Goal: Task Accomplishment & Management: Complete application form

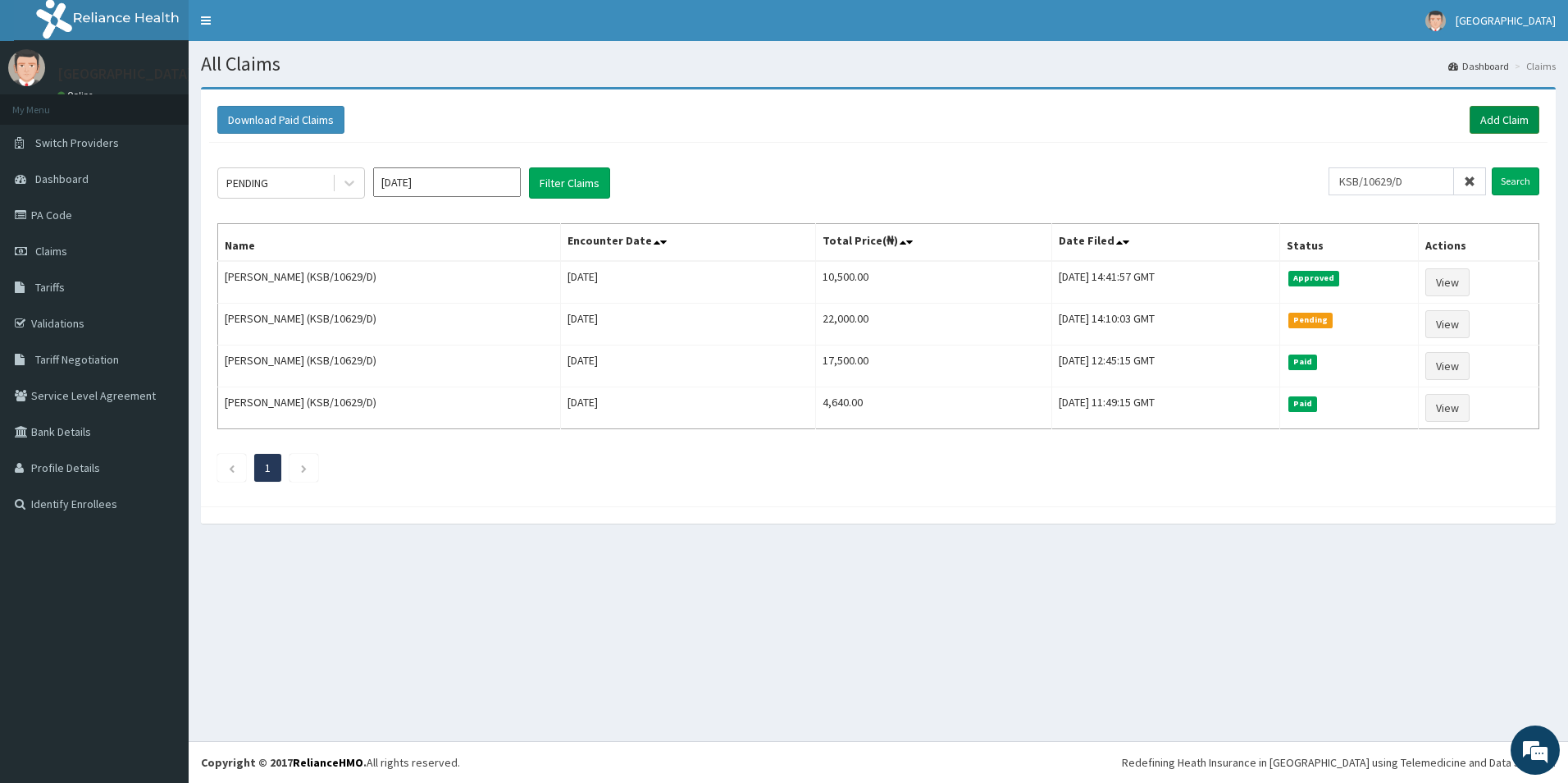
click at [1490, 116] on link "Add Claim" at bounding box center [1504, 120] width 70 height 28
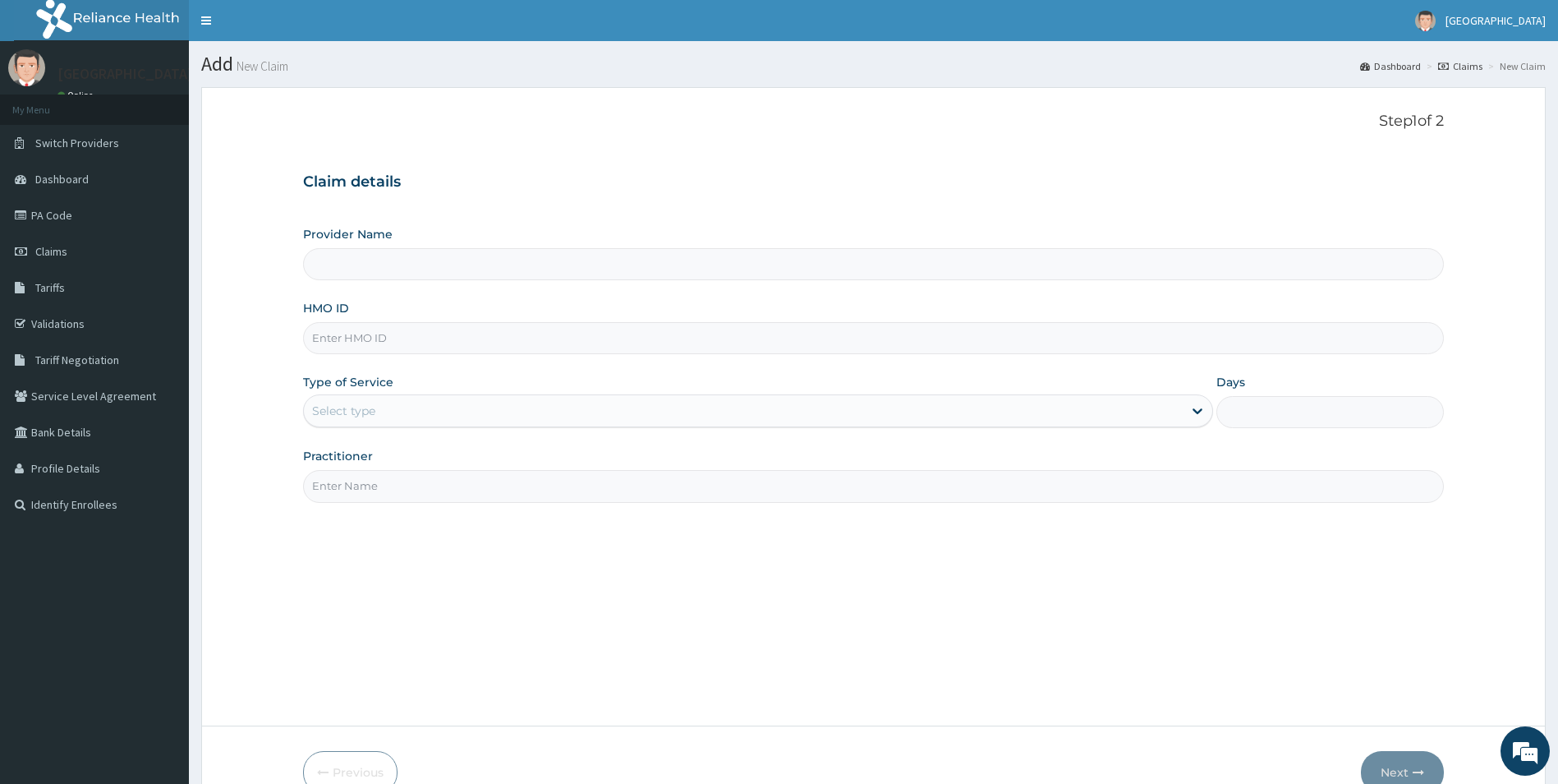
type input "Mother And Child Hospital- IKEJA"
click at [352, 337] on input "HMO ID" at bounding box center [874, 338] width 1142 height 32
type input "NBC/10531/C"
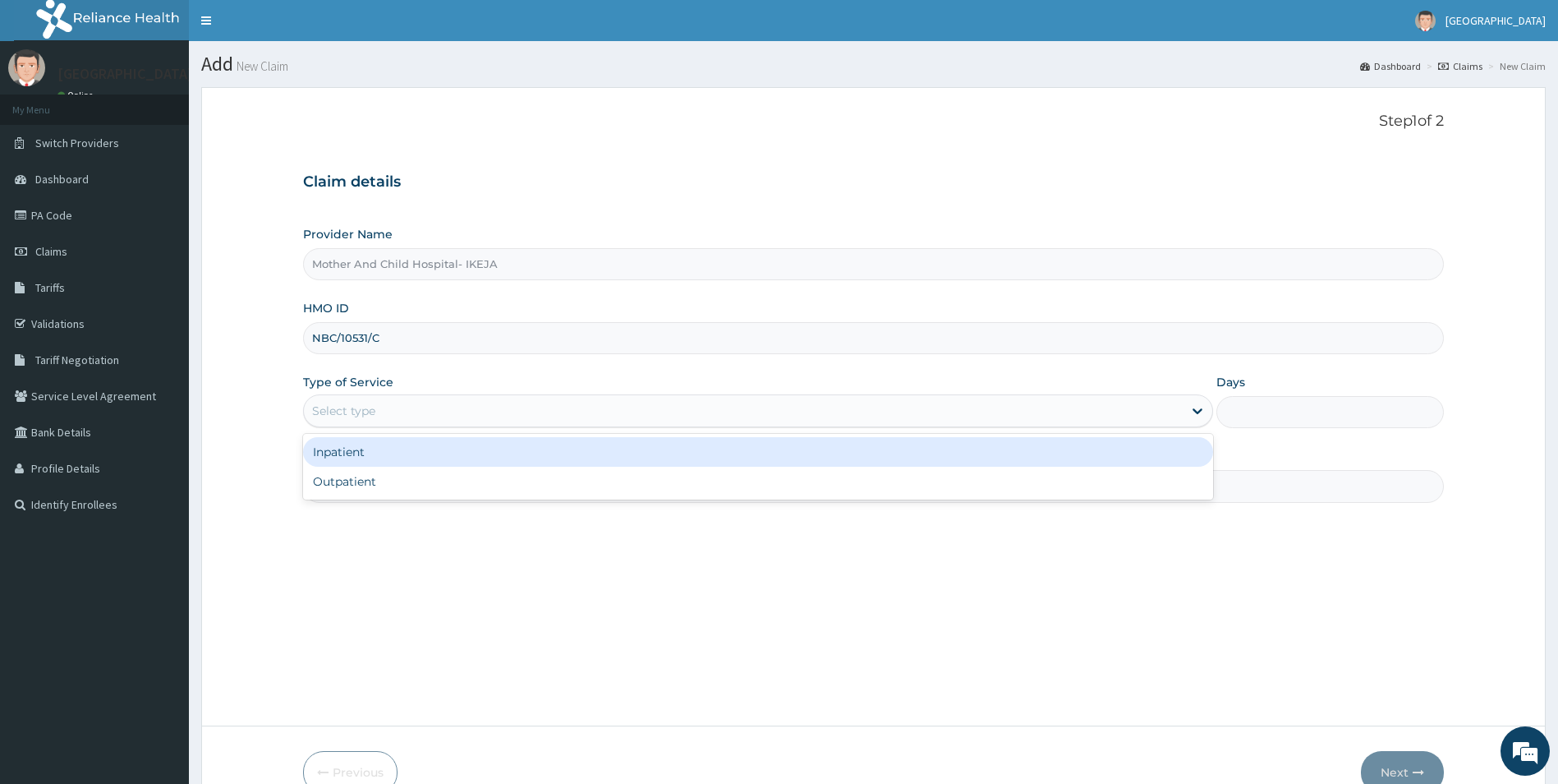
click at [407, 407] on div "Select type" at bounding box center [744, 411] width 880 height 26
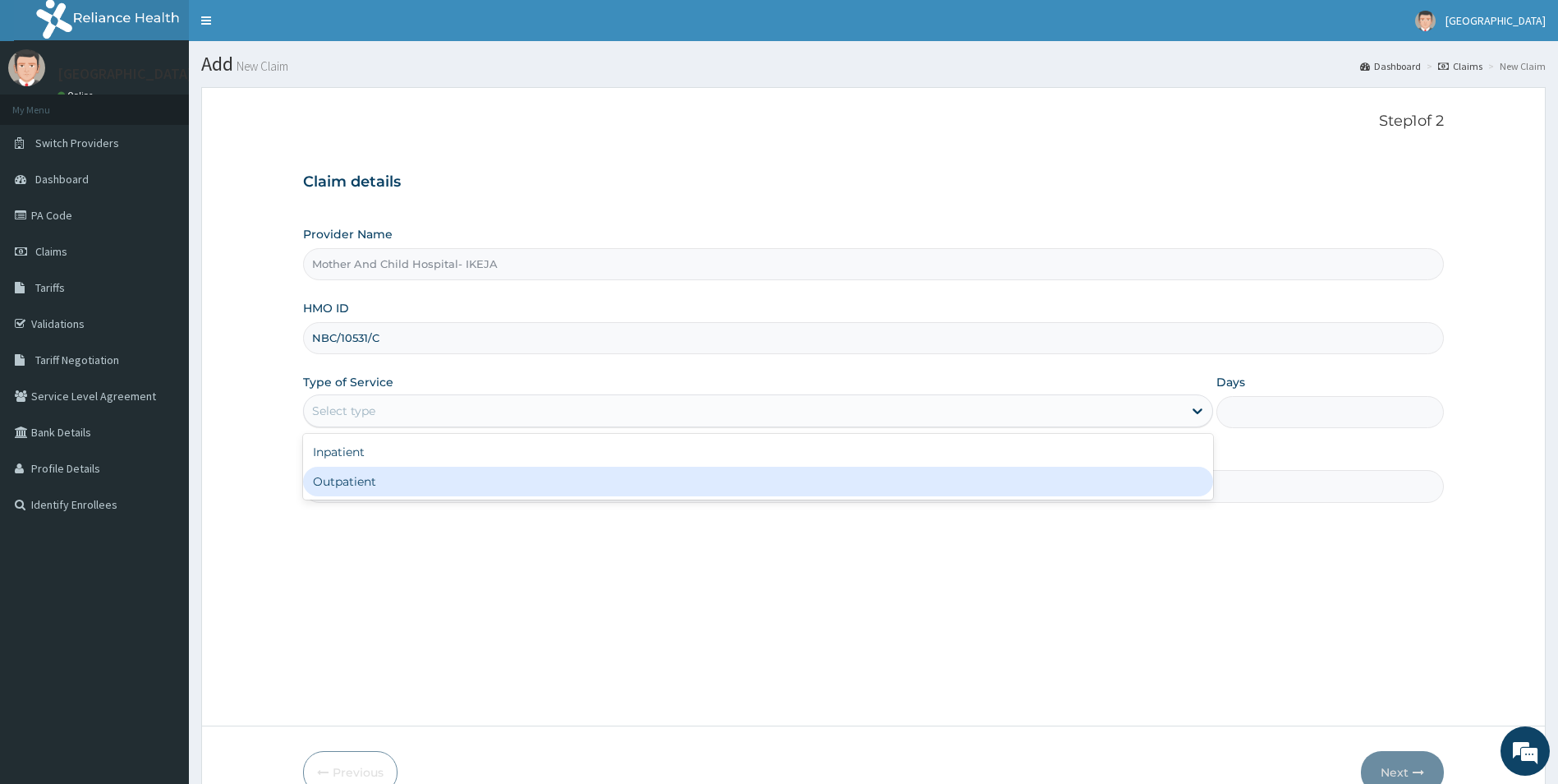
click at [372, 481] on div "Outpatient" at bounding box center [759, 481] width 911 height 30
type input "1"
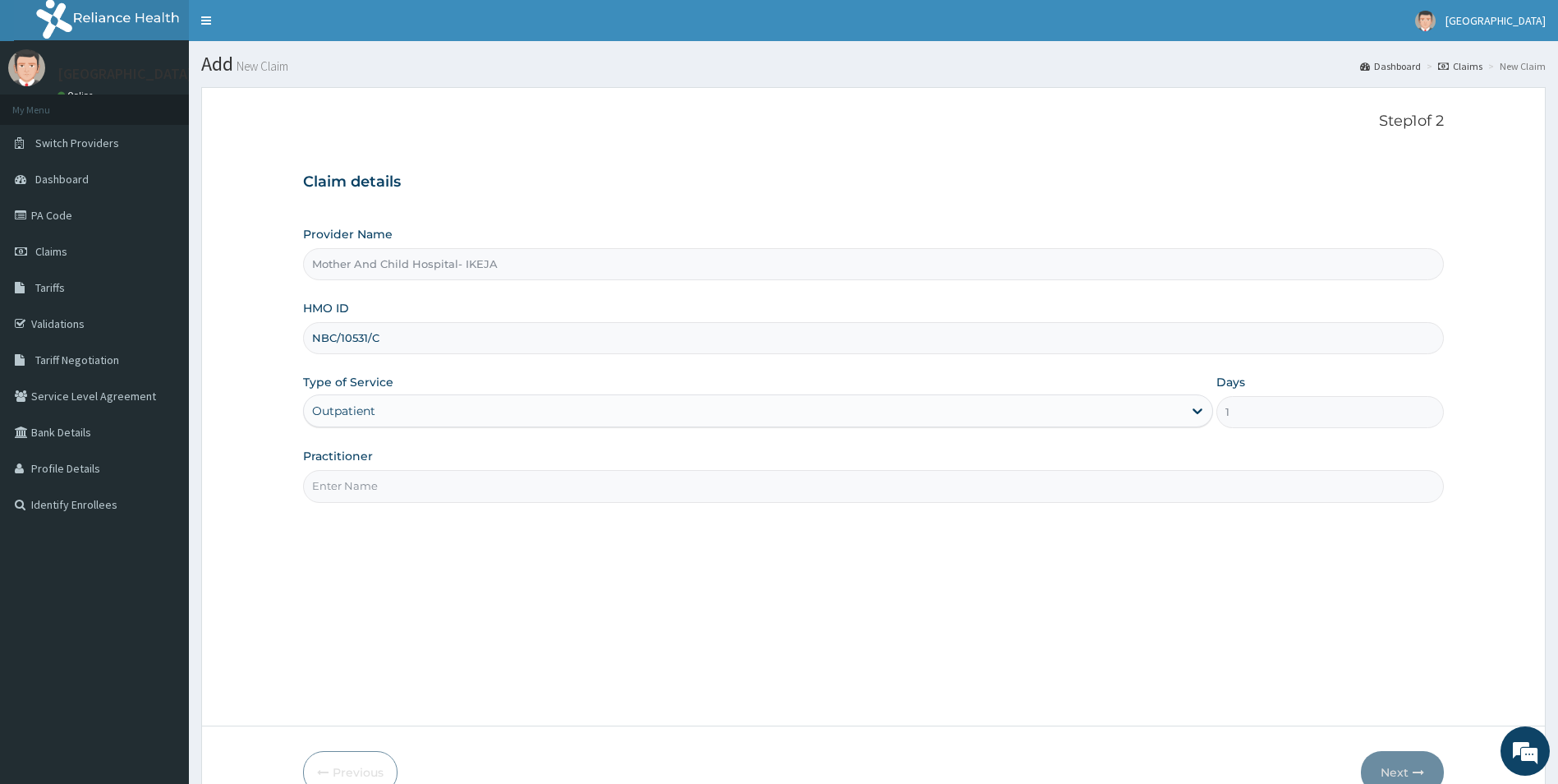
click at [372, 491] on input "Practitioner" at bounding box center [874, 486] width 1142 height 32
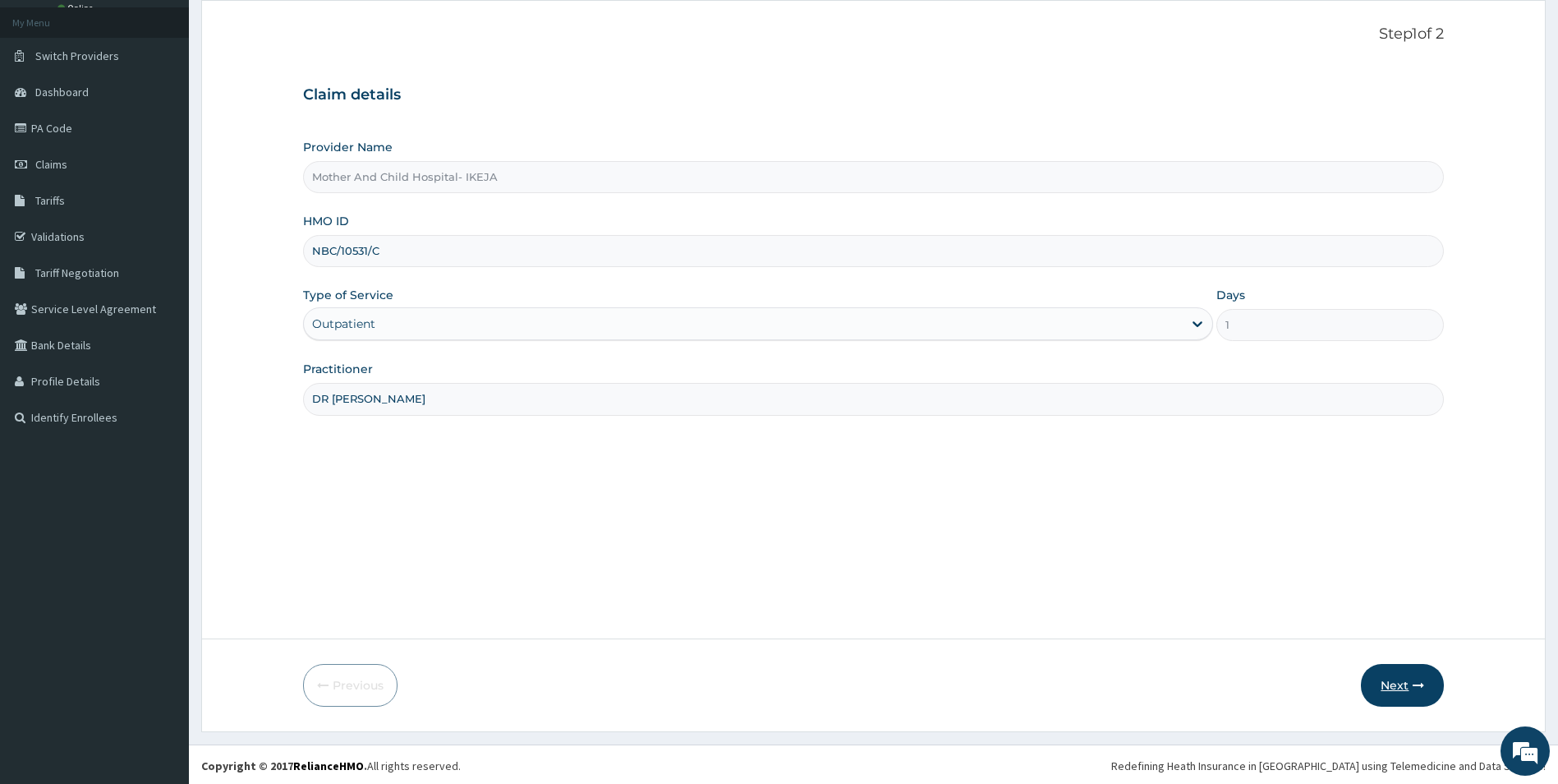
scroll to position [89, 0]
type input "DR [PERSON_NAME]"
click at [1396, 679] on button "Next" at bounding box center [1403, 682] width 83 height 43
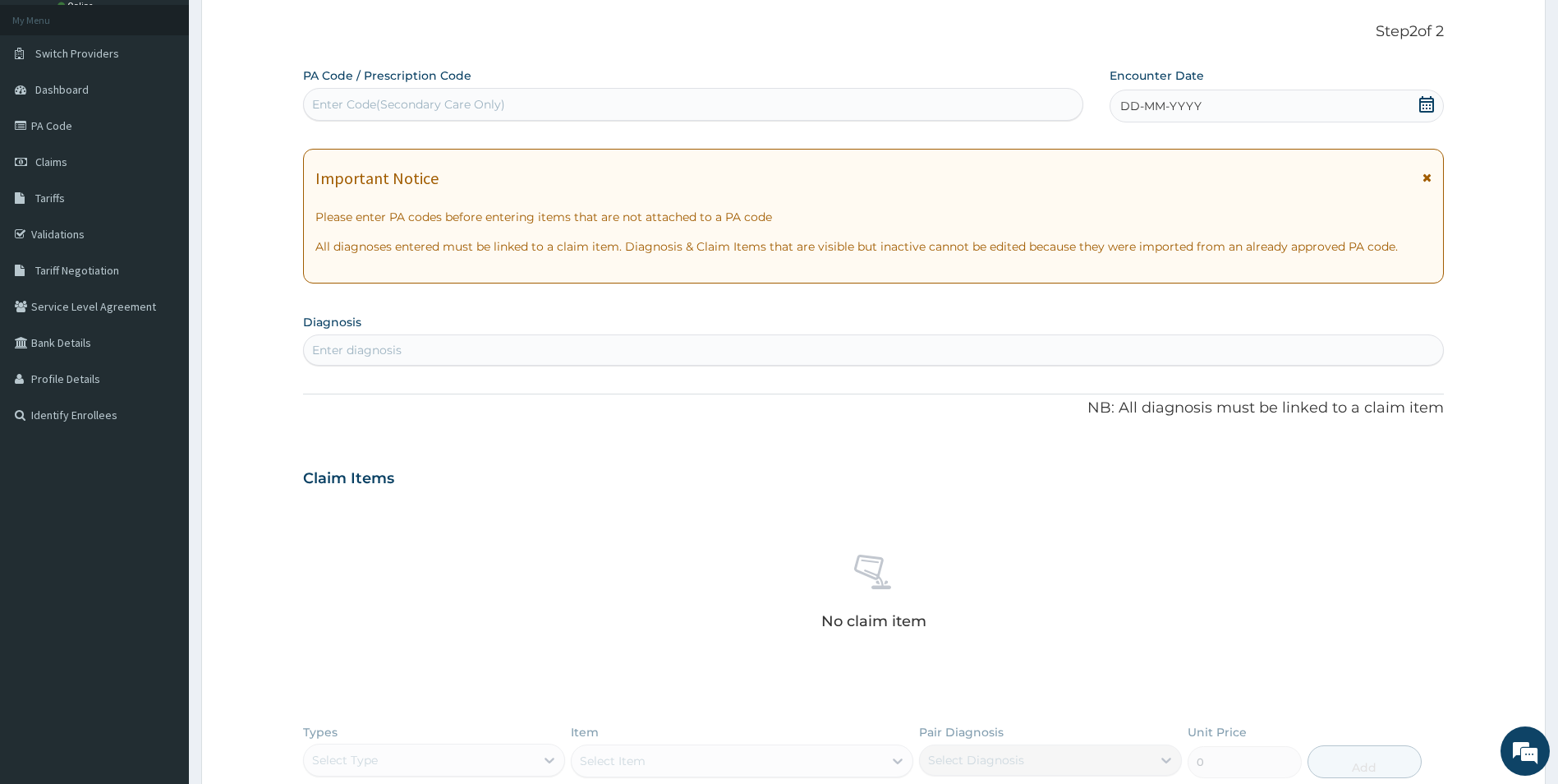
click at [1428, 101] on icon at bounding box center [1427, 104] width 15 height 16
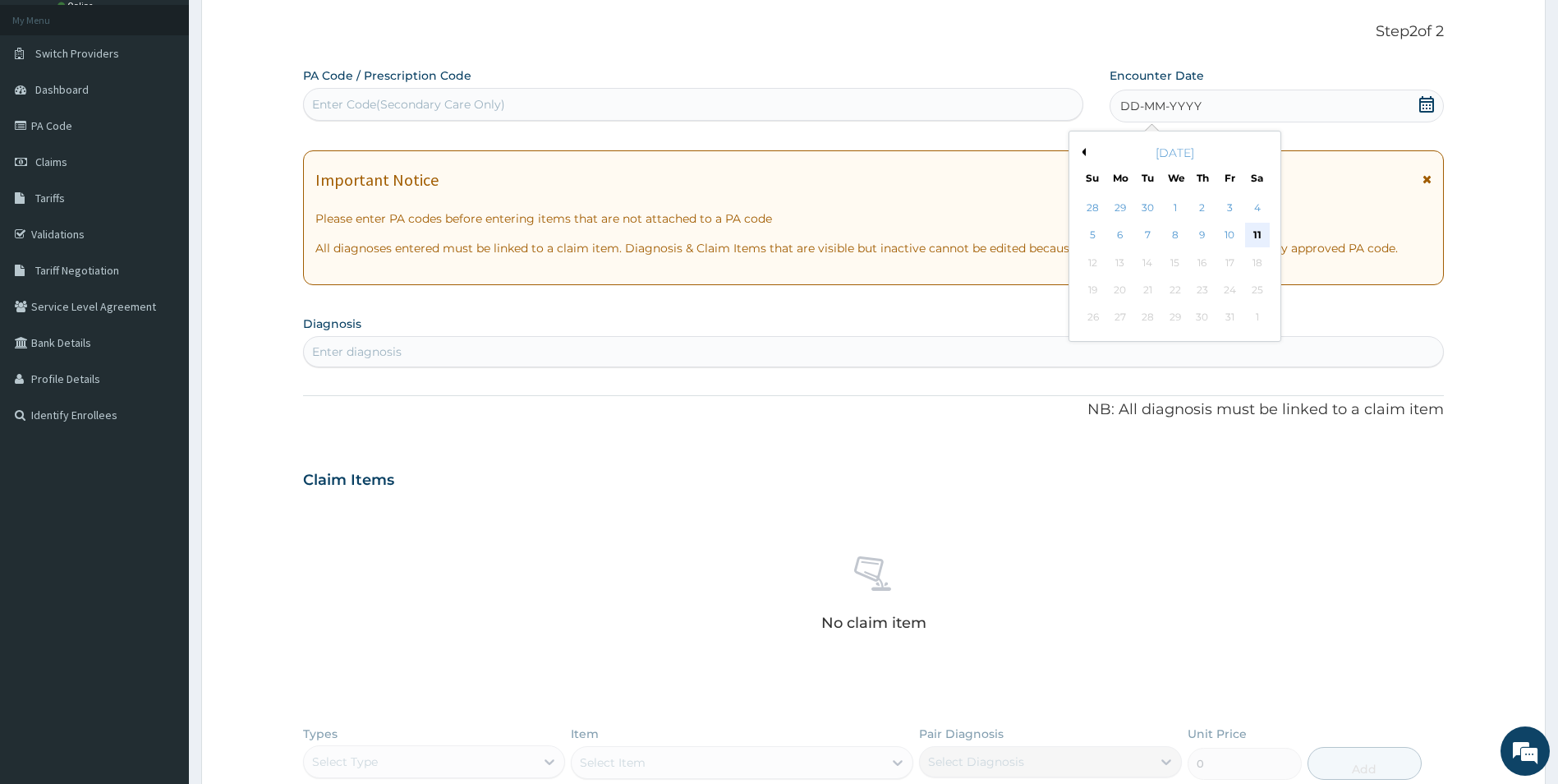
click at [1259, 226] on div "11" at bounding box center [1257, 235] width 24 height 24
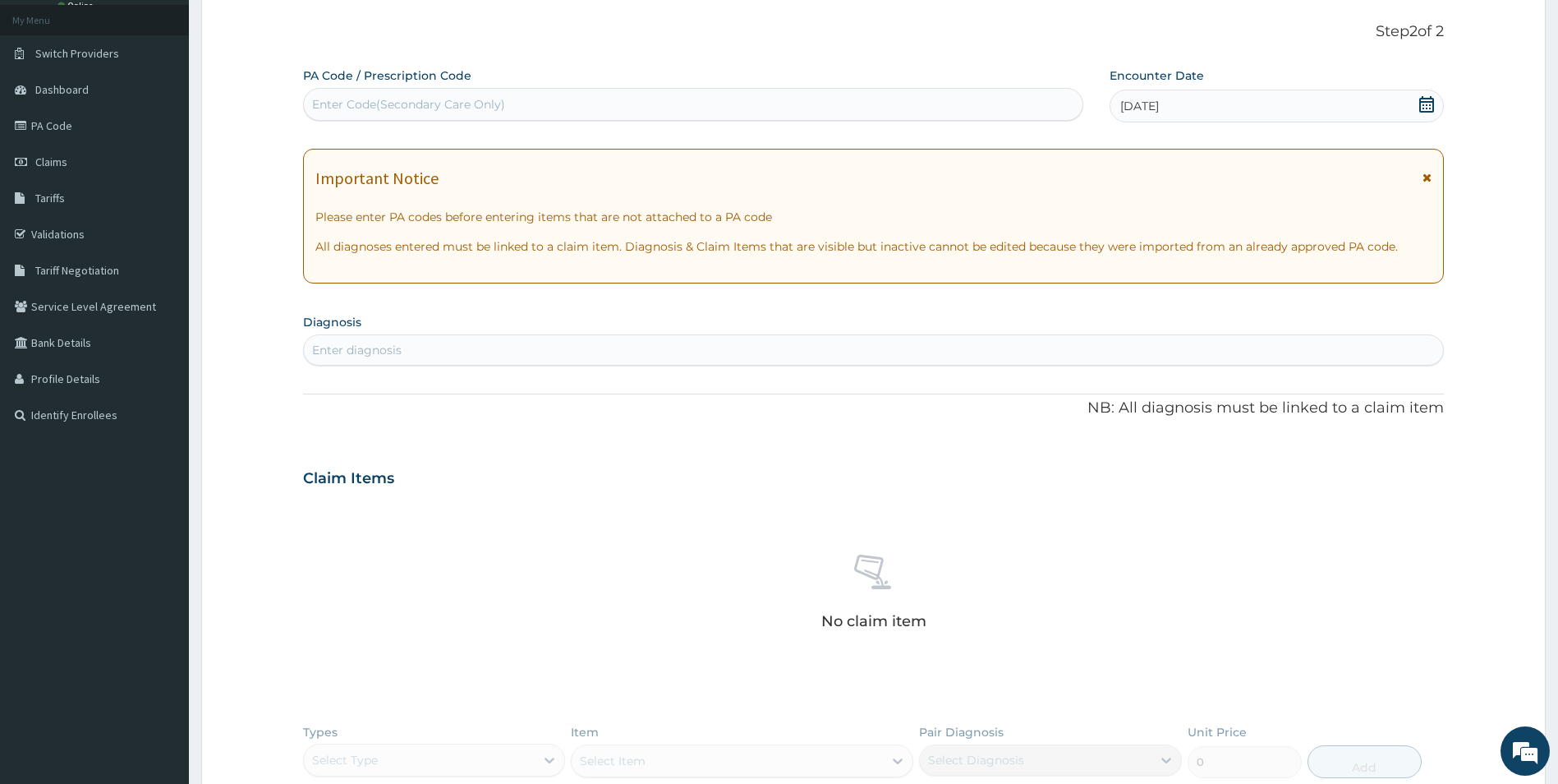
click at [379, 346] on div "Enter diagnosis" at bounding box center [357, 349] width 89 height 16
click at [409, 344] on div "Enter diagnosis" at bounding box center [874, 350] width 1140 height 26
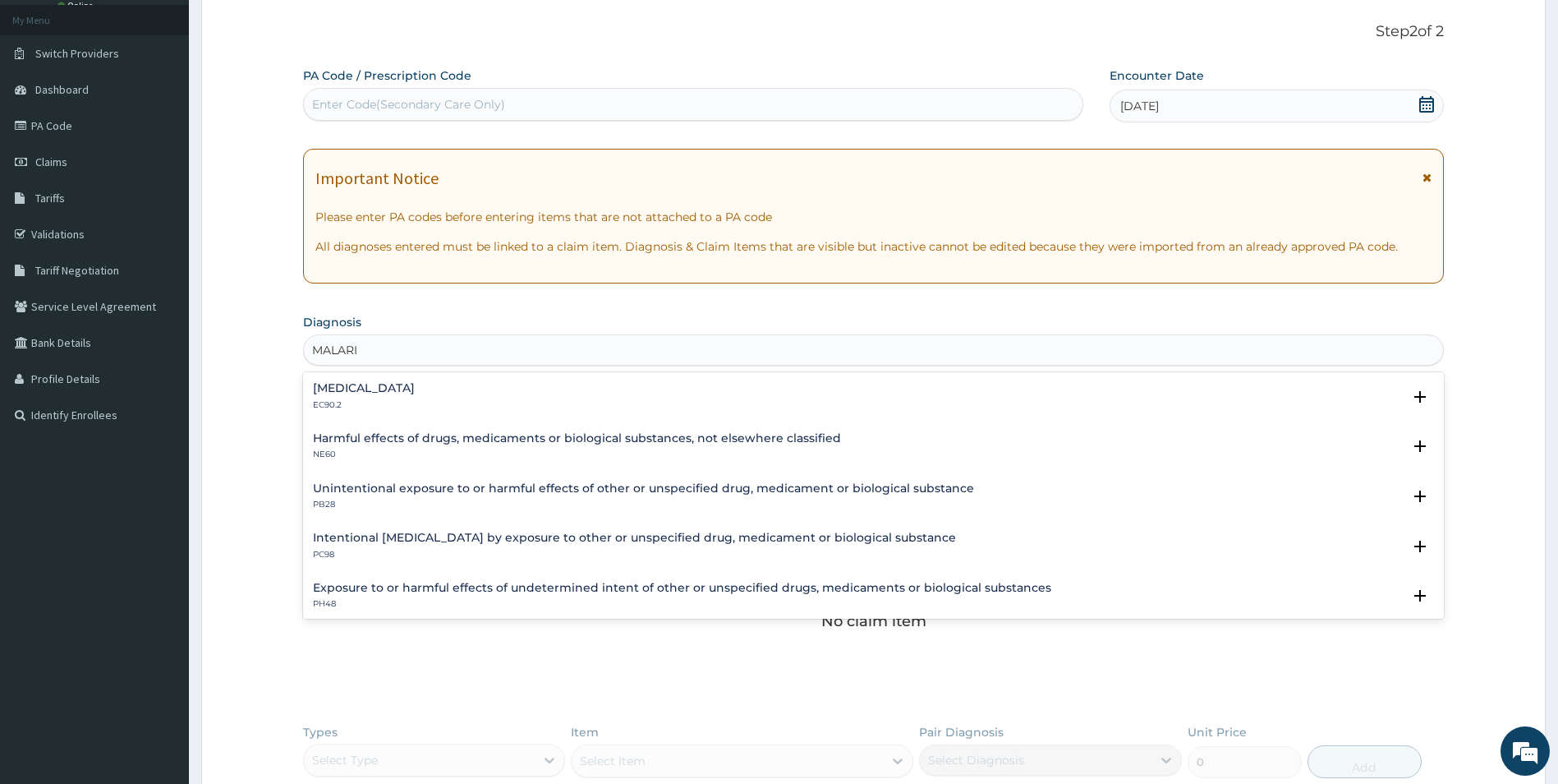
type input "[MEDICAL_DATA]"
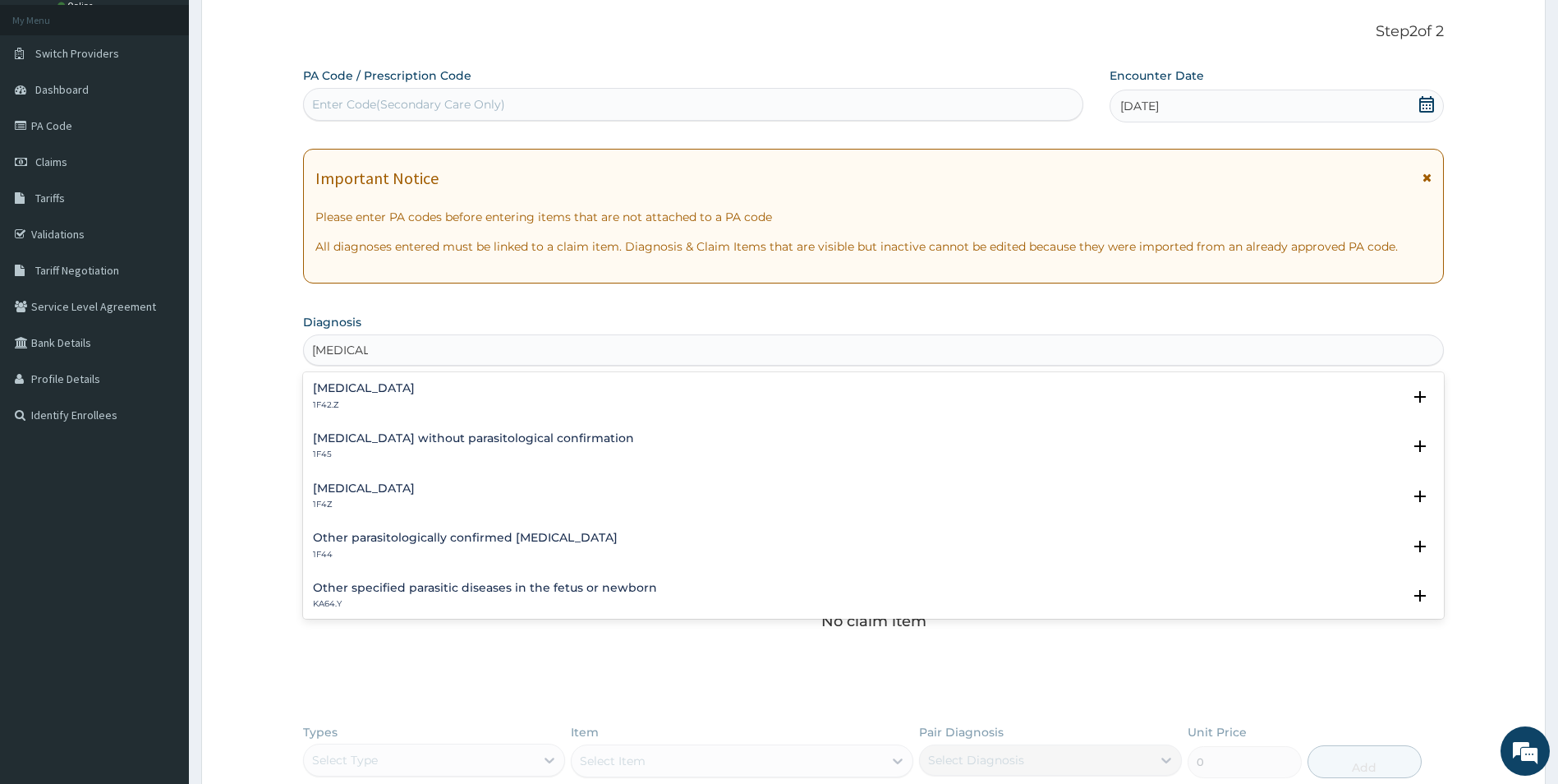
click at [325, 488] on h4 "[MEDICAL_DATA]" at bounding box center [363, 488] width 102 height 13
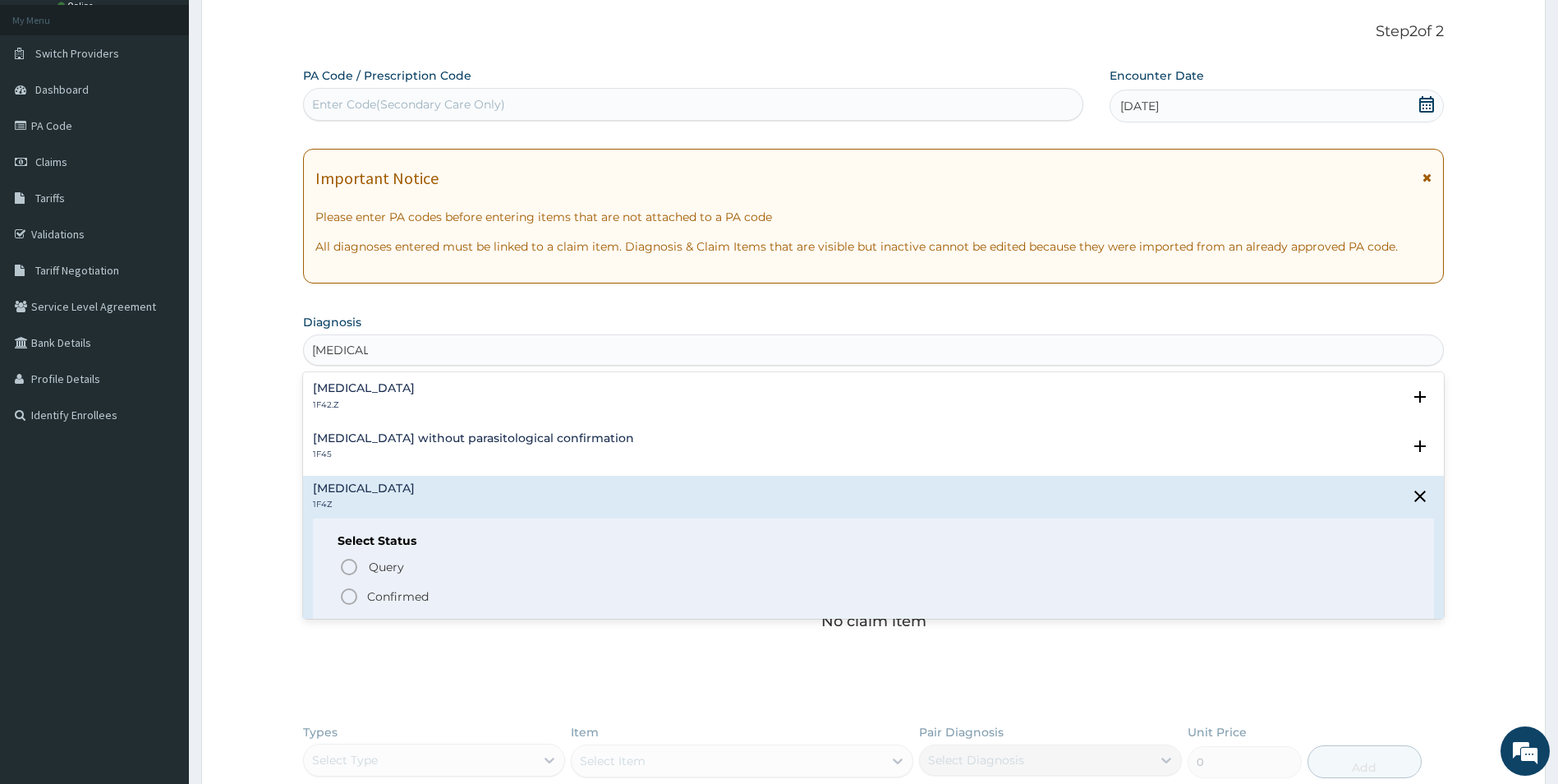
click at [347, 592] on icon "status option filled" at bounding box center [348, 596] width 19 height 19
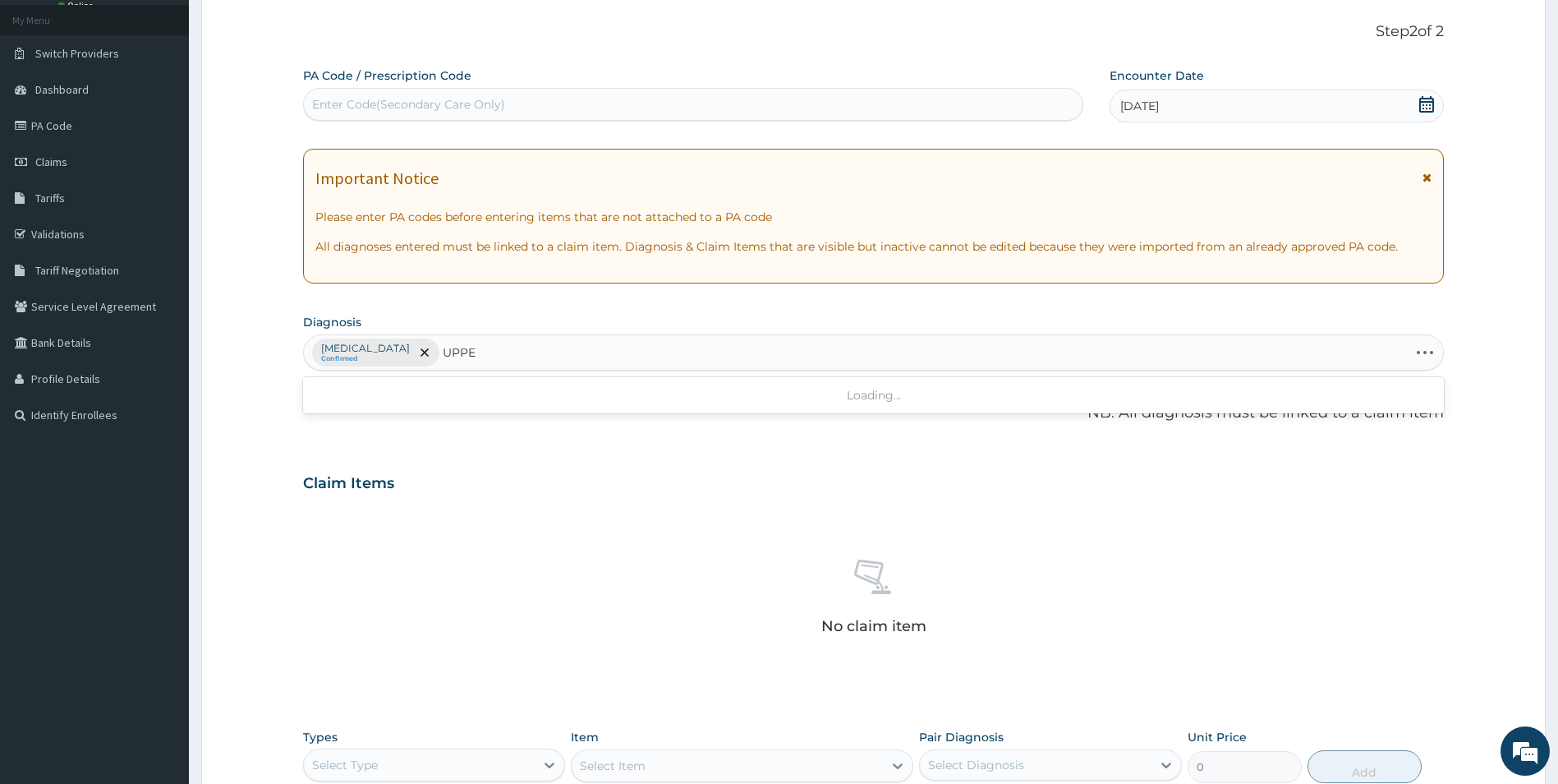
type input "UPPER"
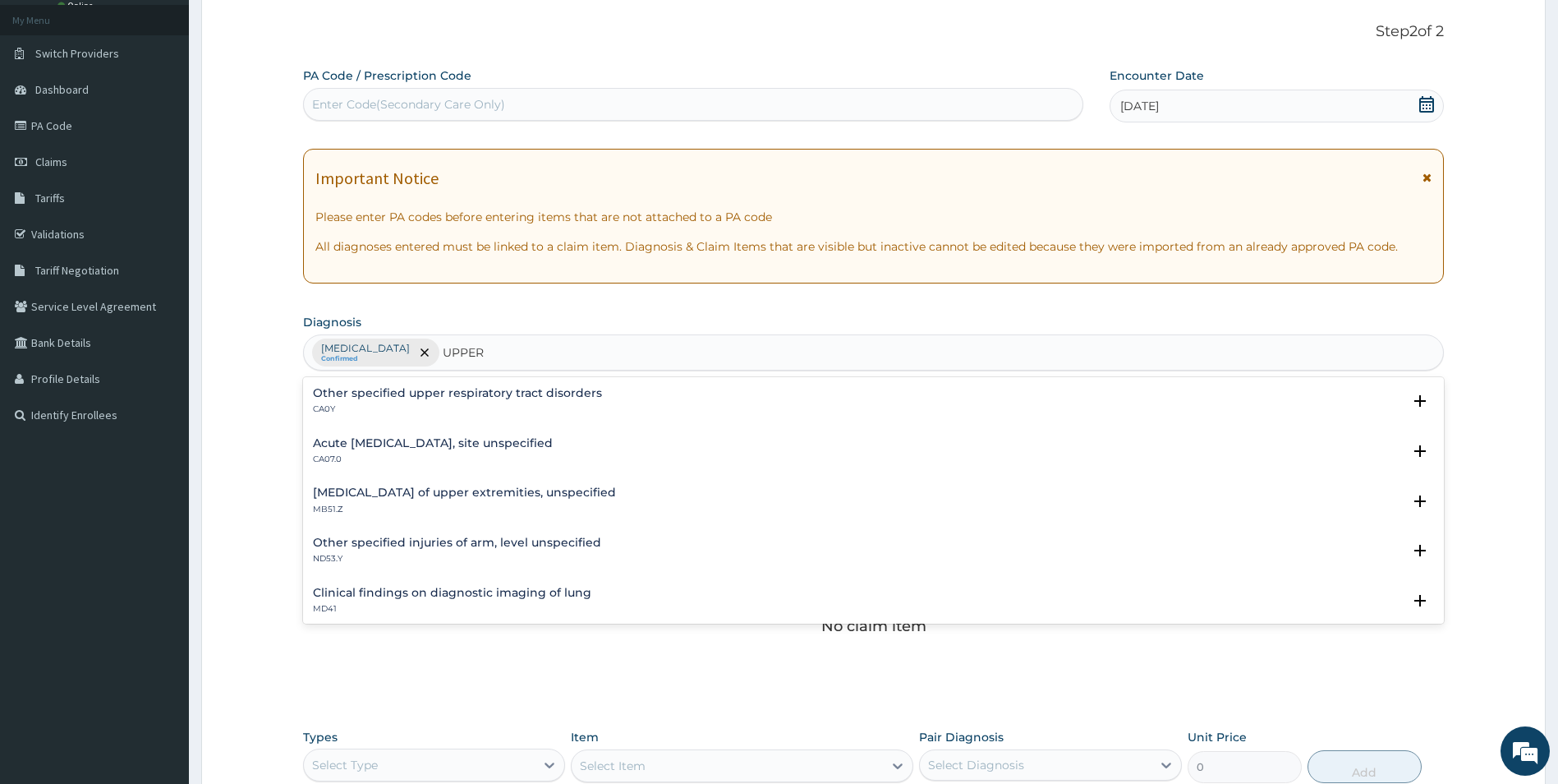
click at [444, 441] on h4 "Acute [MEDICAL_DATA], site unspecified" at bounding box center [432, 443] width 240 height 13
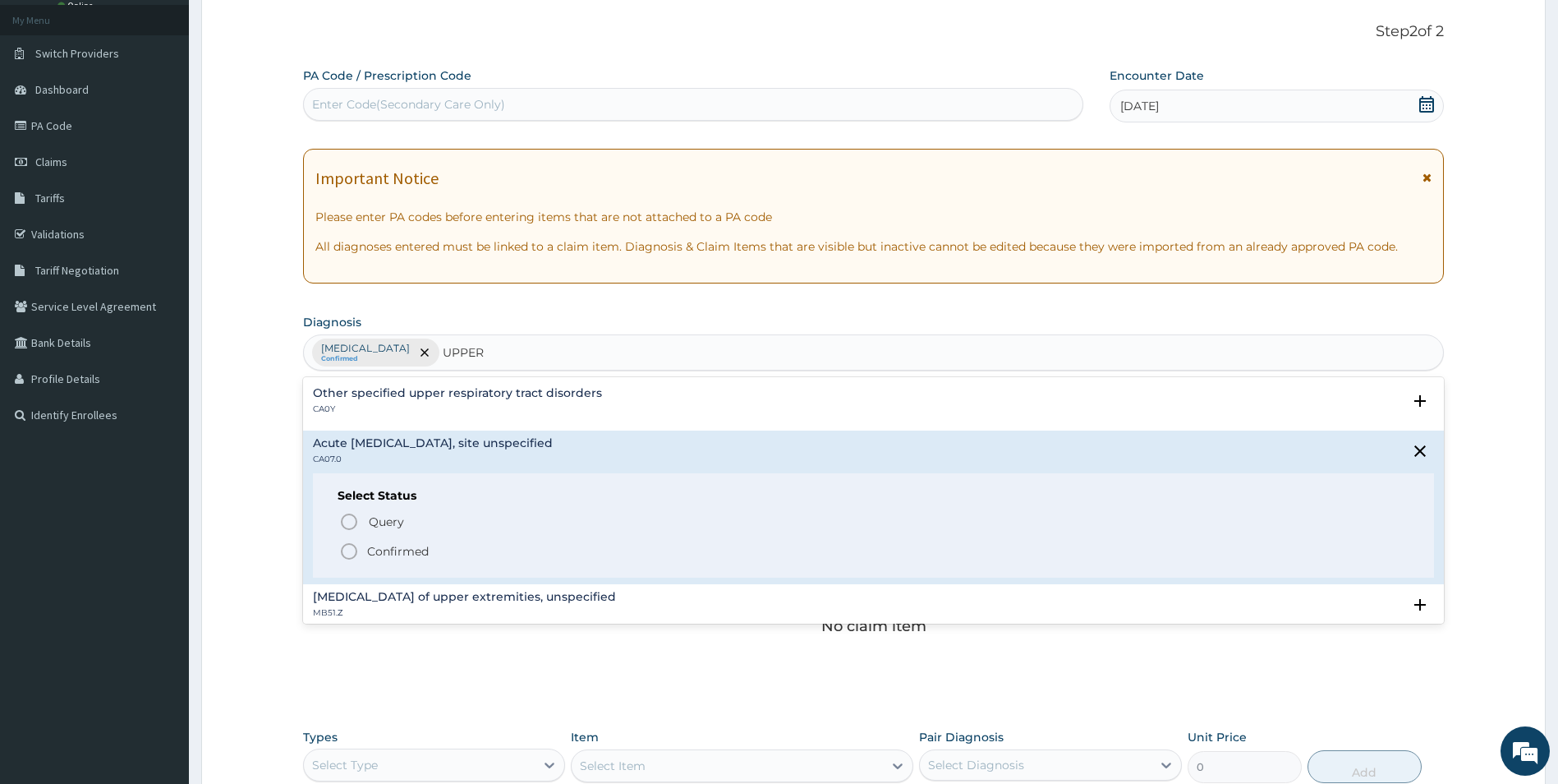
click at [343, 550] on icon "status option filled" at bounding box center [348, 550] width 19 height 19
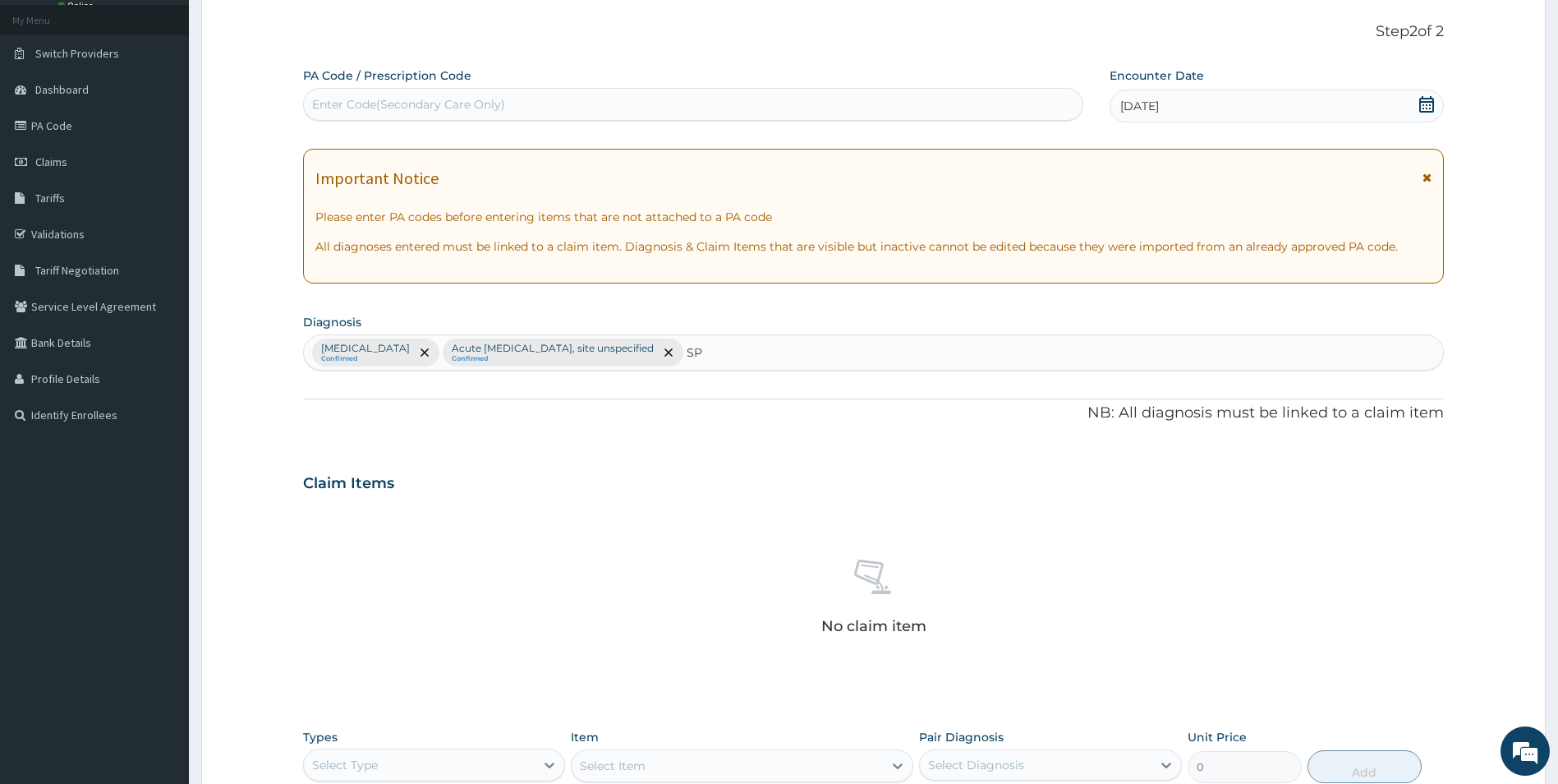
type input "S"
type input "SKIN"
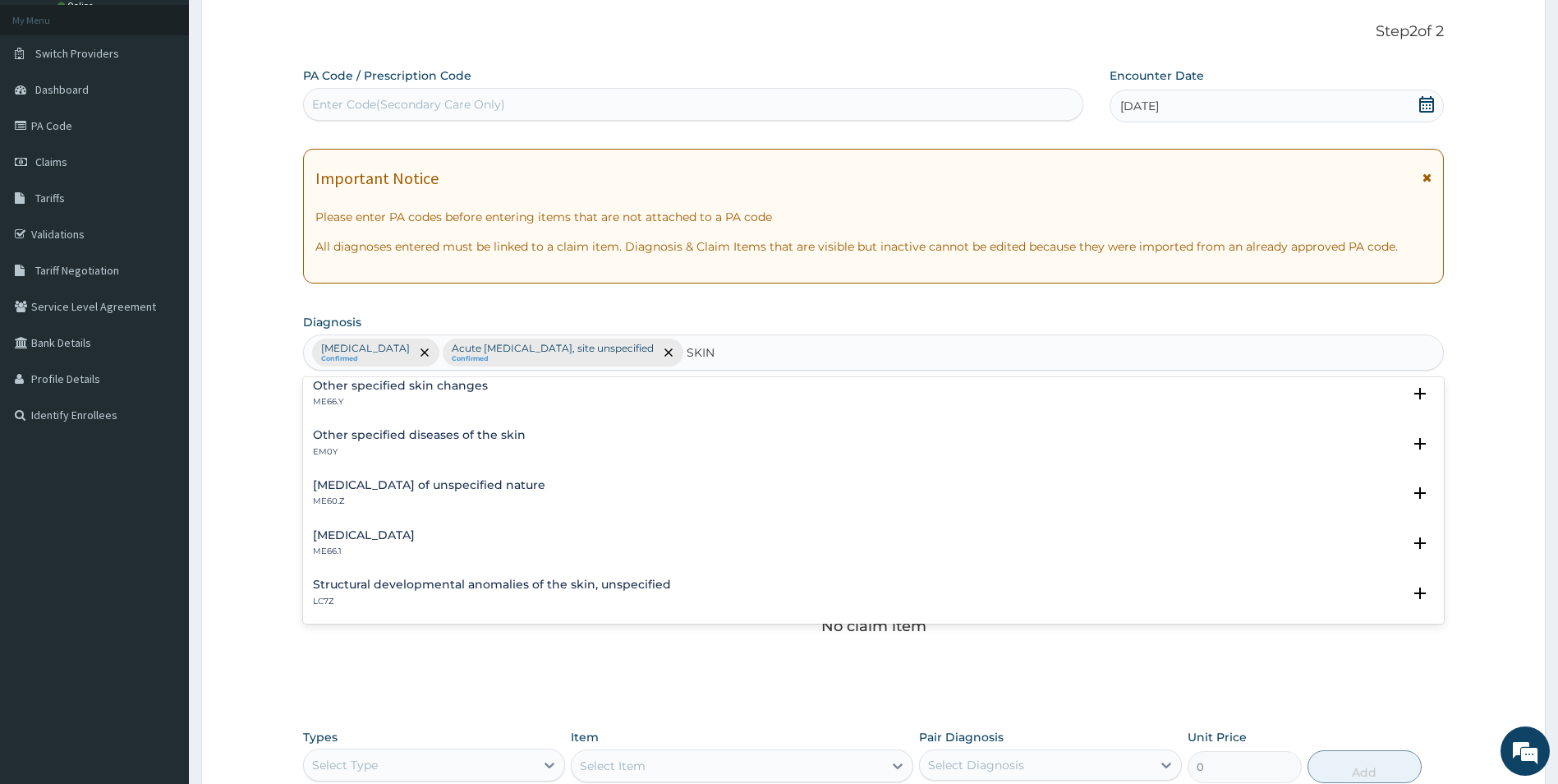
scroll to position [82, 0]
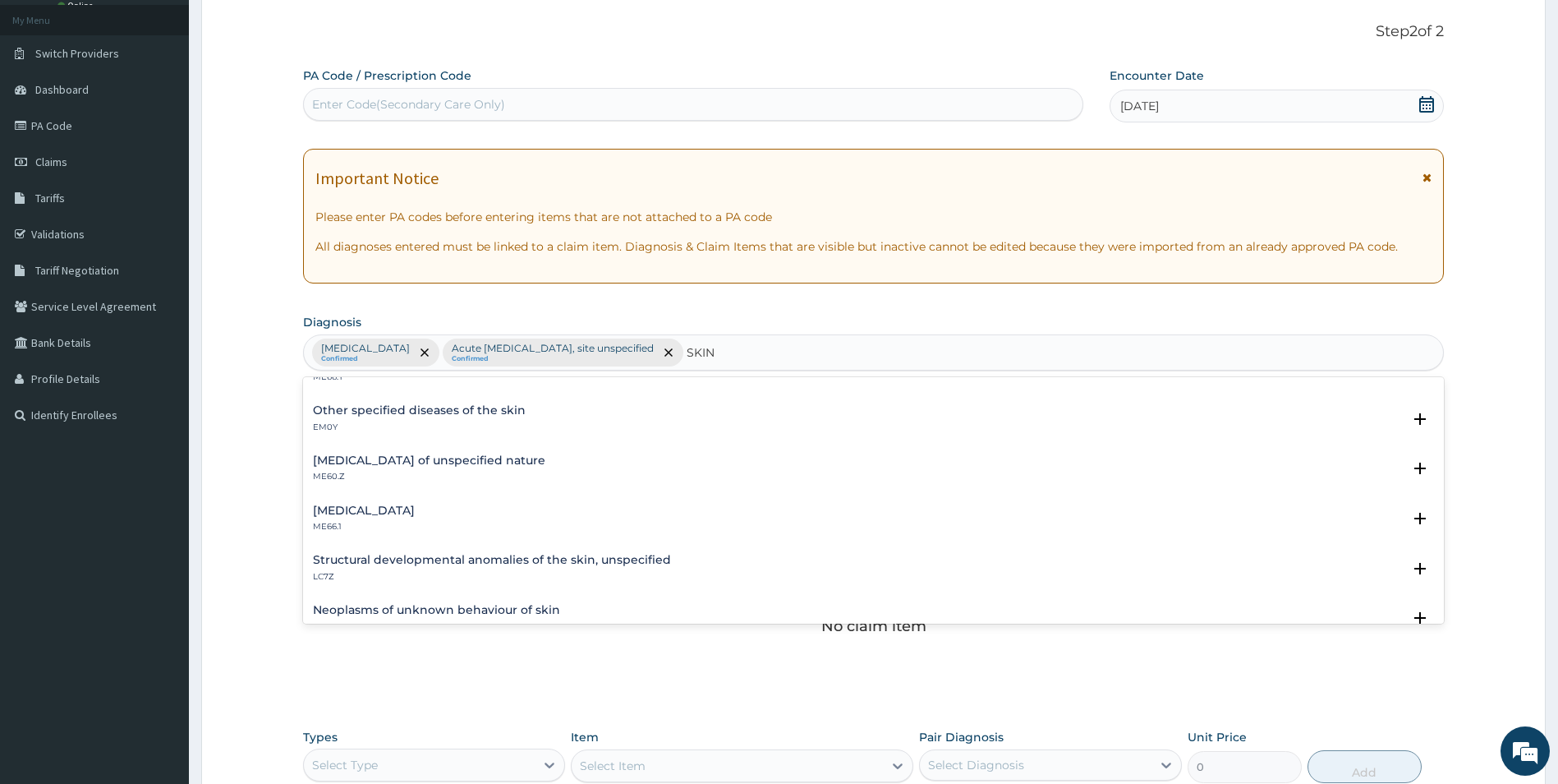
click at [379, 406] on h4 "Other specified diseases of the skin" at bounding box center [419, 410] width 212 height 13
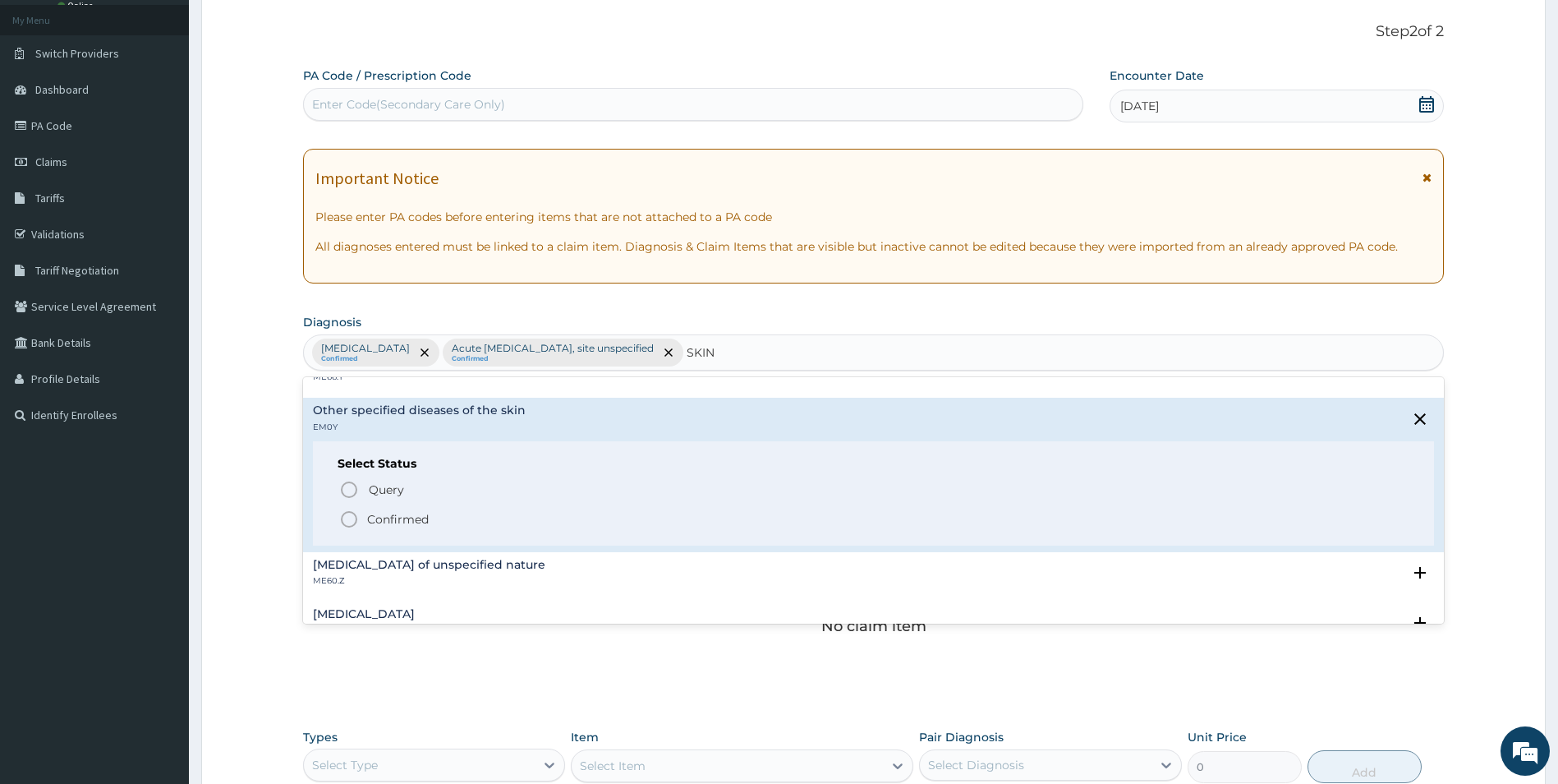
click at [343, 518] on icon "status option filled" at bounding box center [348, 518] width 19 height 19
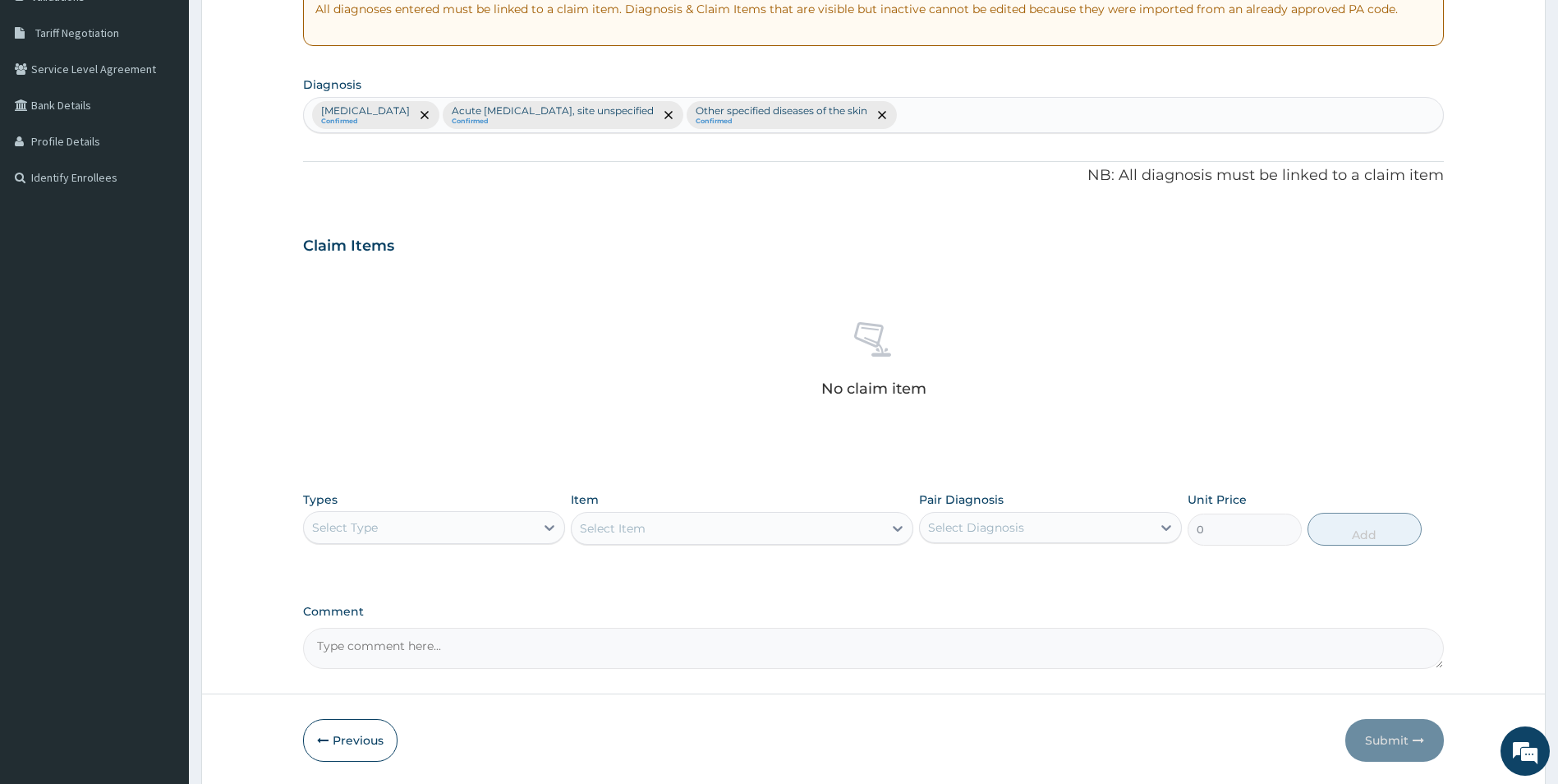
scroll to position [336, 0]
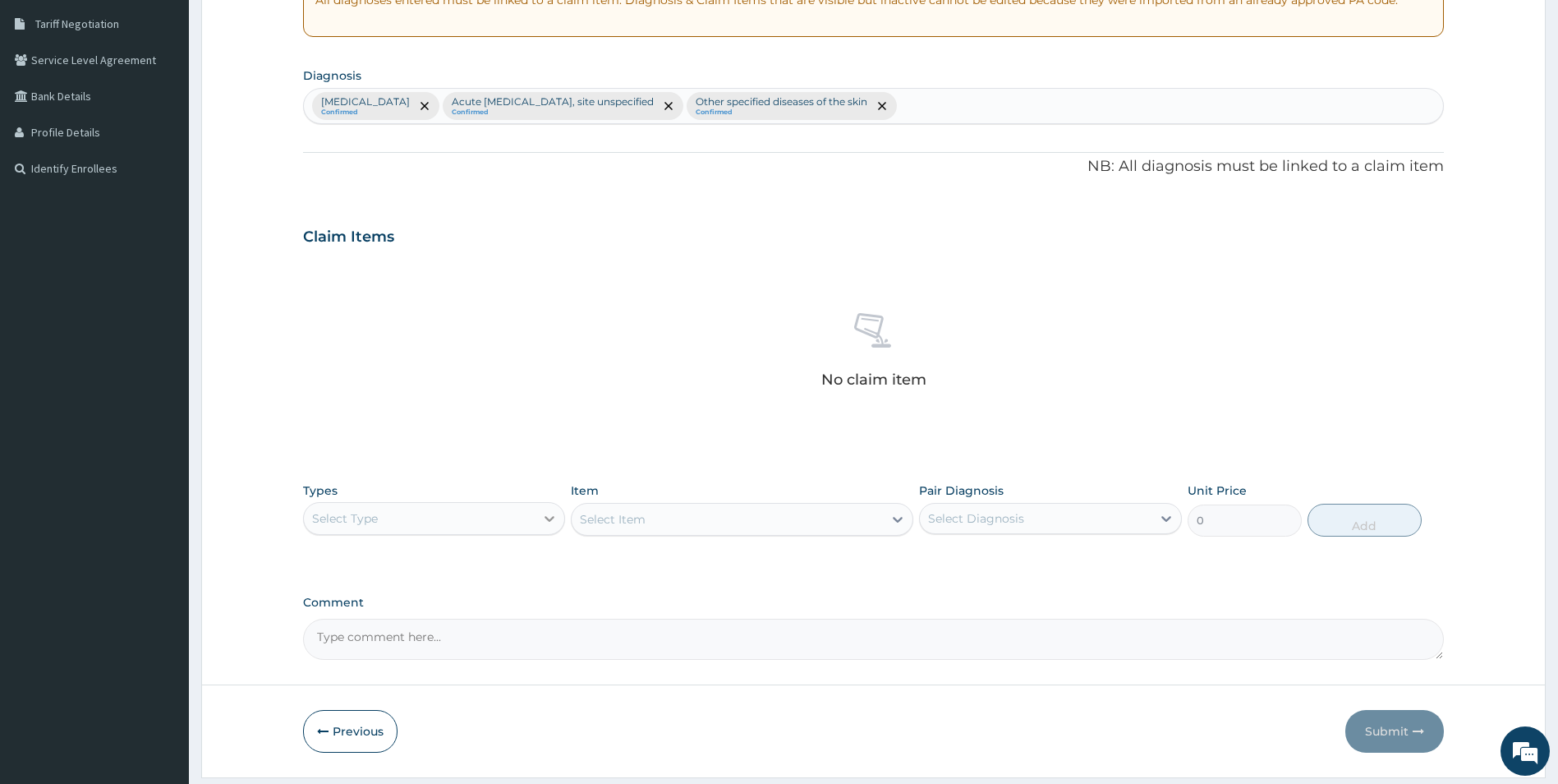
click at [546, 517] on icon at bounding box center [550, 518] width 10 height 6
click at [370, 623] on div "Procedures" at bounding box center [435, 618] width 263 height 30
click at [694, 516] on div "Select Item" at bounding box center [742, 518] width 342 height 33
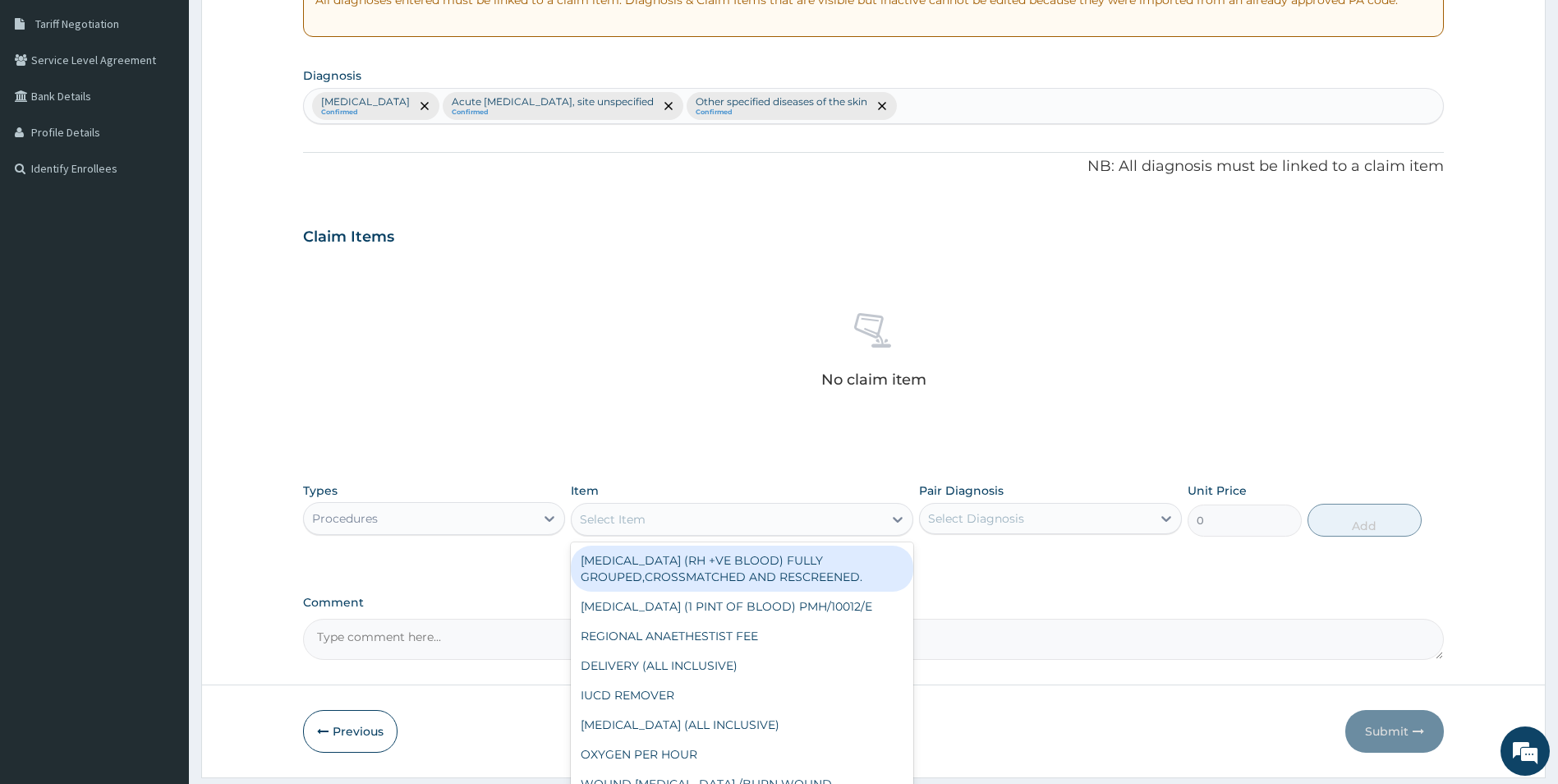
click at [830, 515] on div "Select Item" at bounding box center [727, 518] width 311 height 26
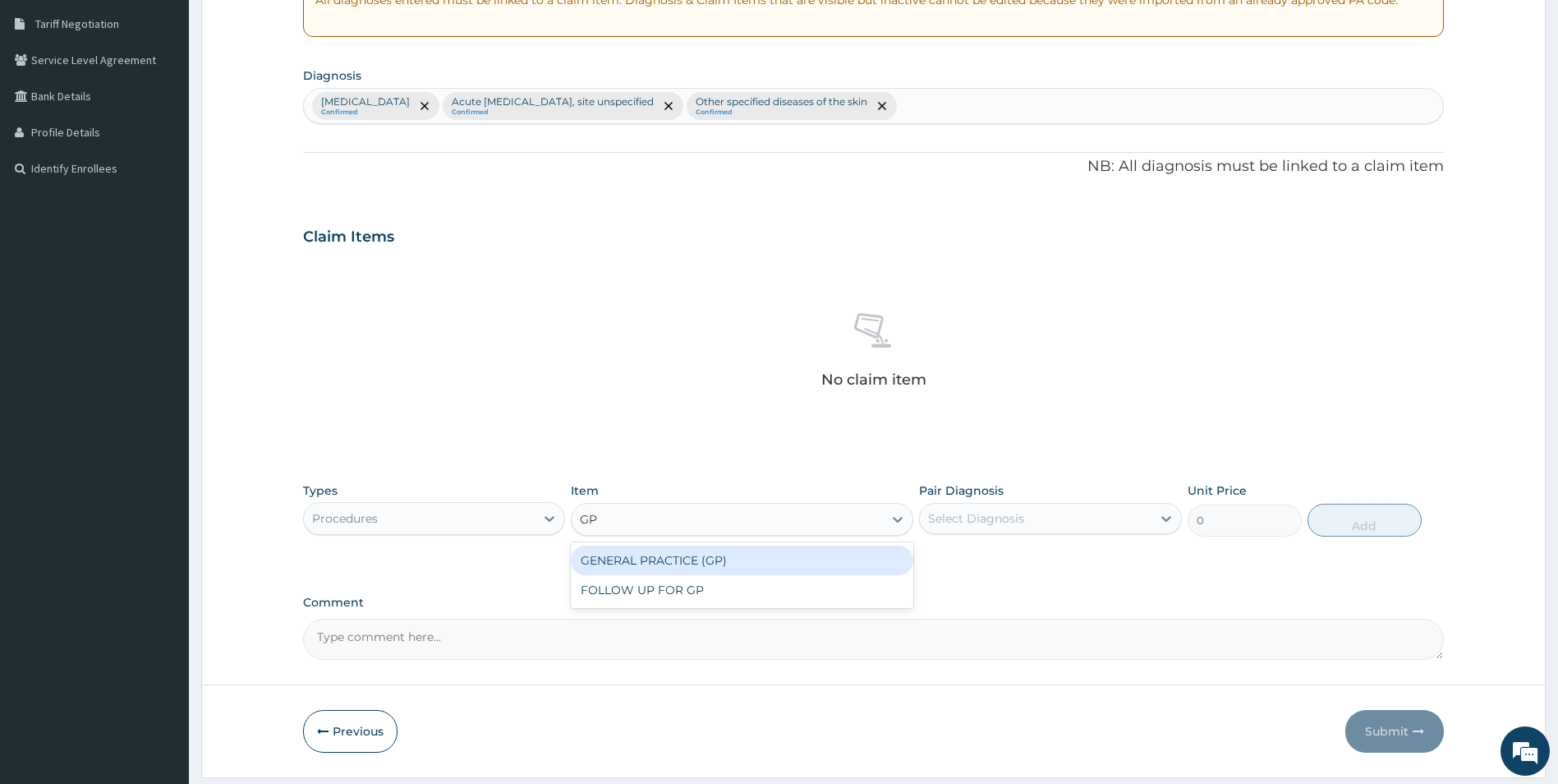
type input "GP"
click at [712, 558] on div "GENERAL PRACTICE (GP)" at bounding box center [742, 560] width 342 height 30
type input "4000"
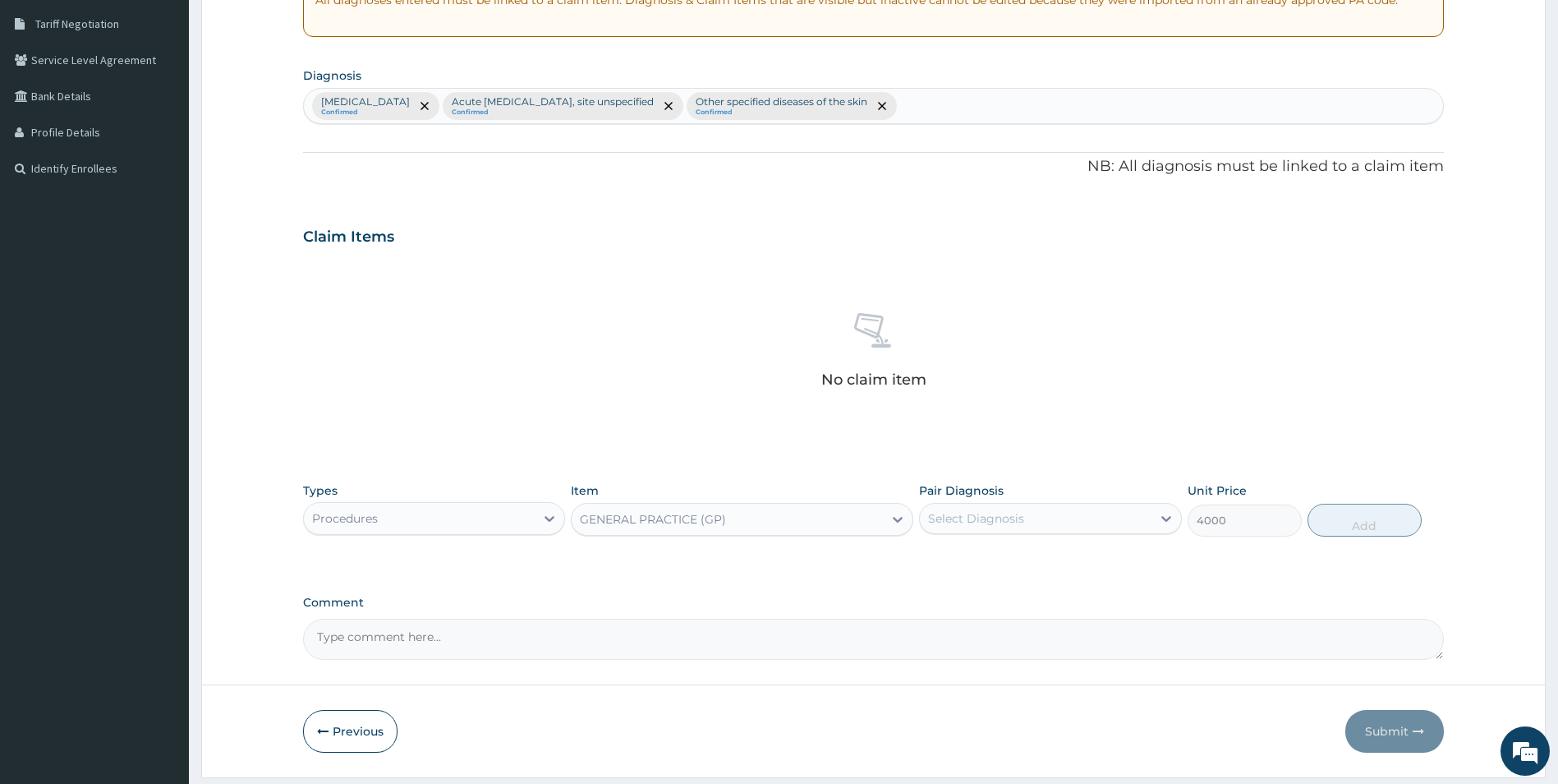
click at [966, 517] on div "Select Diagnosis" at bounding box center [976, 518] width 96 height 16
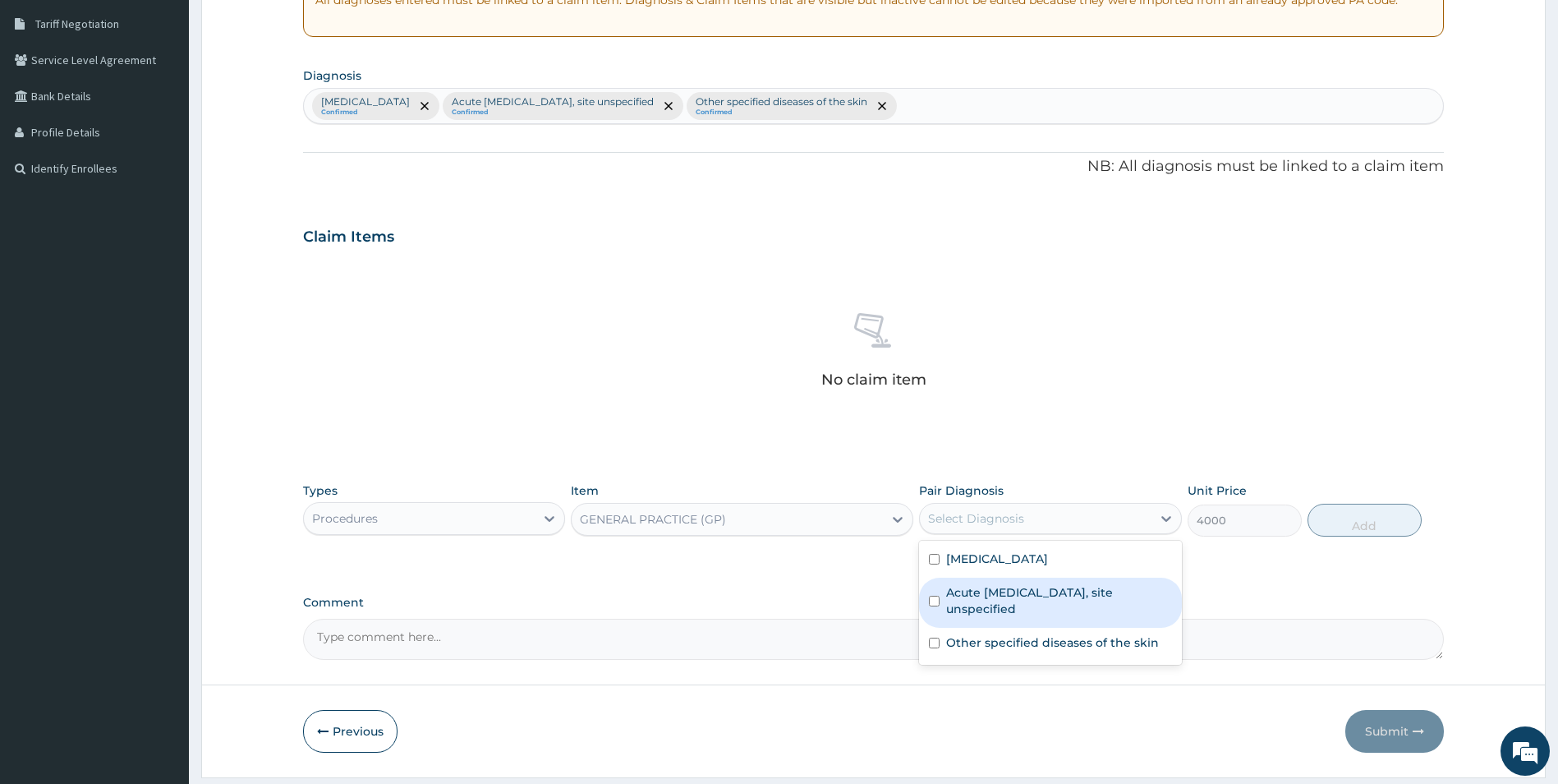
click at [931, 599] on input "checkbox" at bounding box center [934, 600] width 11 height 11
checkbox input "true"
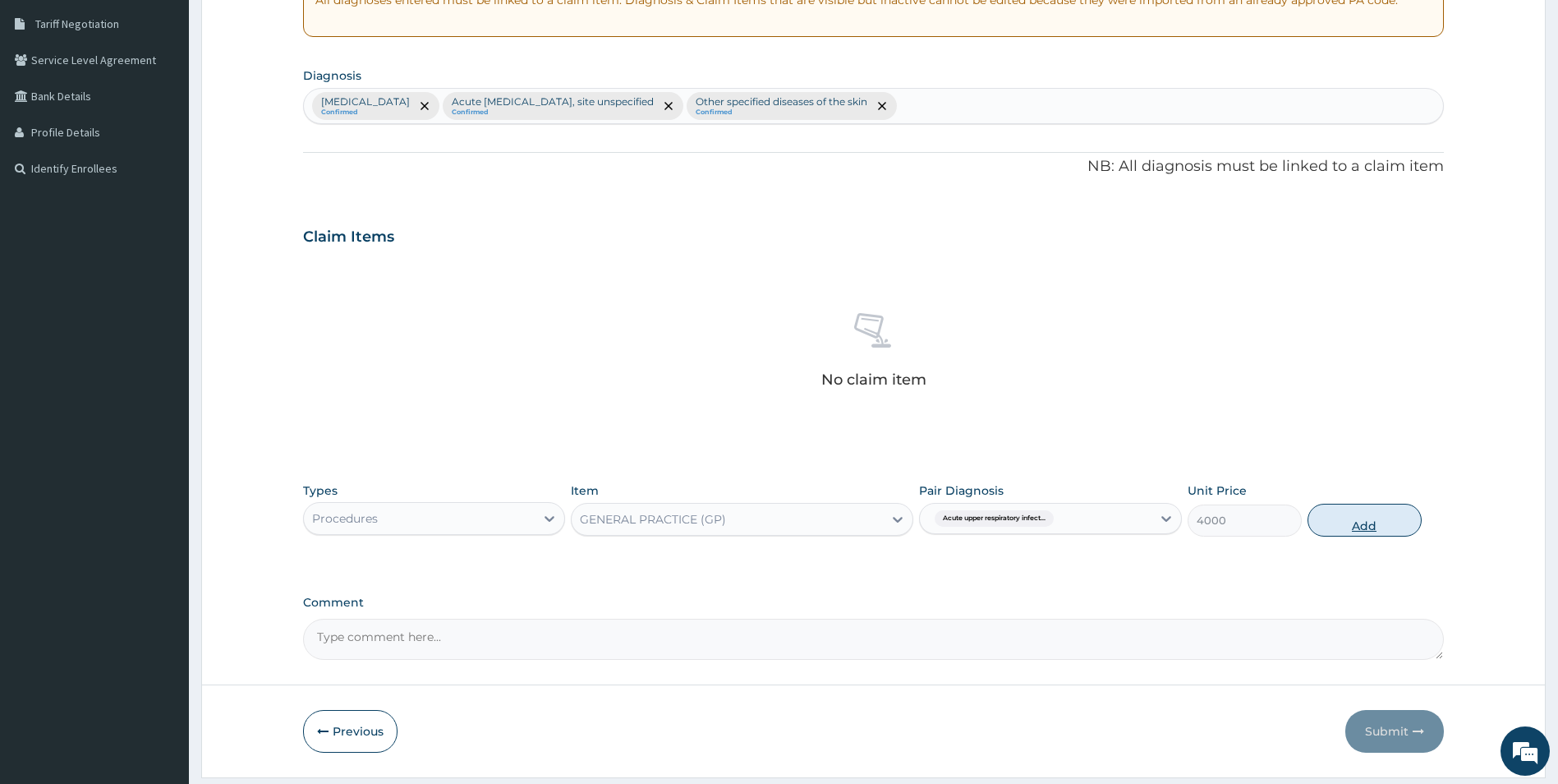
click at [1362, 516] on button "Add" at bounding box center [1364, 519] width 114 height 33
type input "0"
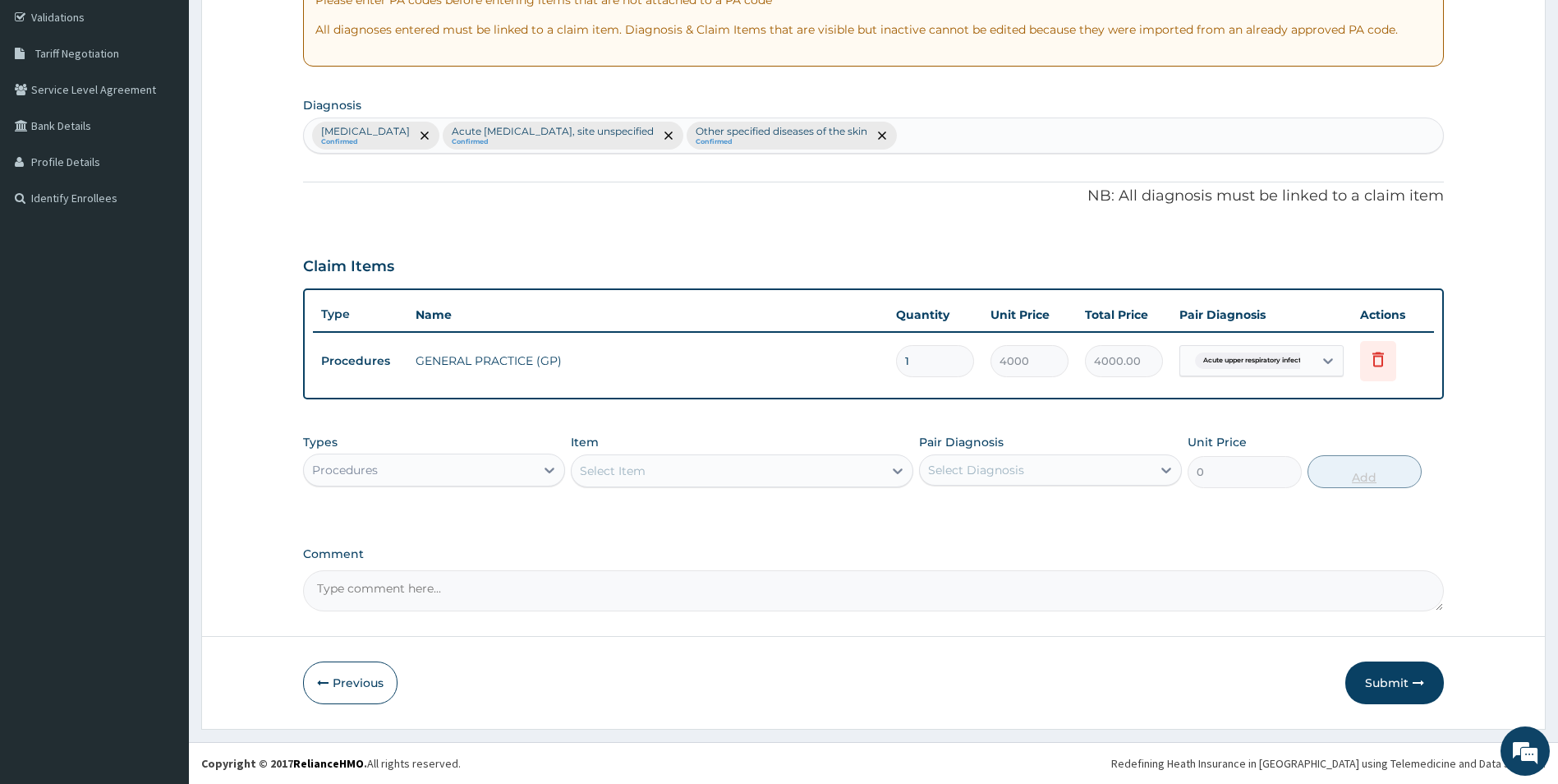
scroll to position [306, 0]
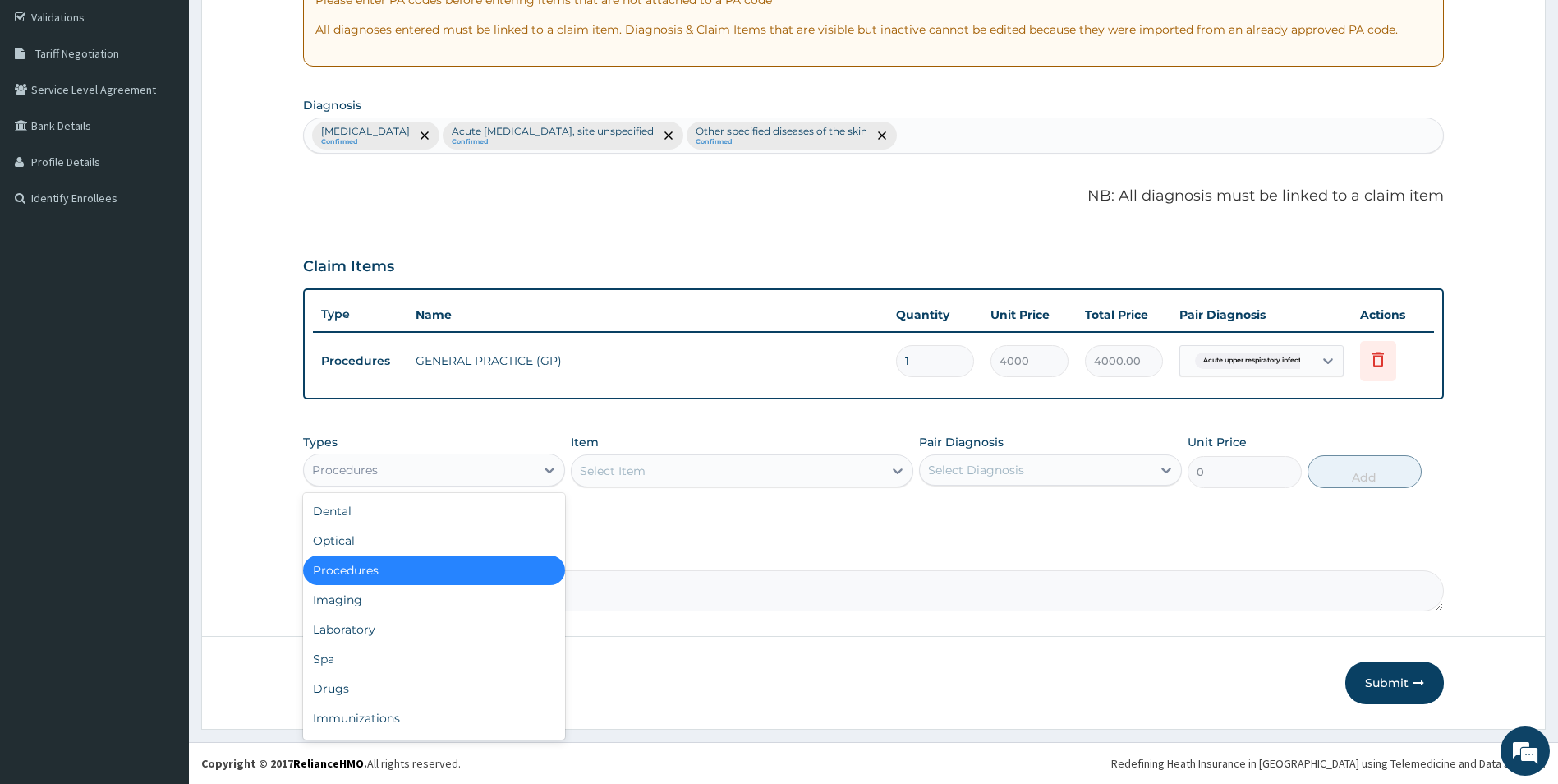
click at [468, 464] on div "Procedures" at bounding box center [420, 470] width 232 height 26
drag, startPoint x: 337, startPoint y: 631, endPoint x: 588, endPoint y: 483, distance: 291.4
click at [338, 631] on div "Laboratory" at bounding box center [435, 629] width 263 height 30
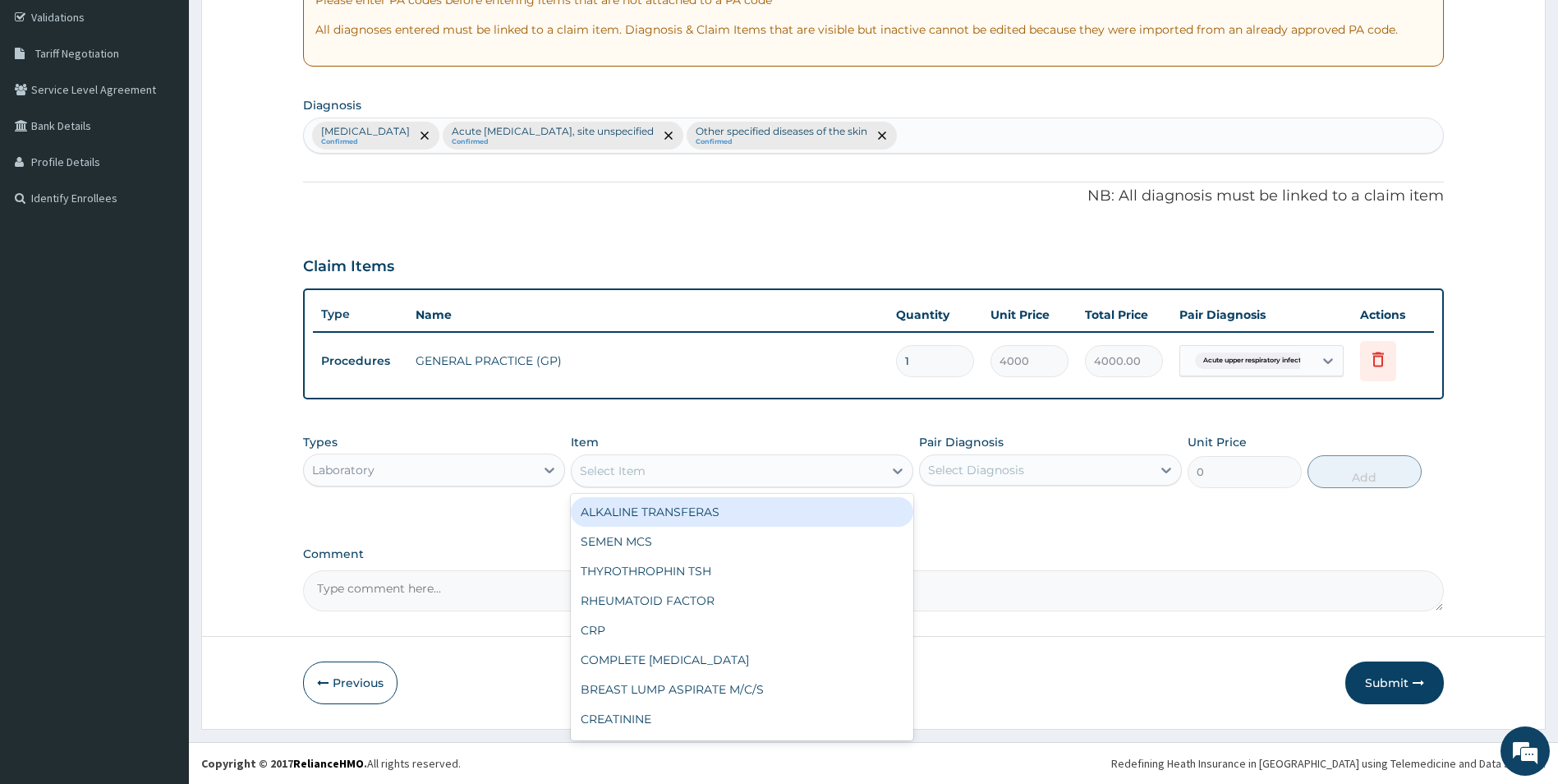
click at [621, 466] on div "Select Item" at bounding box center [613, 470] width 66 height 16
type input "FBC"
click at [608, 505] on div "[MEDICAL_DATA] (FBC)" at bounding box center [742, 512] width 342 height 30
type input "2400"
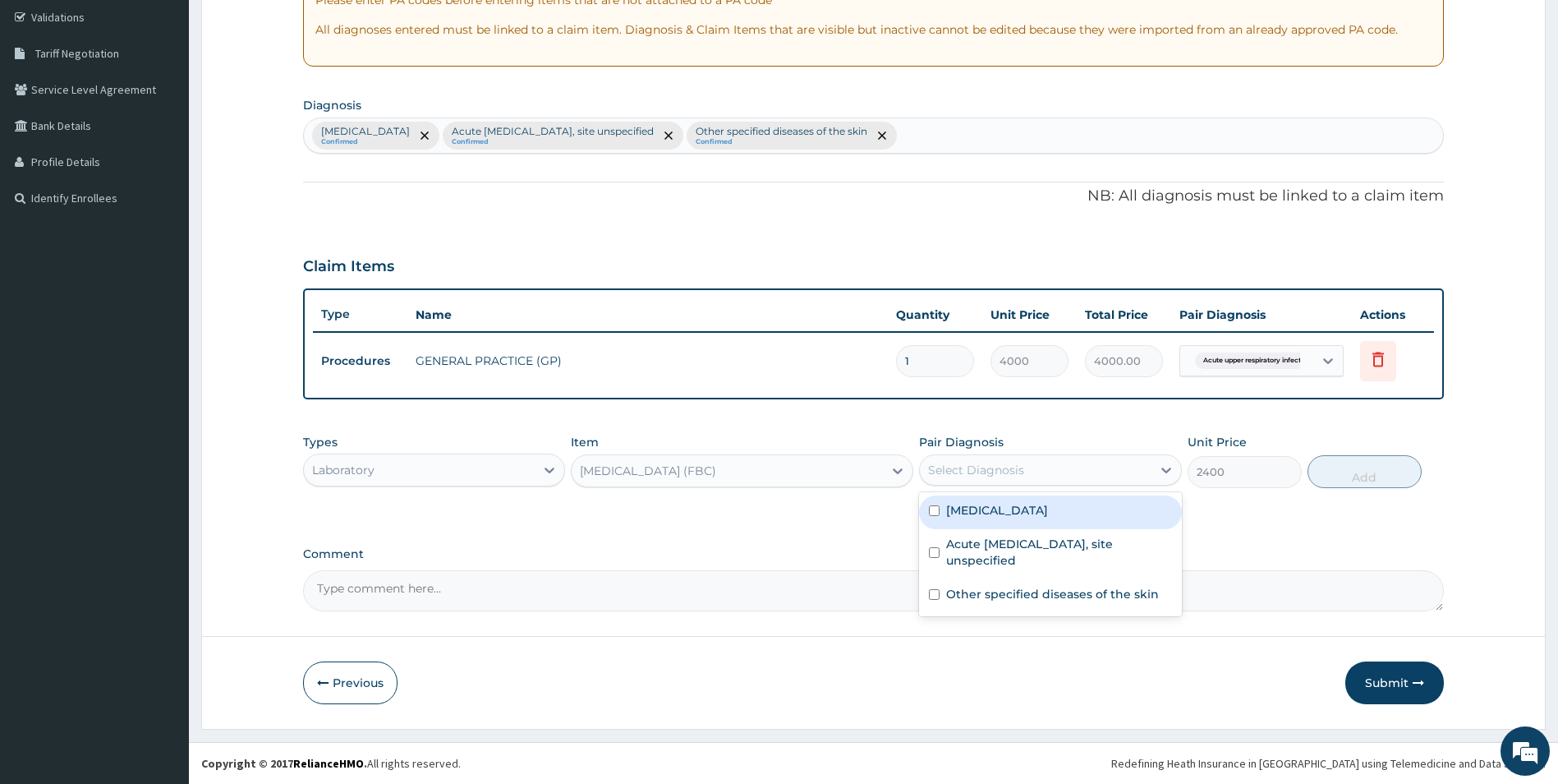
click at [937, 470] on div "Select Diagnosis" at bounding box center [976, 470] width 96 height 16
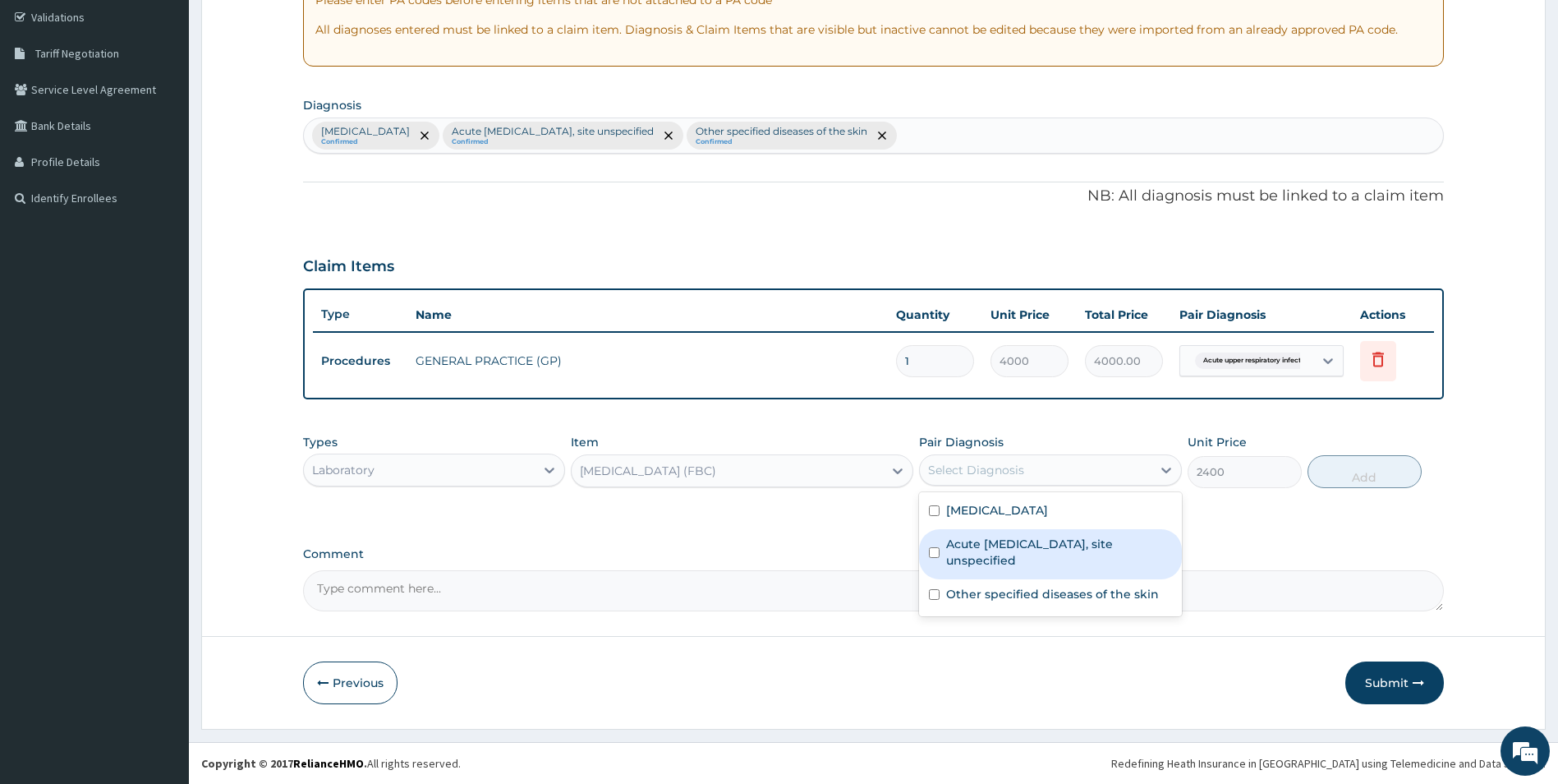
click at [929, 547] on input "checkbox" at bounding box center [934, 552] width 11 height 11
checkbox input "true"
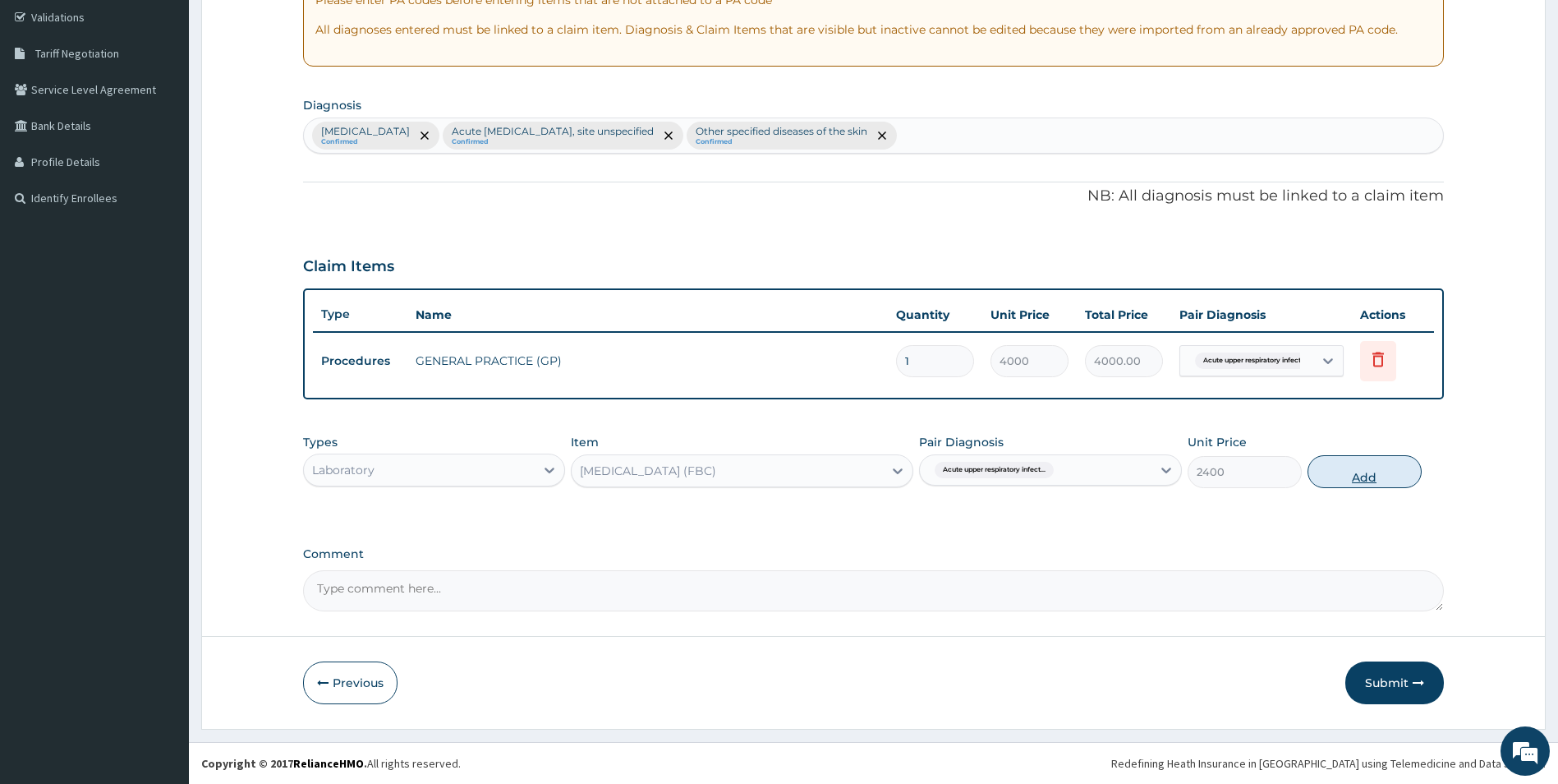
click at [1324, 473] on button "Add" at bounding box center [1364, 471] width 114 height 33
type input "0"
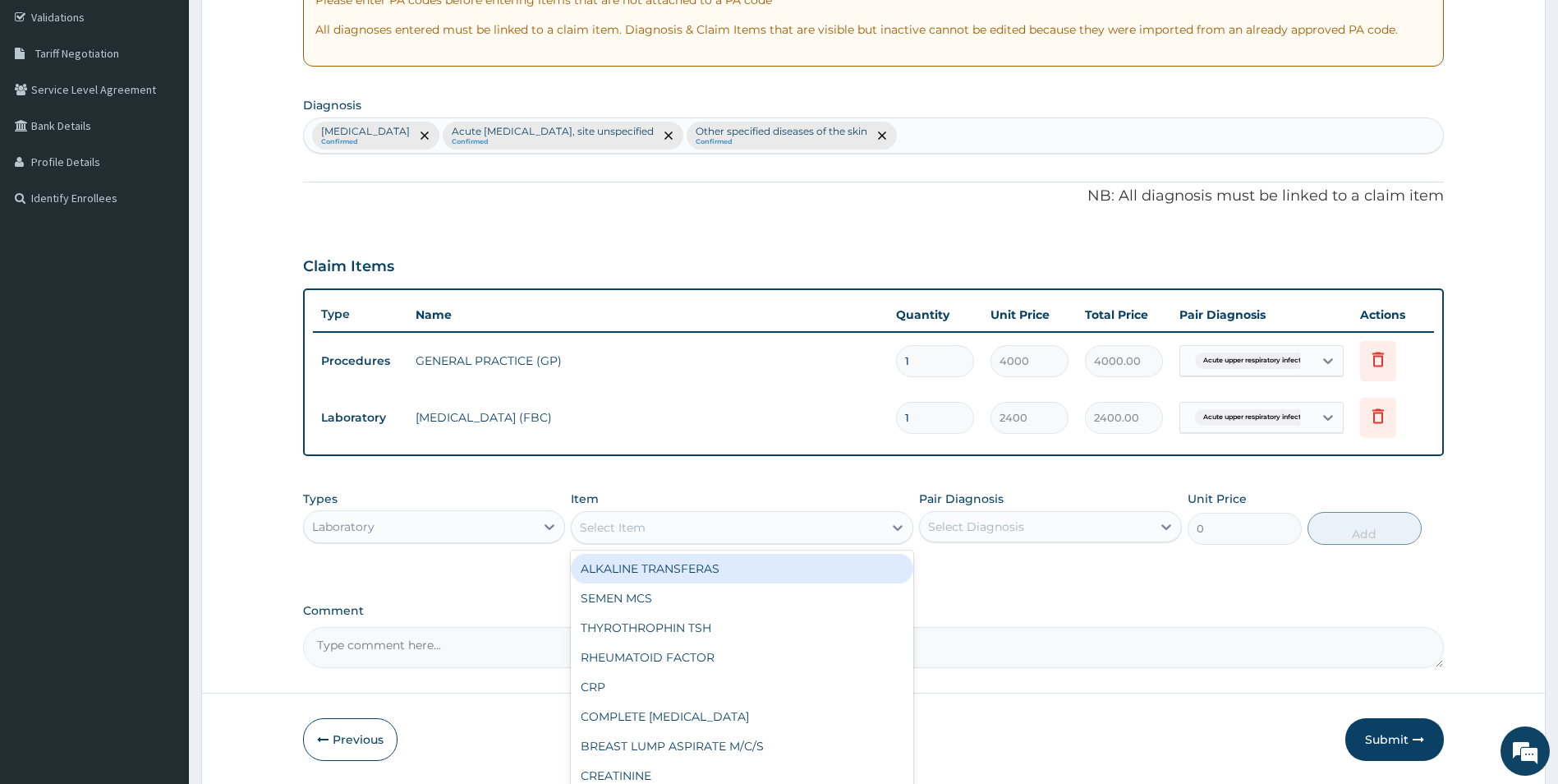
click at [657, 531] on div "Select Item" at bounding box center [727, 527] width 311 height 26
type input "MP"
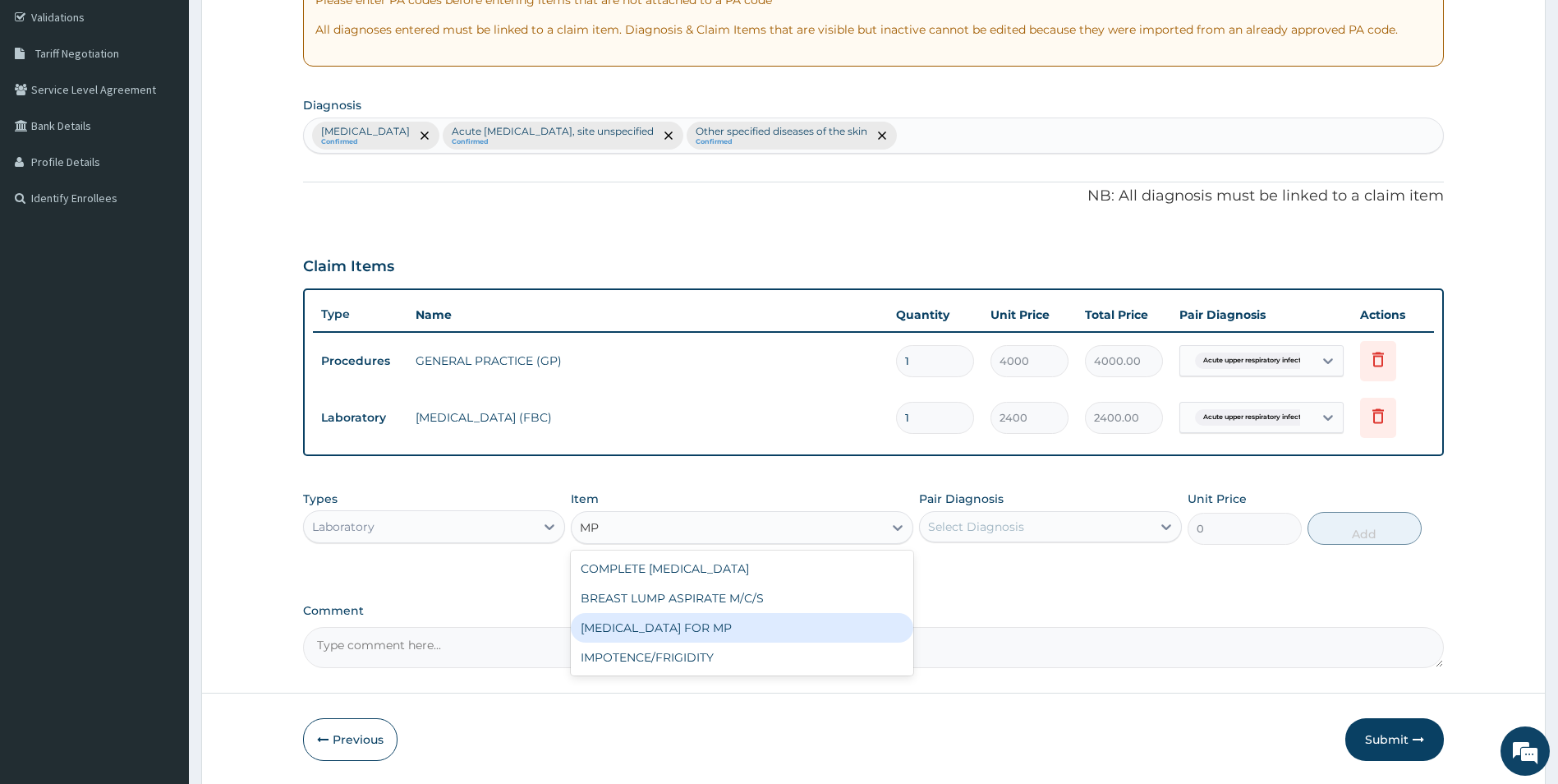
click at [663, 636] on div "[MEDICAL_DATA] FOR MP" at bounding box center [742, 627] width 342 height 30
type input "1200"
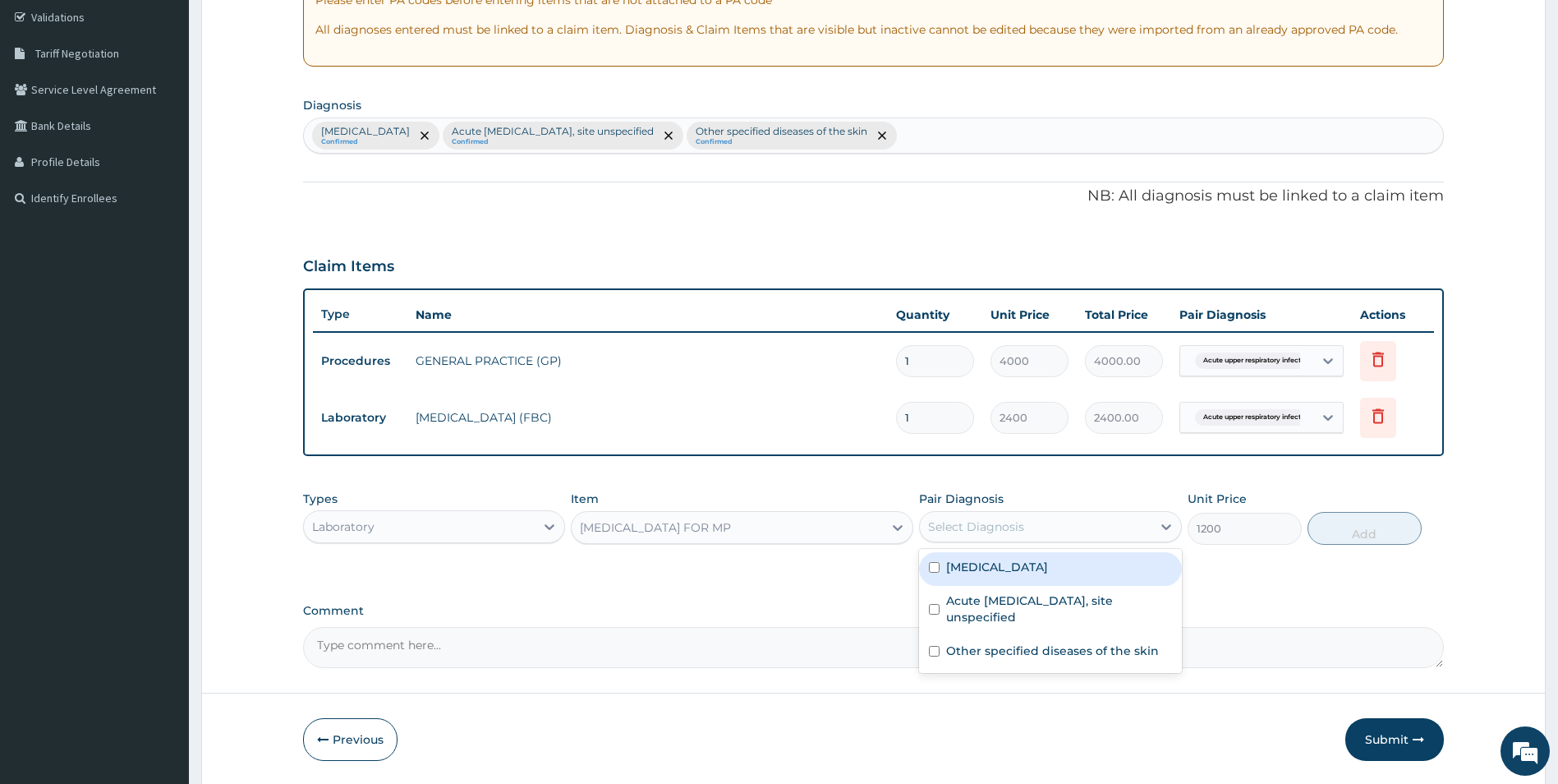
click at [948, 524] on div "Select Diagnosis" at bounding box center [976, 526] width 96 height 16
click at [941, 562] on div "[MEDICAL_DATA]" at bounding box center [1050, 569] width 263 height 34
checkbox input "true"
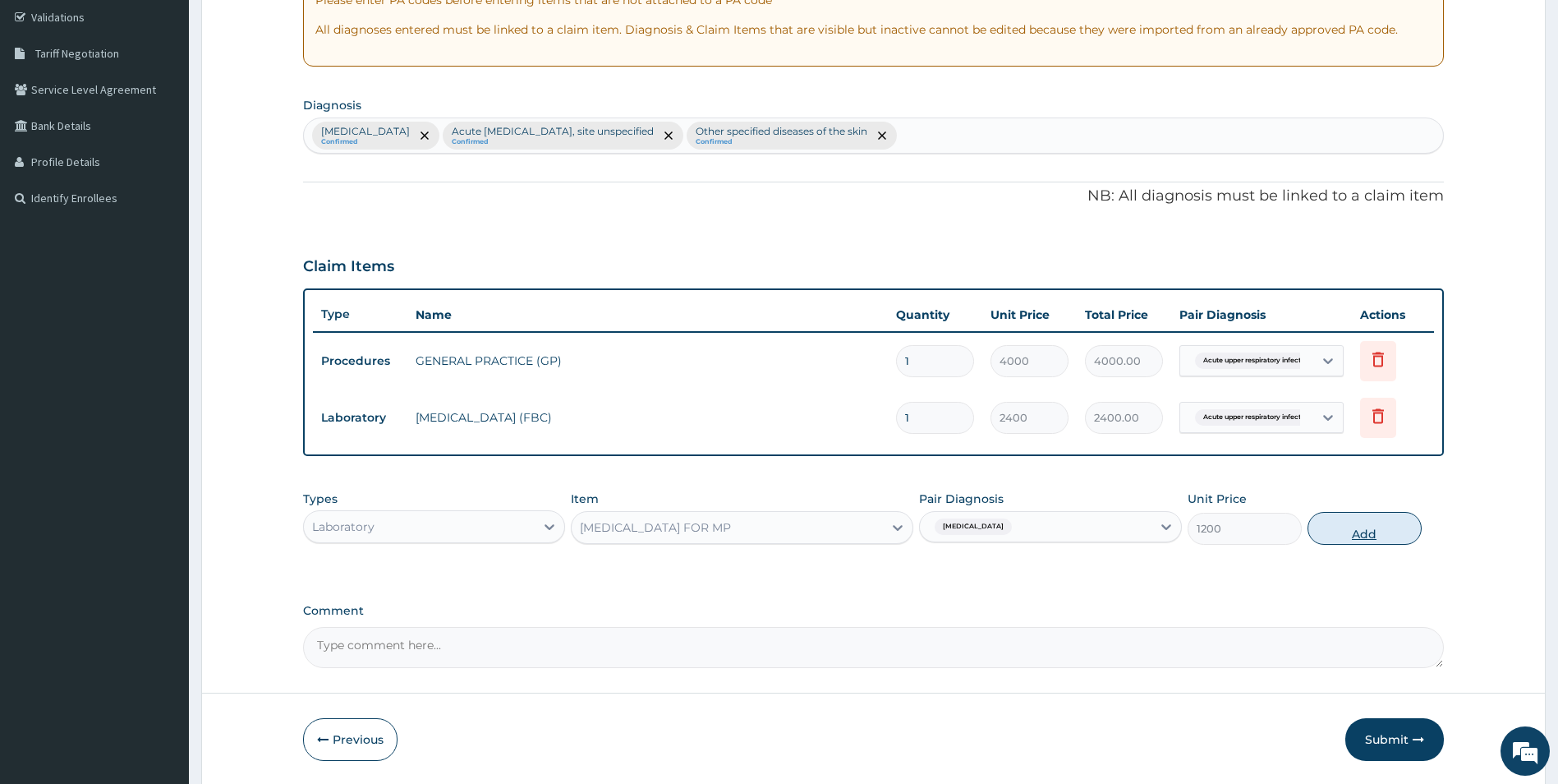
click at [1343, 531] on button "Add" at bounding box center [1364, 528] width 114 height 33
type input "0"
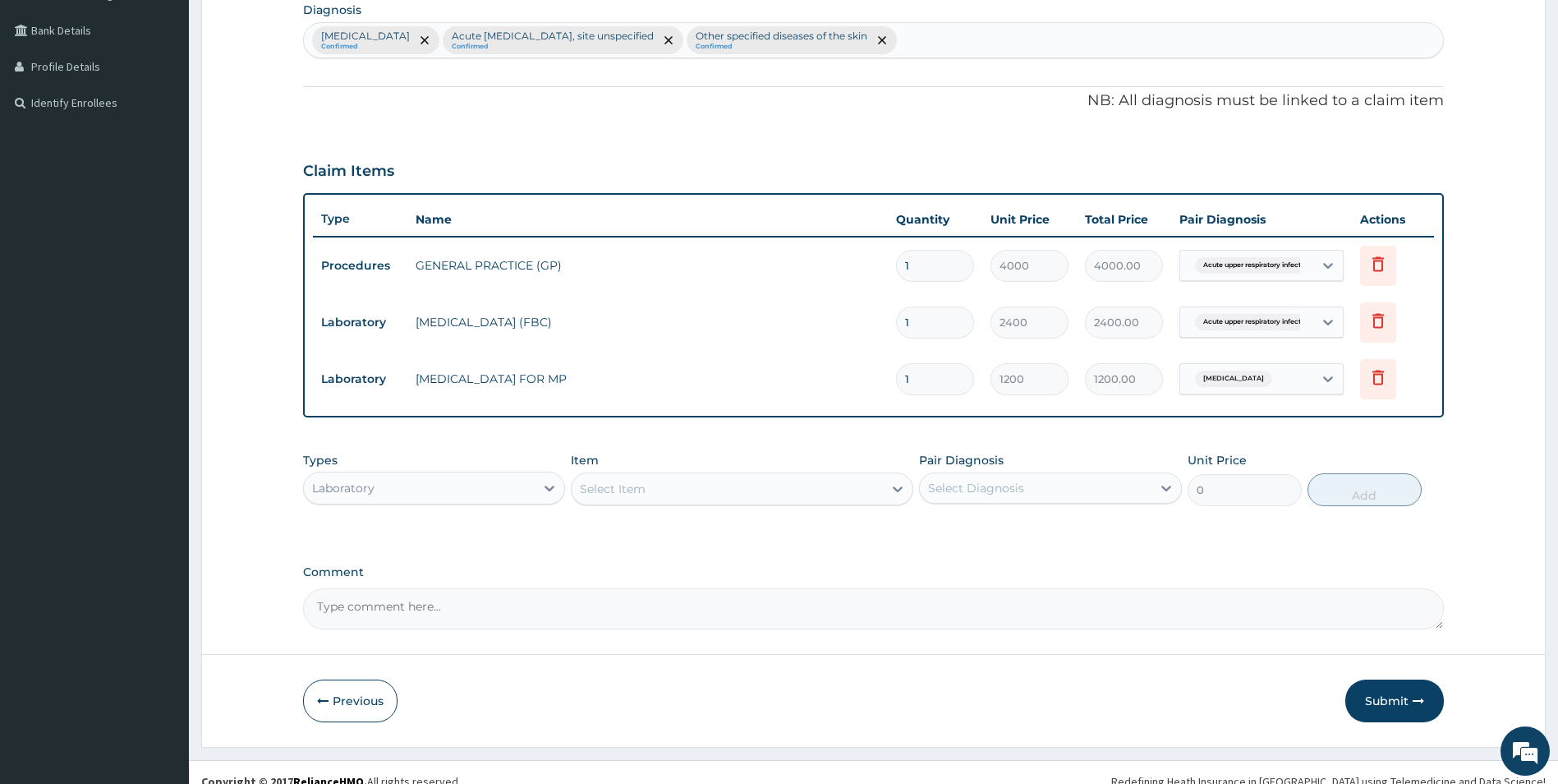
scroll to position [420, 0]
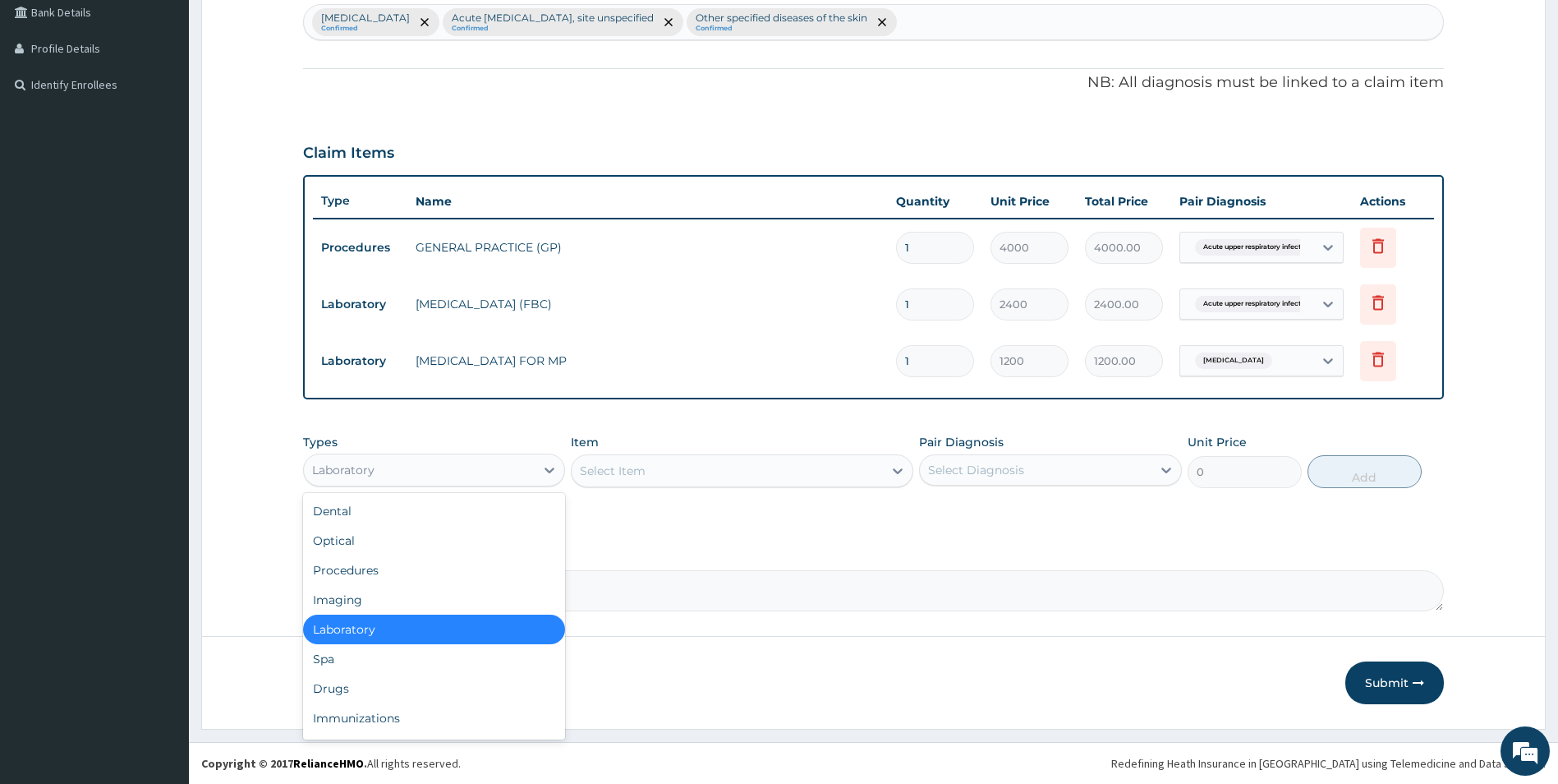
click at [482, 470] on div "Laboratory" at bounding box center [420, 470] width 232 height 26
click at [314, 686] on div "Drugs" at bounding box center [435, 688] width 263 height 30
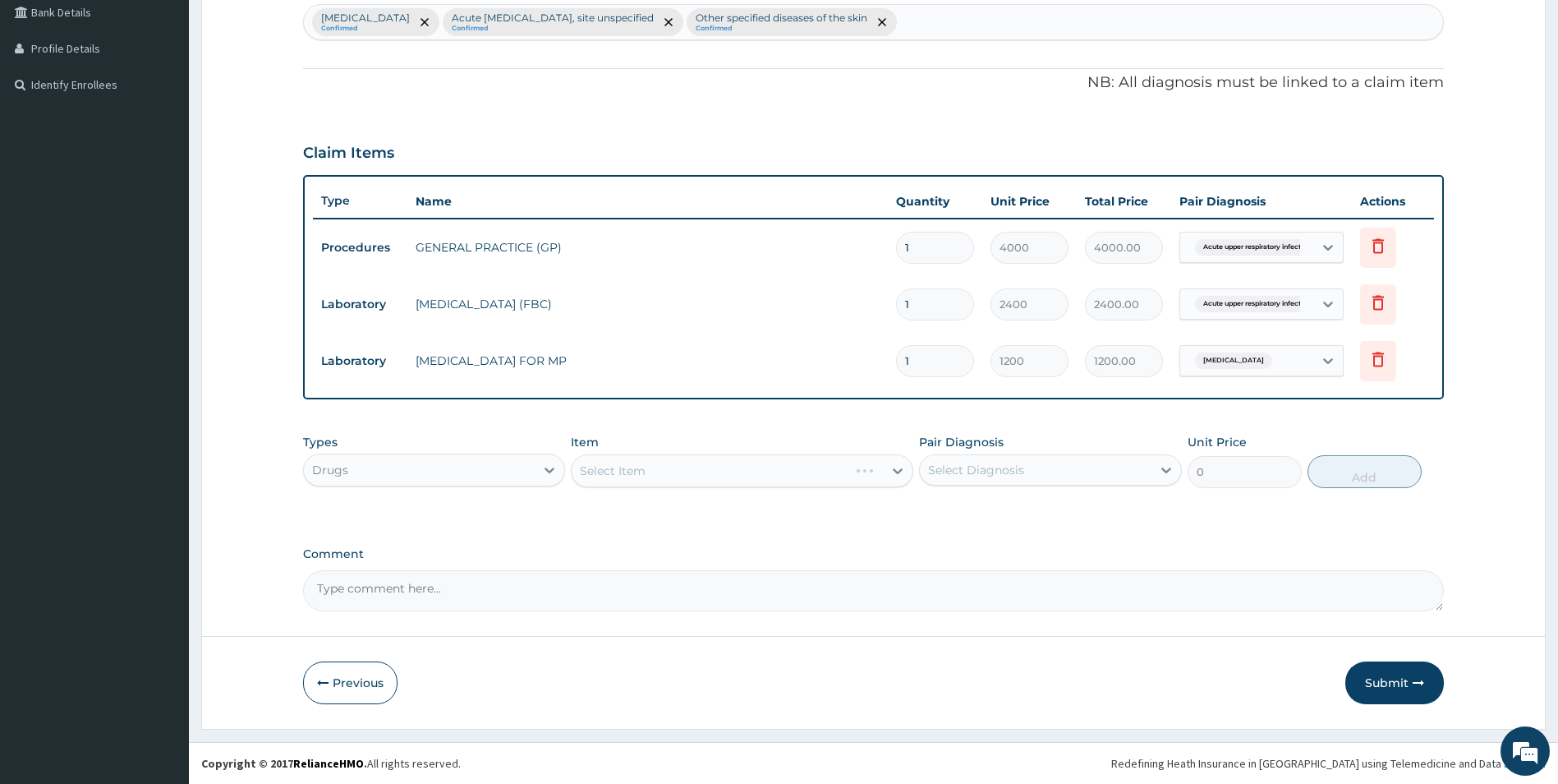
click at [652, 477] on div "Select Item" at bounding box center [742, 470] width 342 height 33
click at [728, 469] on div "Select Item" at bounding box center [727, 470] width 311 height 26
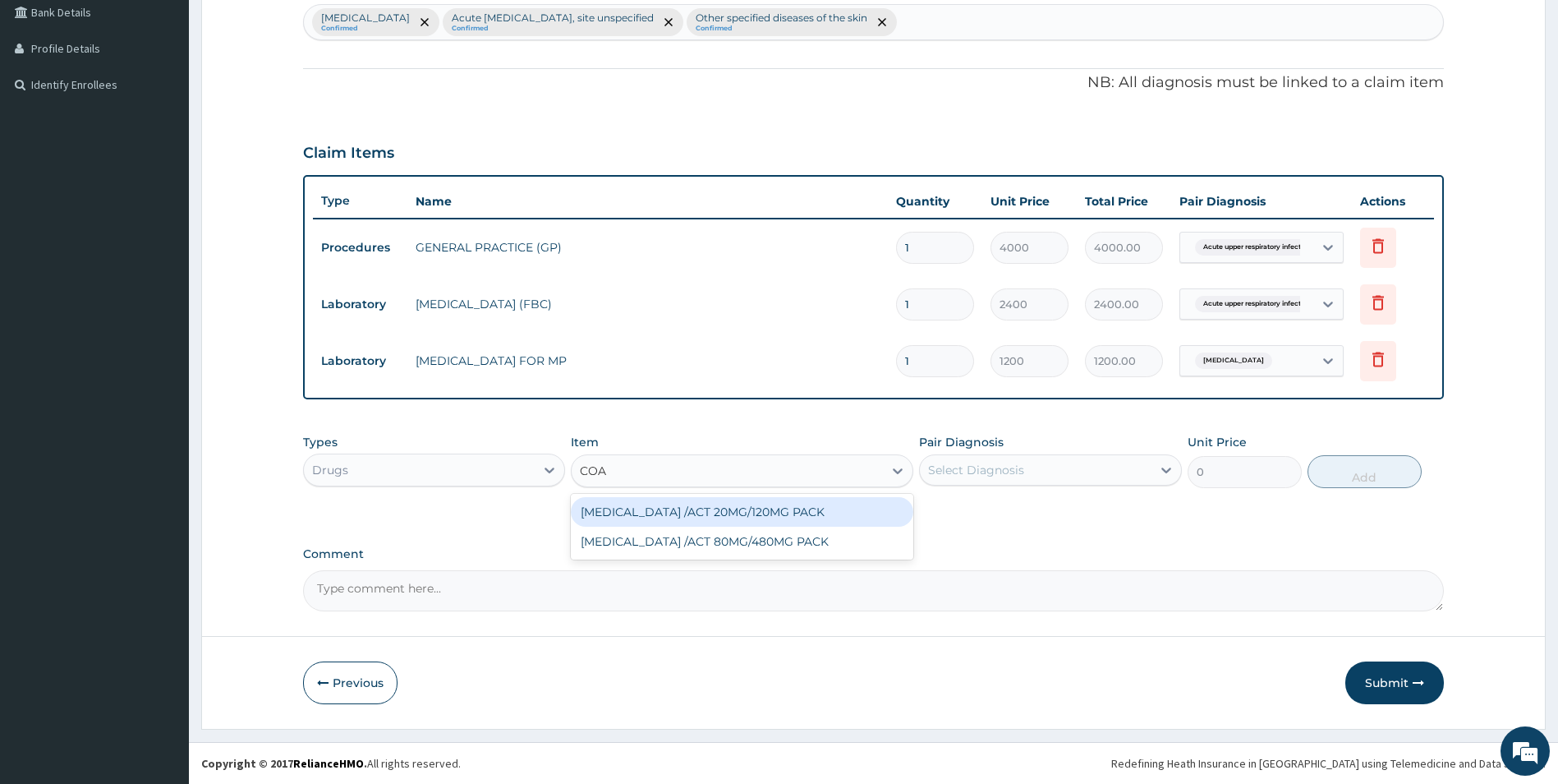
type input "[PERSON_NAME]"
click at [690, 507] on div "[MEDICAL_DATA] /ACT 20MG/120MG PACK" at bounding box center [742, 512] width 342 height 30
type input "1000"
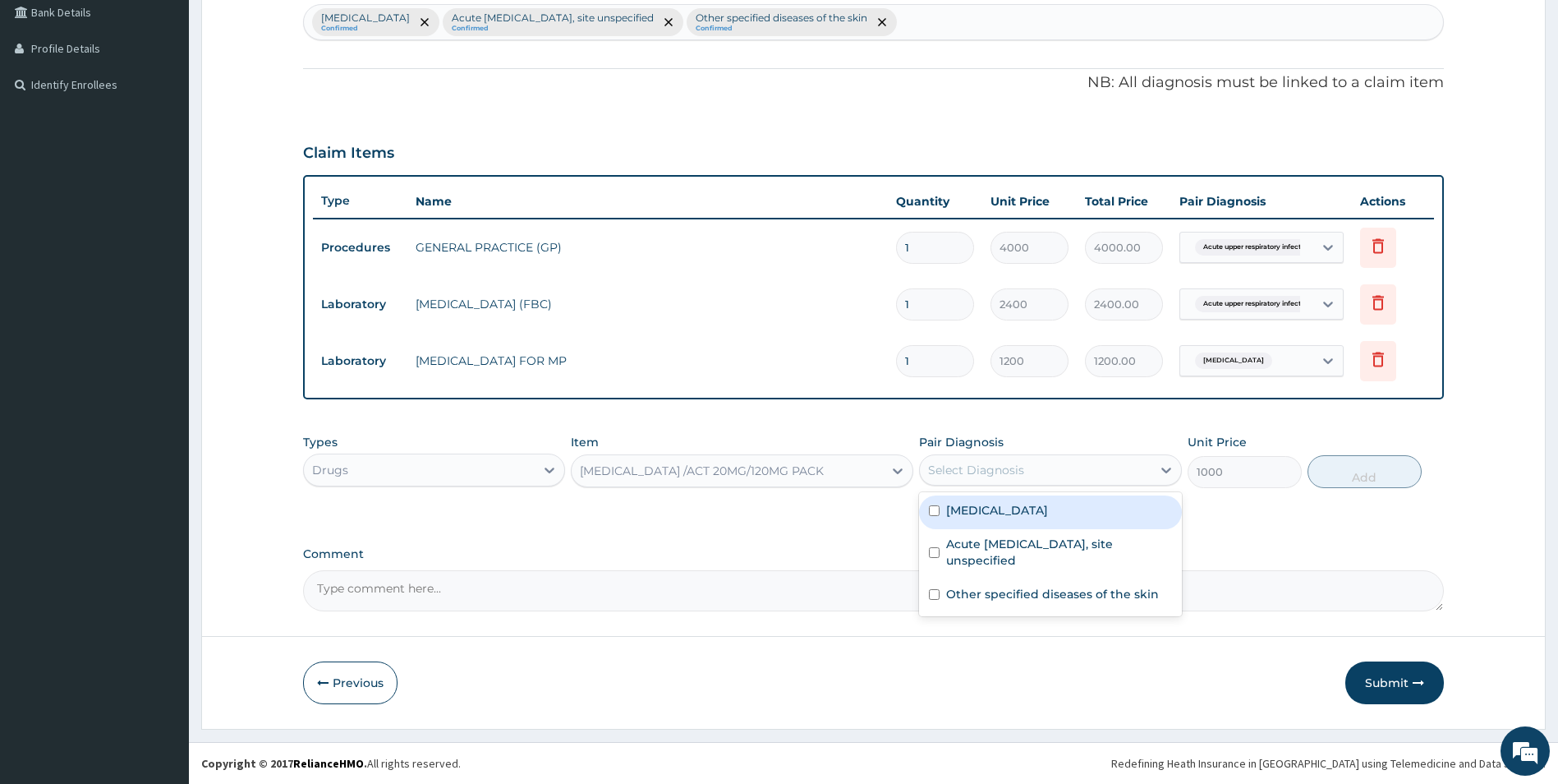
click at [937, 464] on div "Select Diagnosis" at bounding box center [976, 470] width 96 height 16
click at [934, 509] on input "checkbox" at bounding box center [934, 510] width 11 height 11
checkbox input "true"
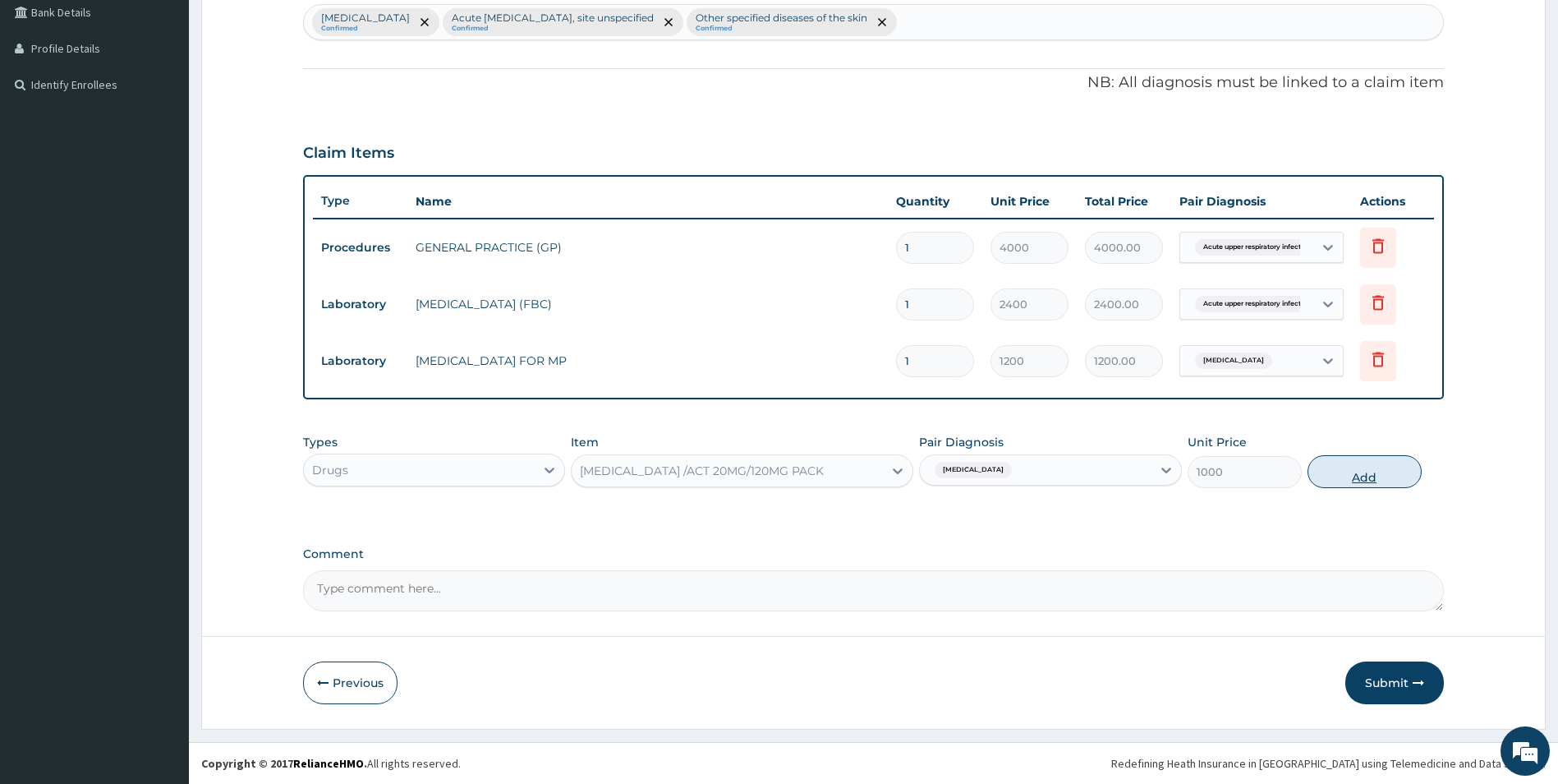
click at [1347, 474] on button "Add" at bounding box center [1364, 471] width 114 height 33
type input "0"
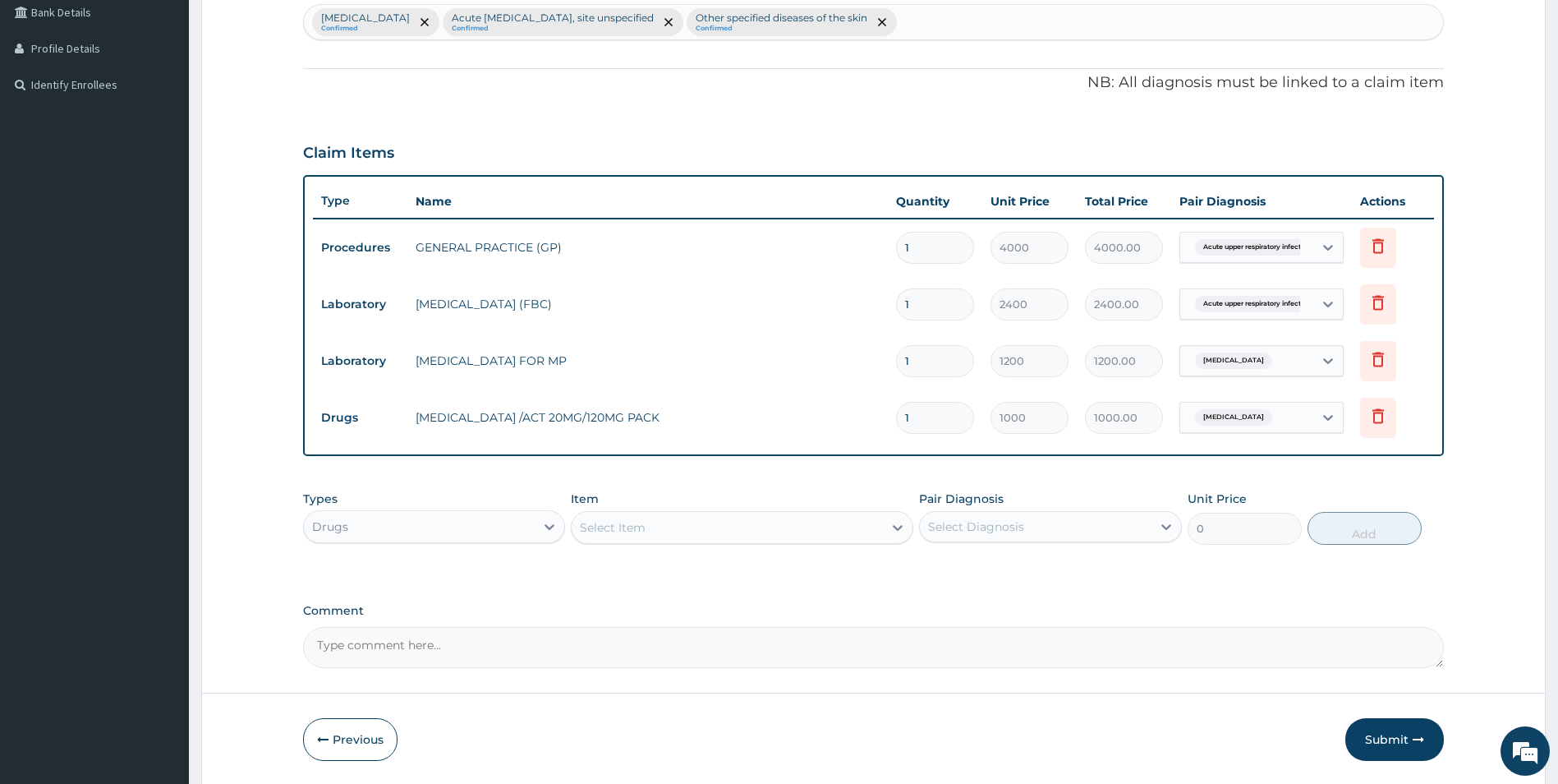
scroll to position [476, 0]
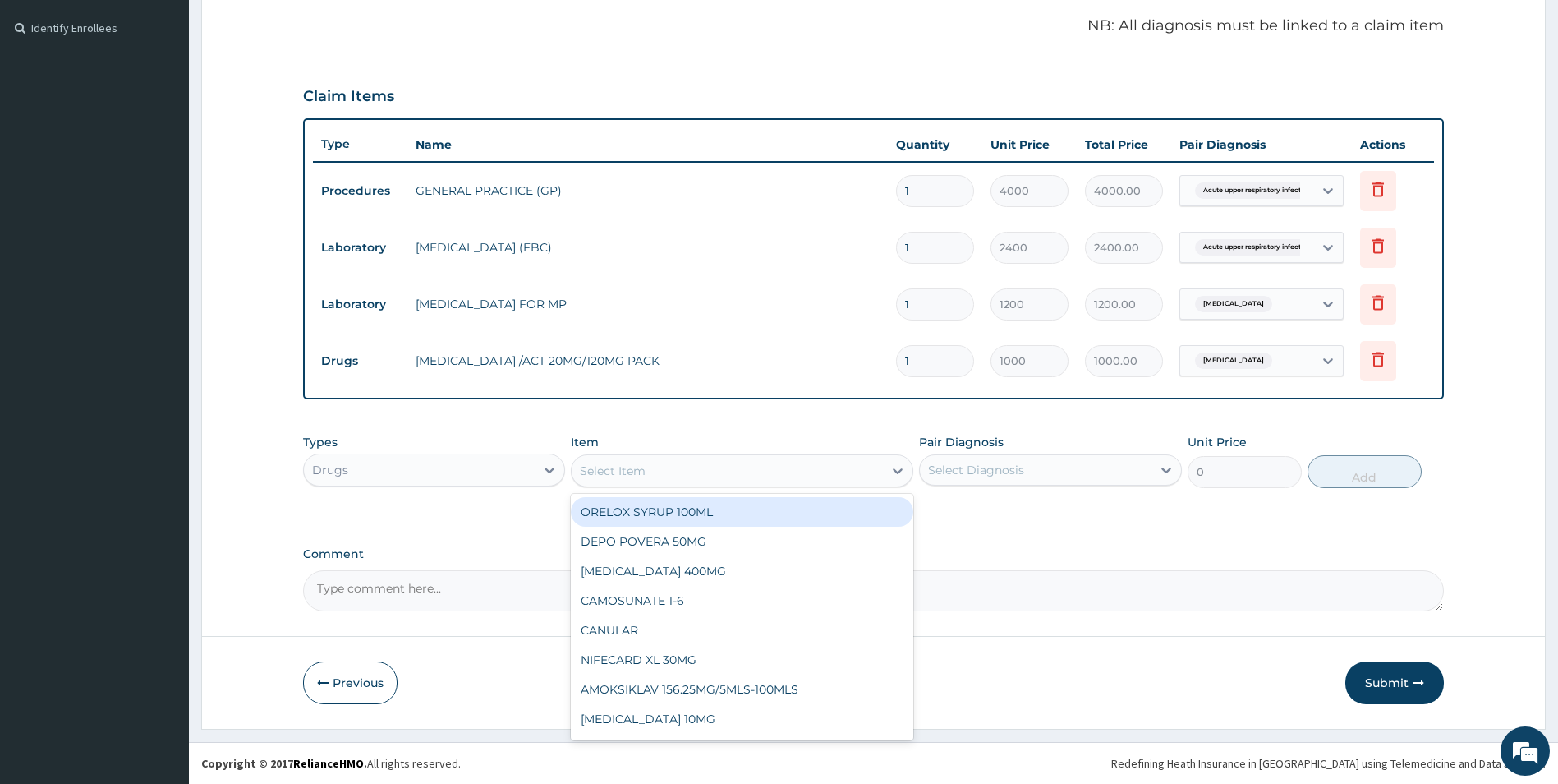
click at [620, 463] on div "Select Item" at bounding box center [613, 470] width 66 height 16
type input "PARAC"
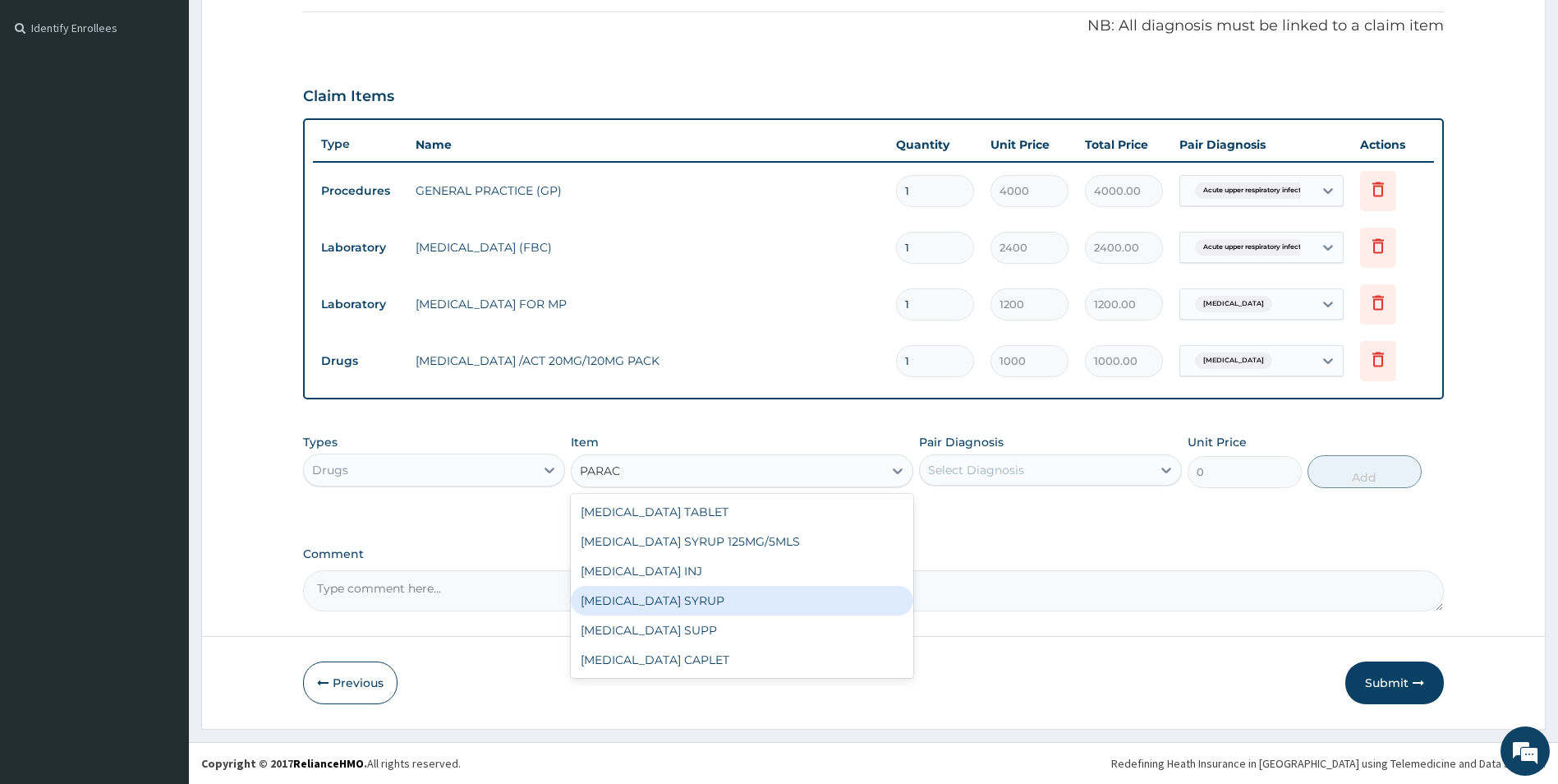
click at [642, 599] on div "[MEDICAL_DATA] SYRUP" at bounding box center [742, 600] width 342 height 30
type input "600"
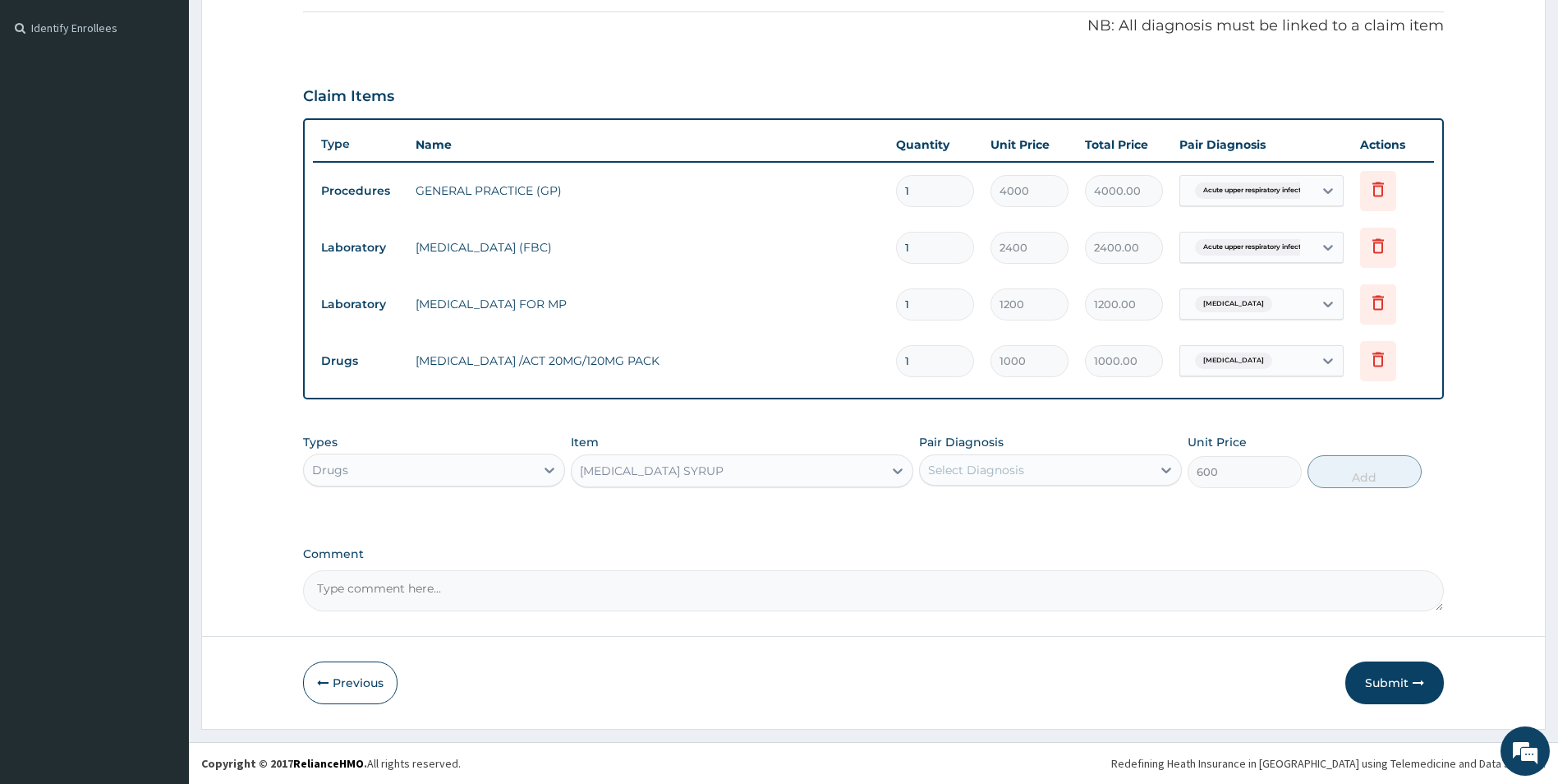
click at [945, 474] on div "Select Diagnosis" at bounding box center [976, 470] width 96 height 16
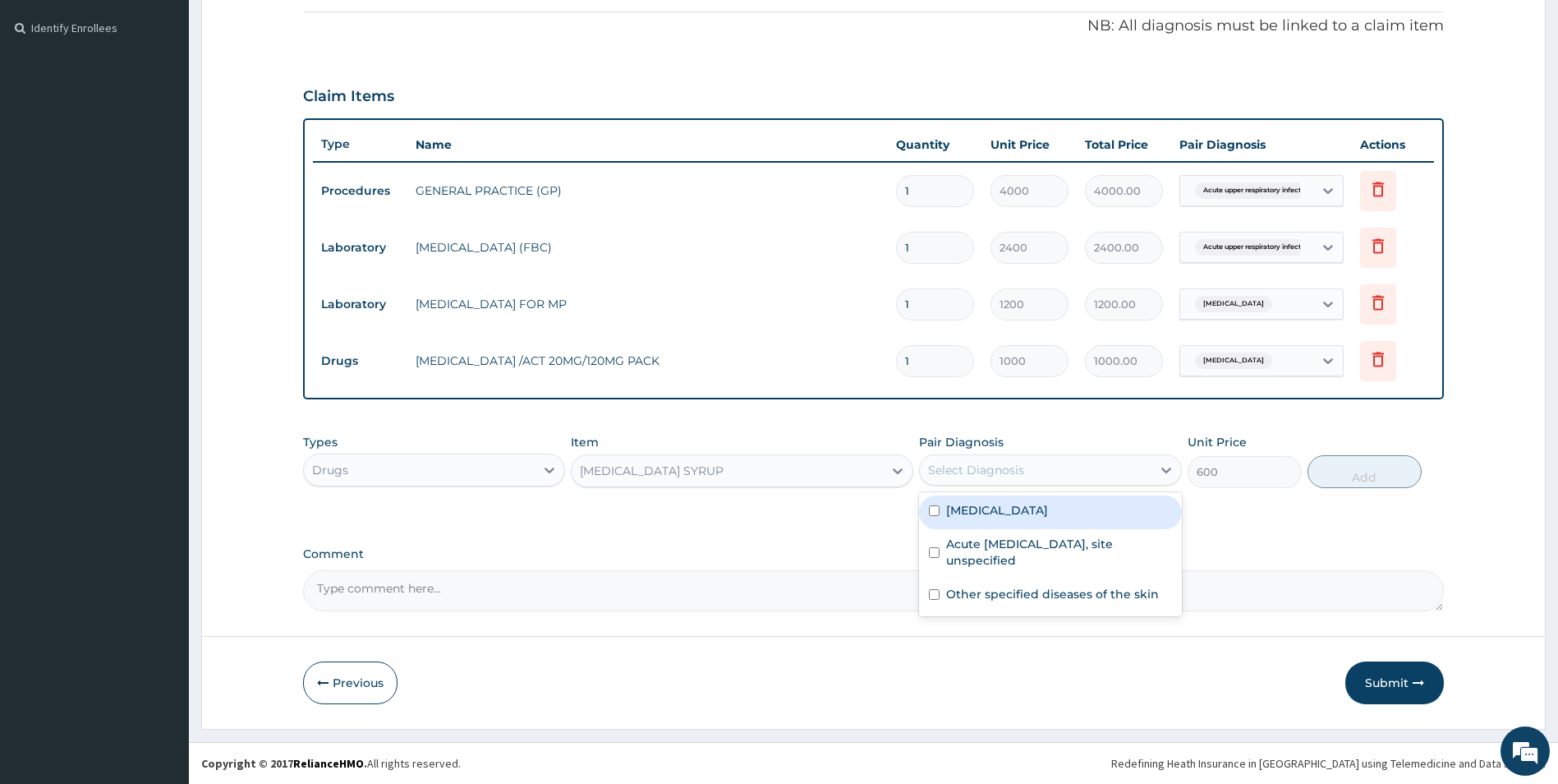
click at [934, 510] on input "checkbox" at bounding box center [934, 510] width 11 height 11
checkbox input "true"
click at [1351, 467] on button "Add" at bounding box center [1364, 471] width 114 height 33
type input "0"
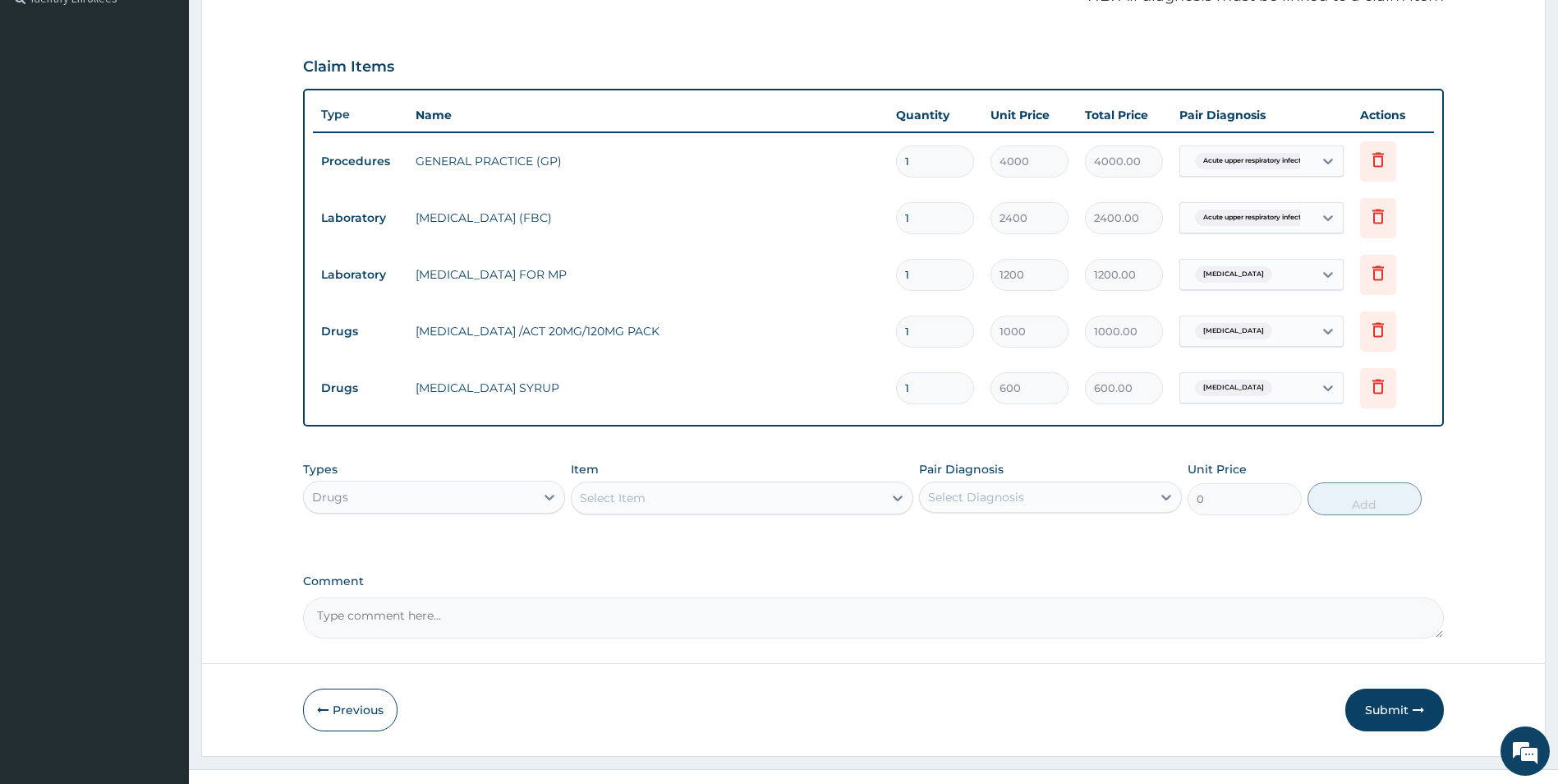
scroll to position [533, 0]
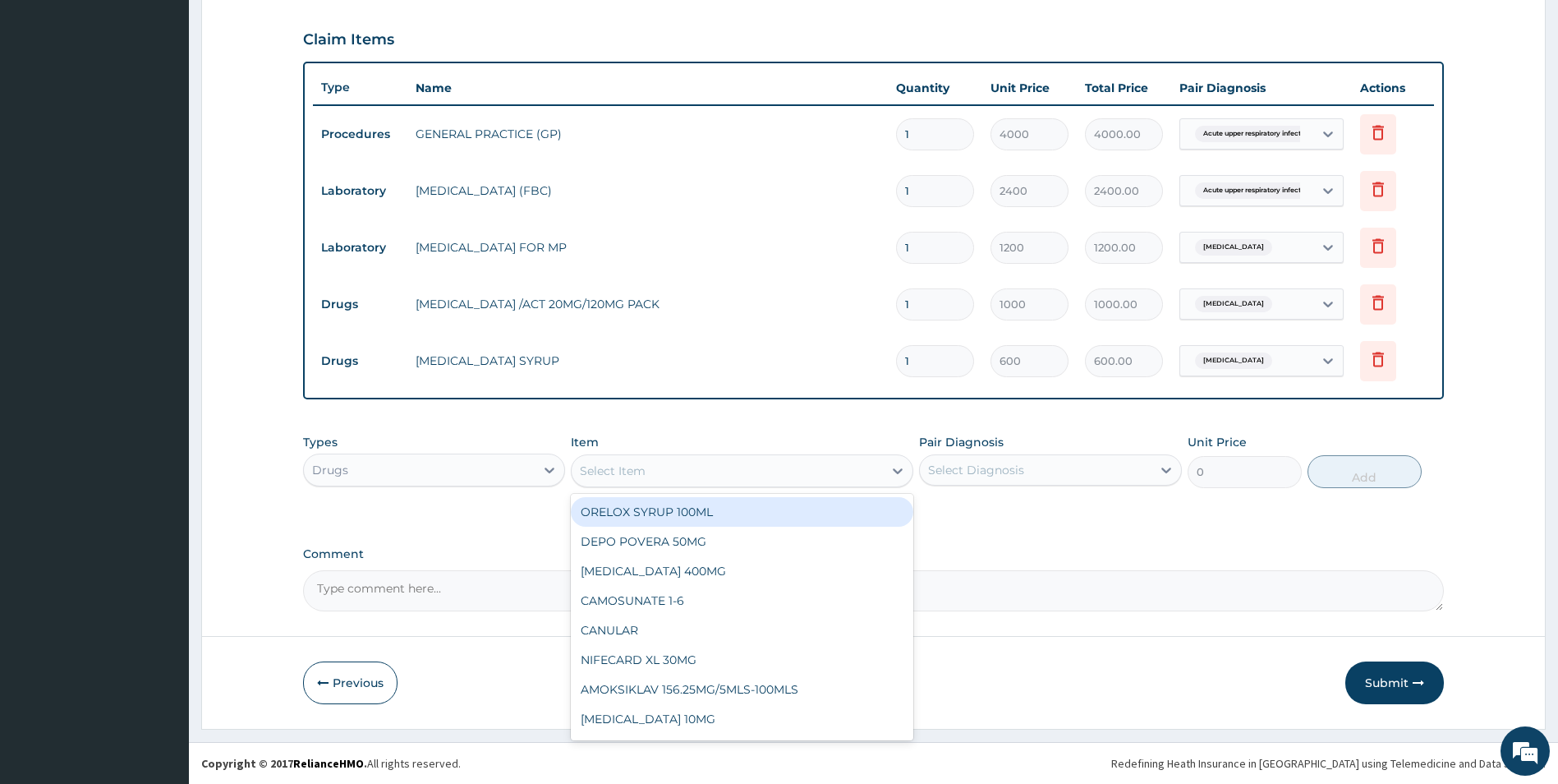
click at [642, 470] on div "Select Item" at bounding box center [613, 470] width 66 height 16
type input "[PERSON_NAME]"
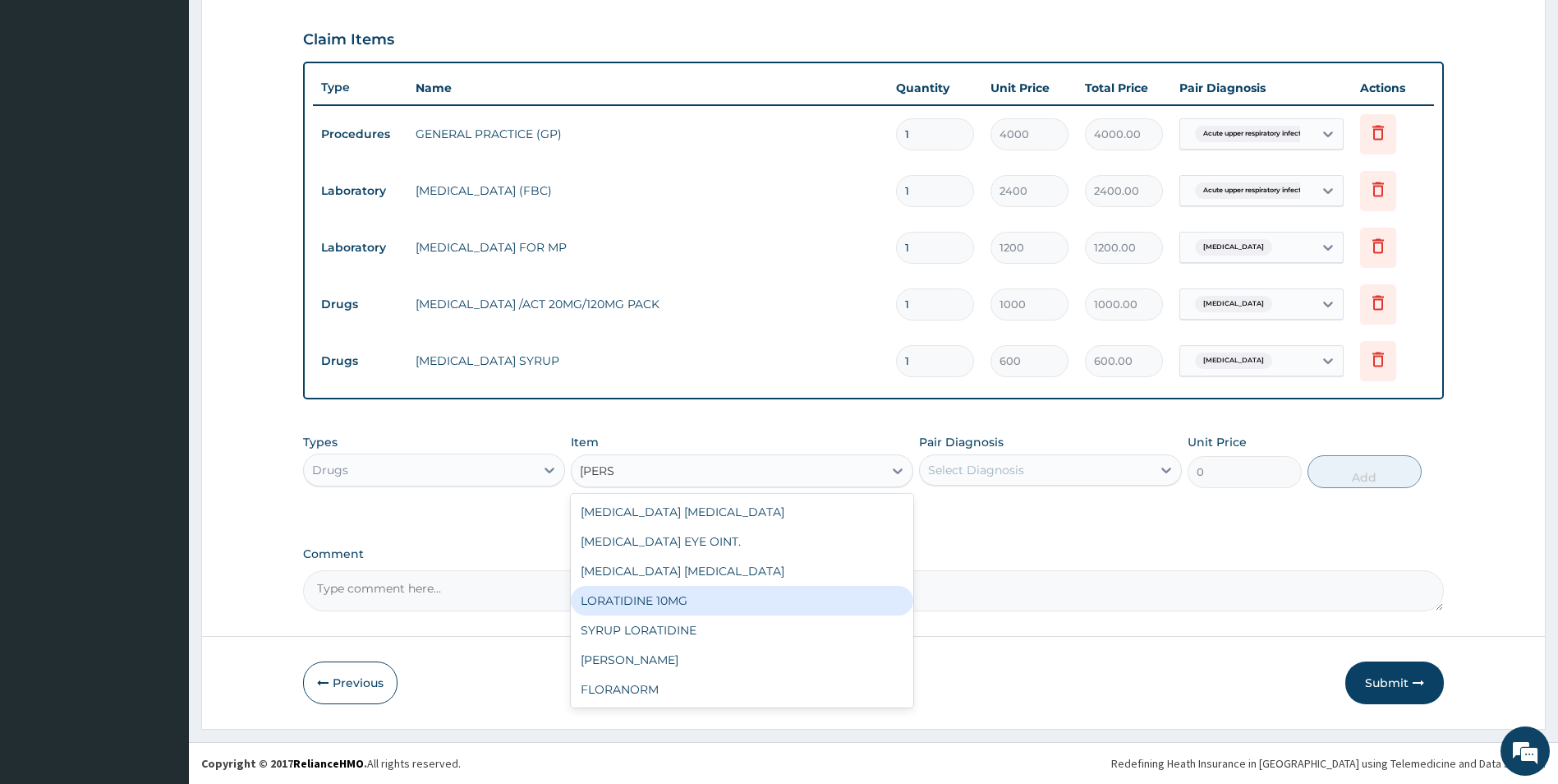
click at [606, 594] on div "LORATIDINE 10MG" at bounding box center [742, 600] width 342 height 30
type input "48"
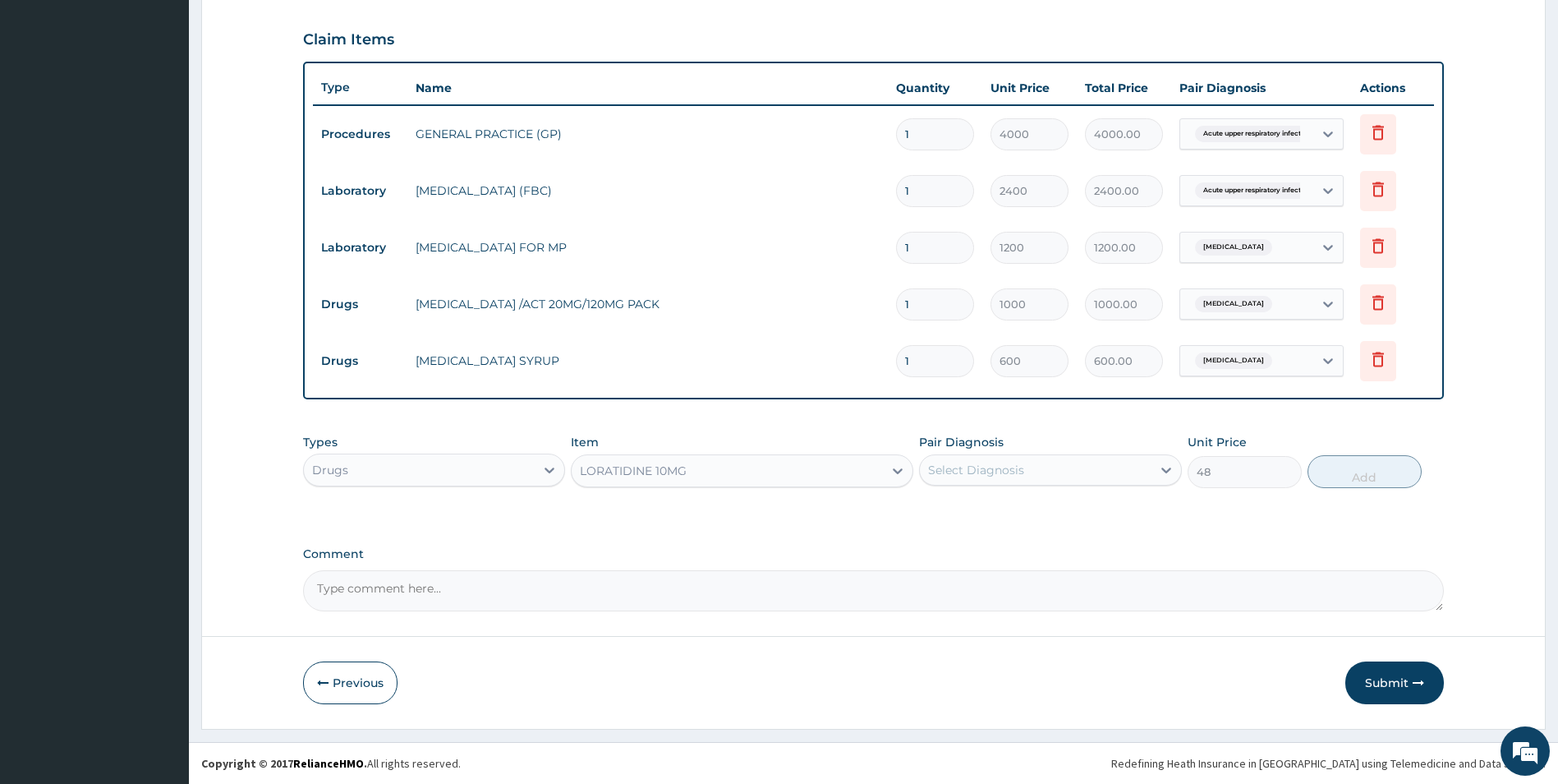
click at [660, 469] on div "LORATIDINE 10MG" at bounding box center [633, 470] width 107 height 16
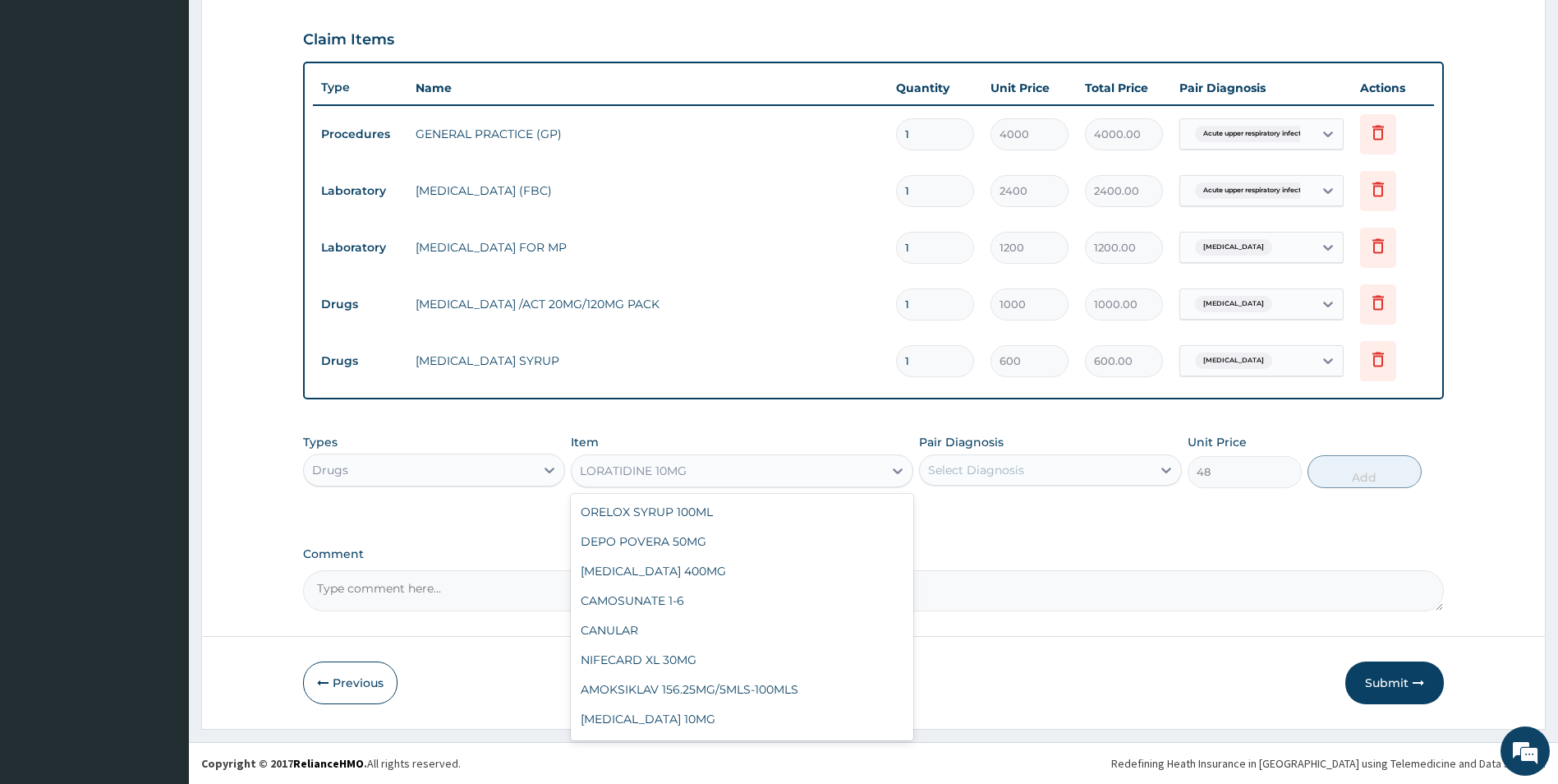
scroll to position [7751, 0]
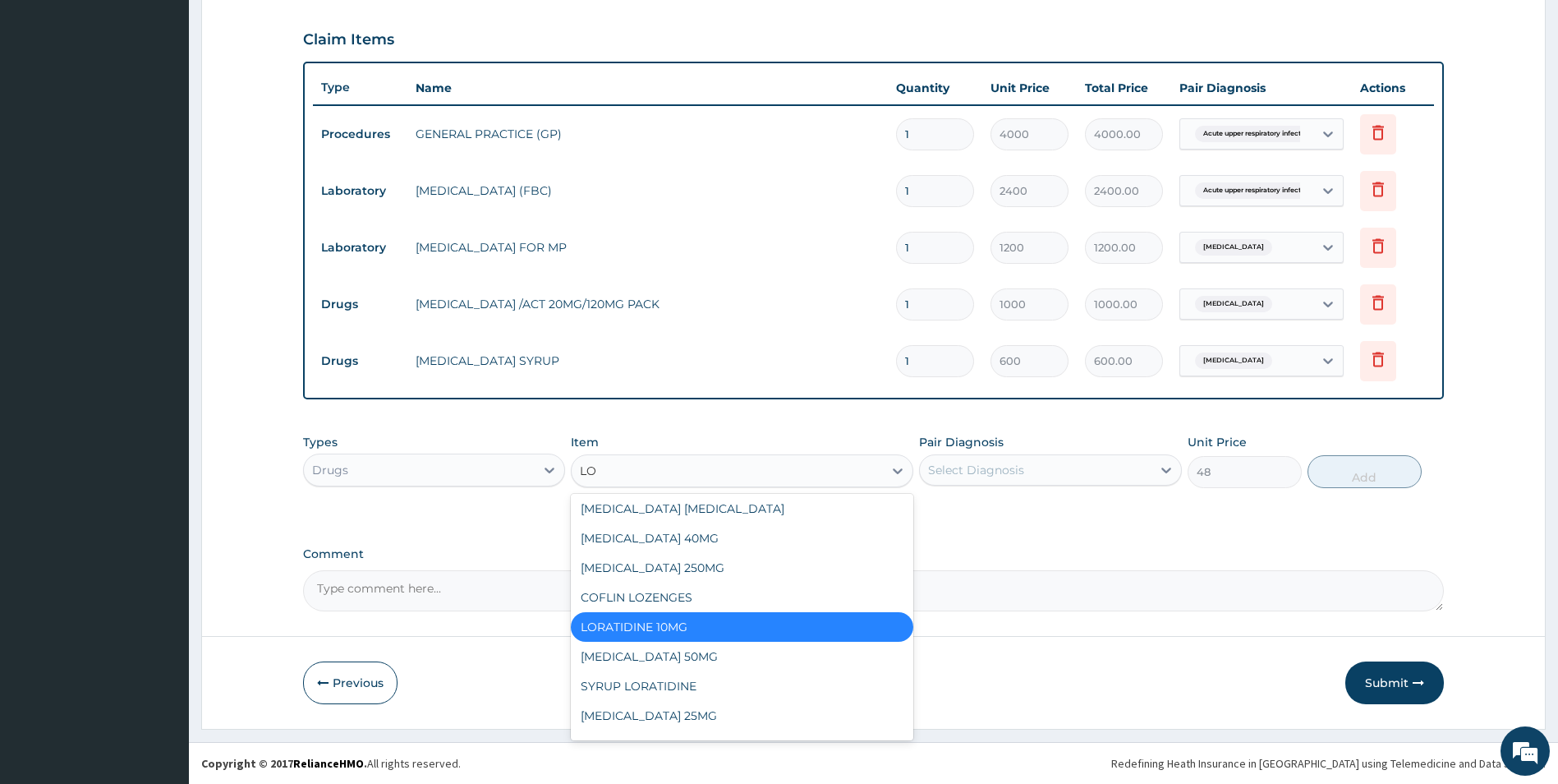
type input "LOR"
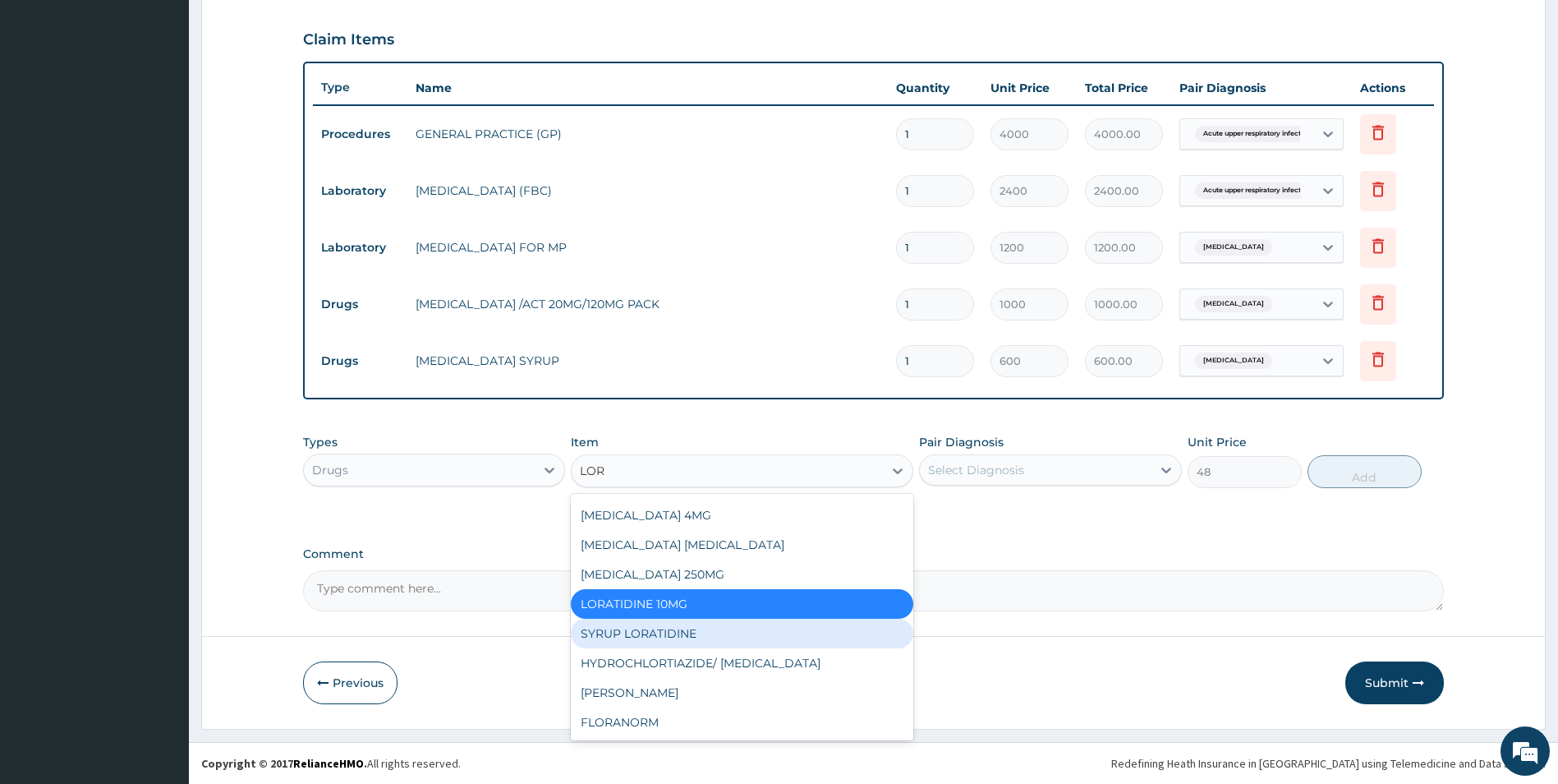
click at [608, 631] on div "SYRUP LORATIDINE" at bounding box center [742, 633] width 342 height 30
type input "1300"
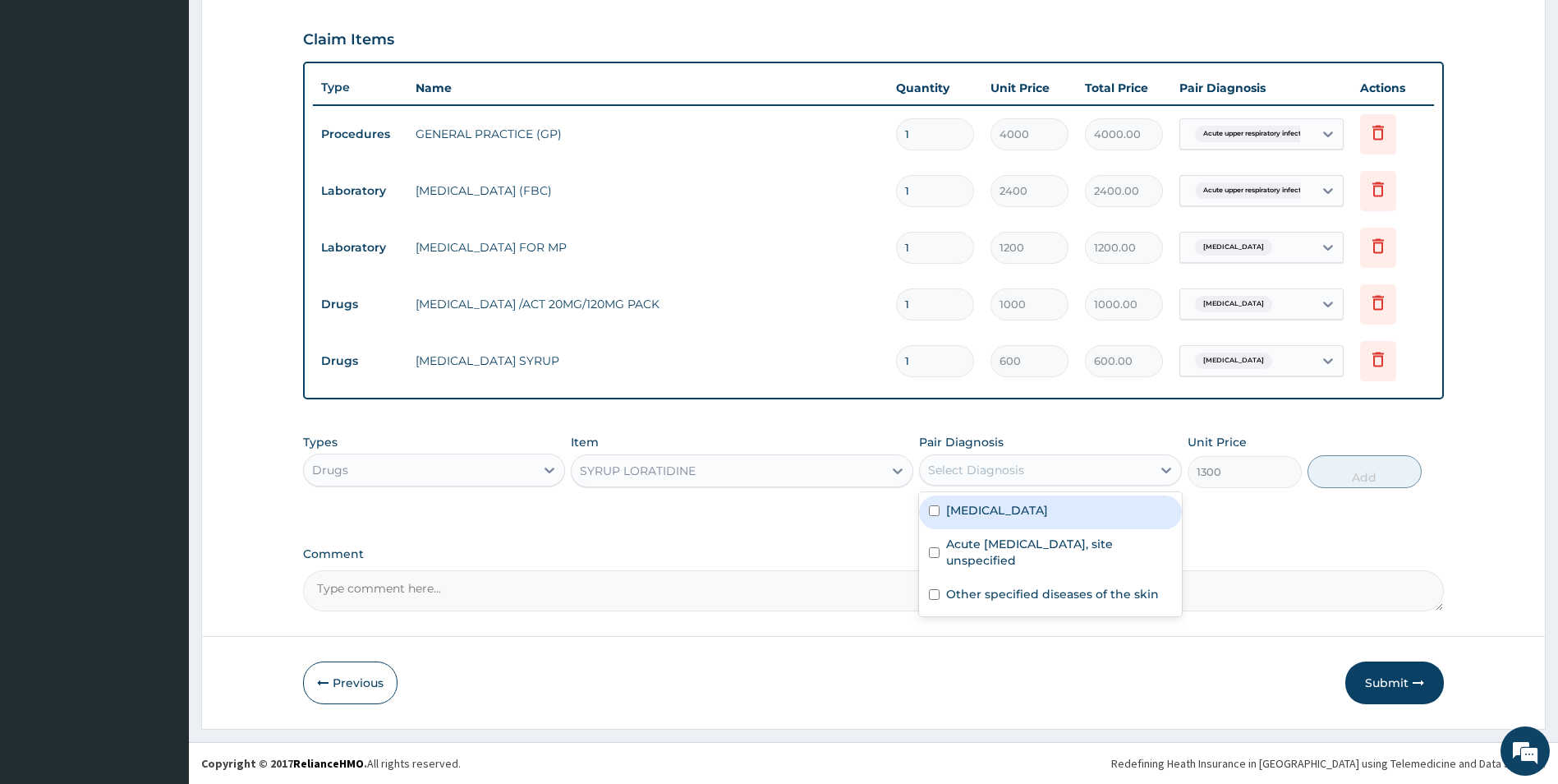
click at [932, 467] on div "Select Diagnosis" at bounding box center [976, 470] width 96 height 16
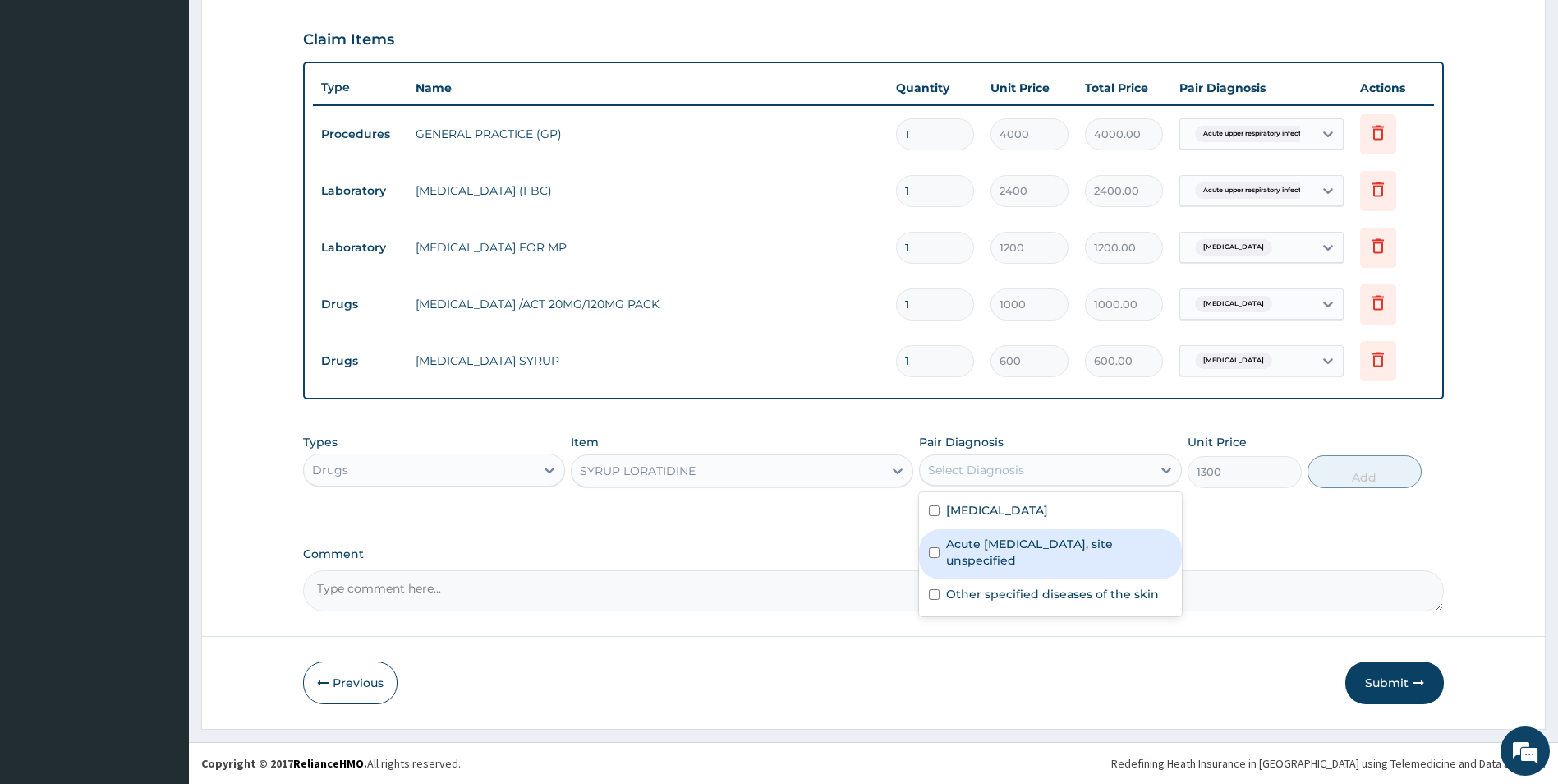
click at [932, 550] on input "checkbox" at bounding box center [934, 552] width 11 height 11
checkbox input "true"
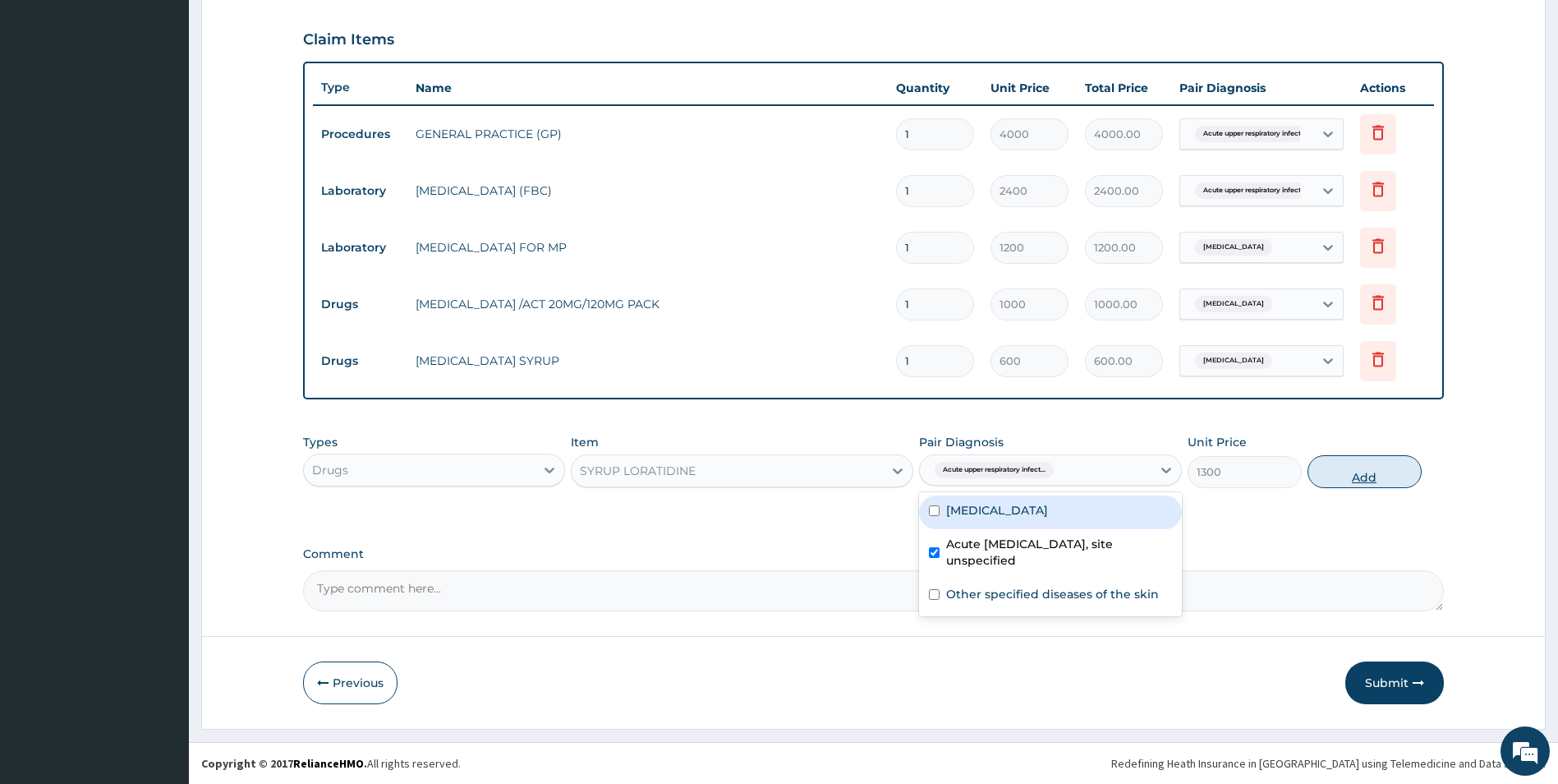
click at [1341, 471] on button "Add" at bounding box center [1364, 471] width 114 height 33
type input "0"
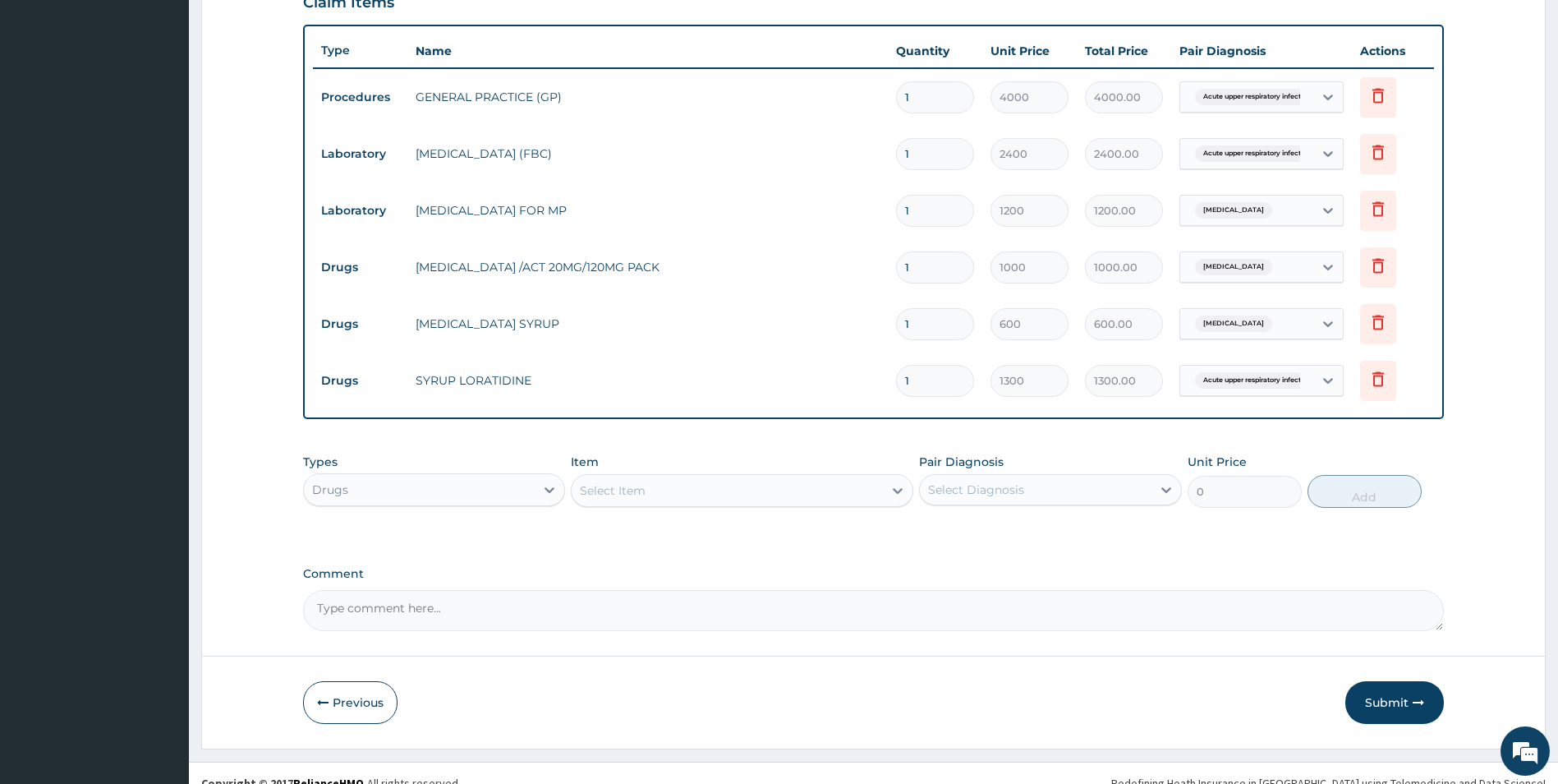
scroll to position [590, 0]
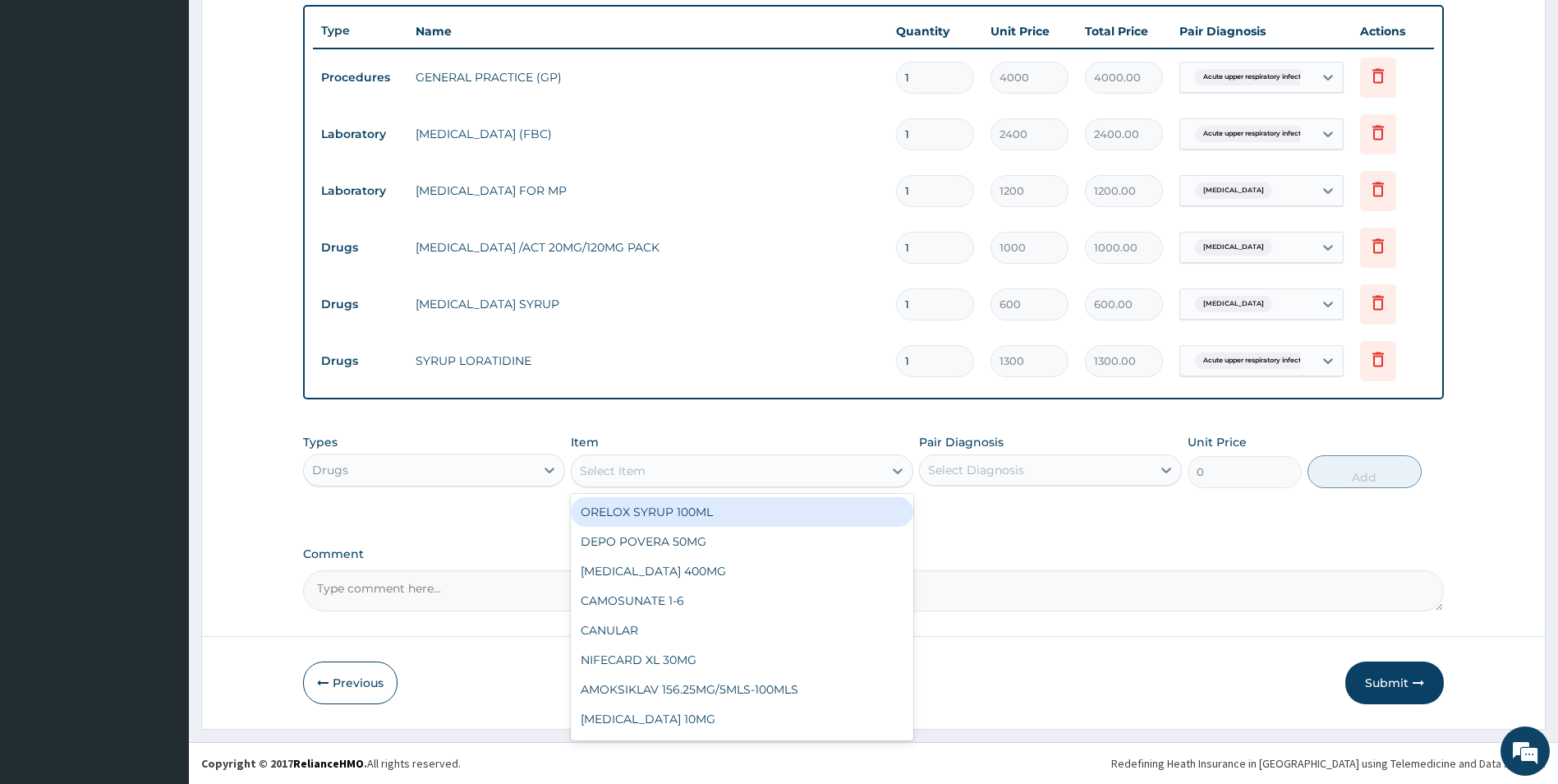
click at [647, 467] on div "Select Item" at bounding box center [727, 470] width 311 height 26
type input "CALA"
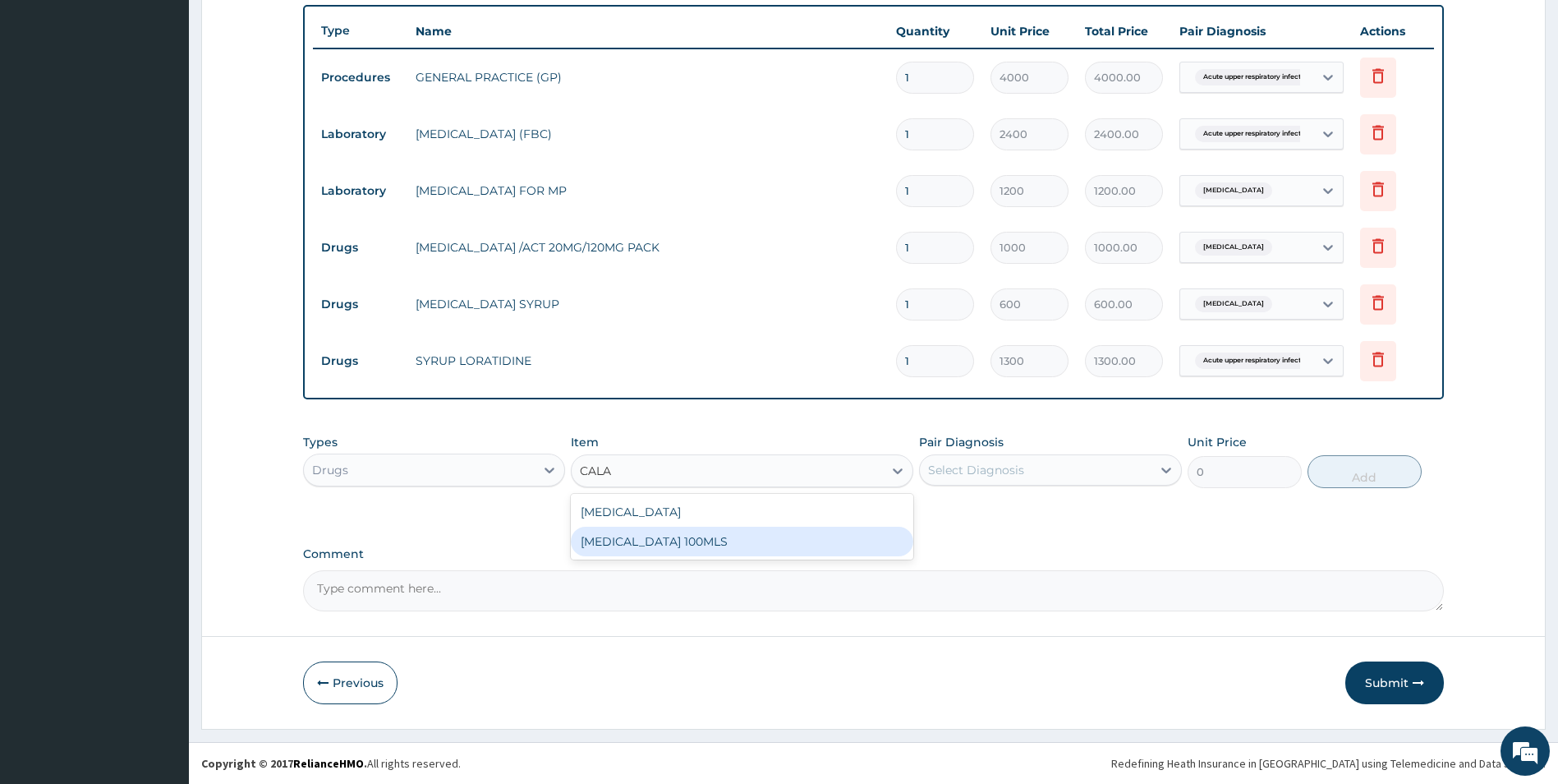
click at [646, 540] on div "[MEDICAL_DATA] 100MLS" at bounding box center [742, 541] width 342 height 30
type input "400"
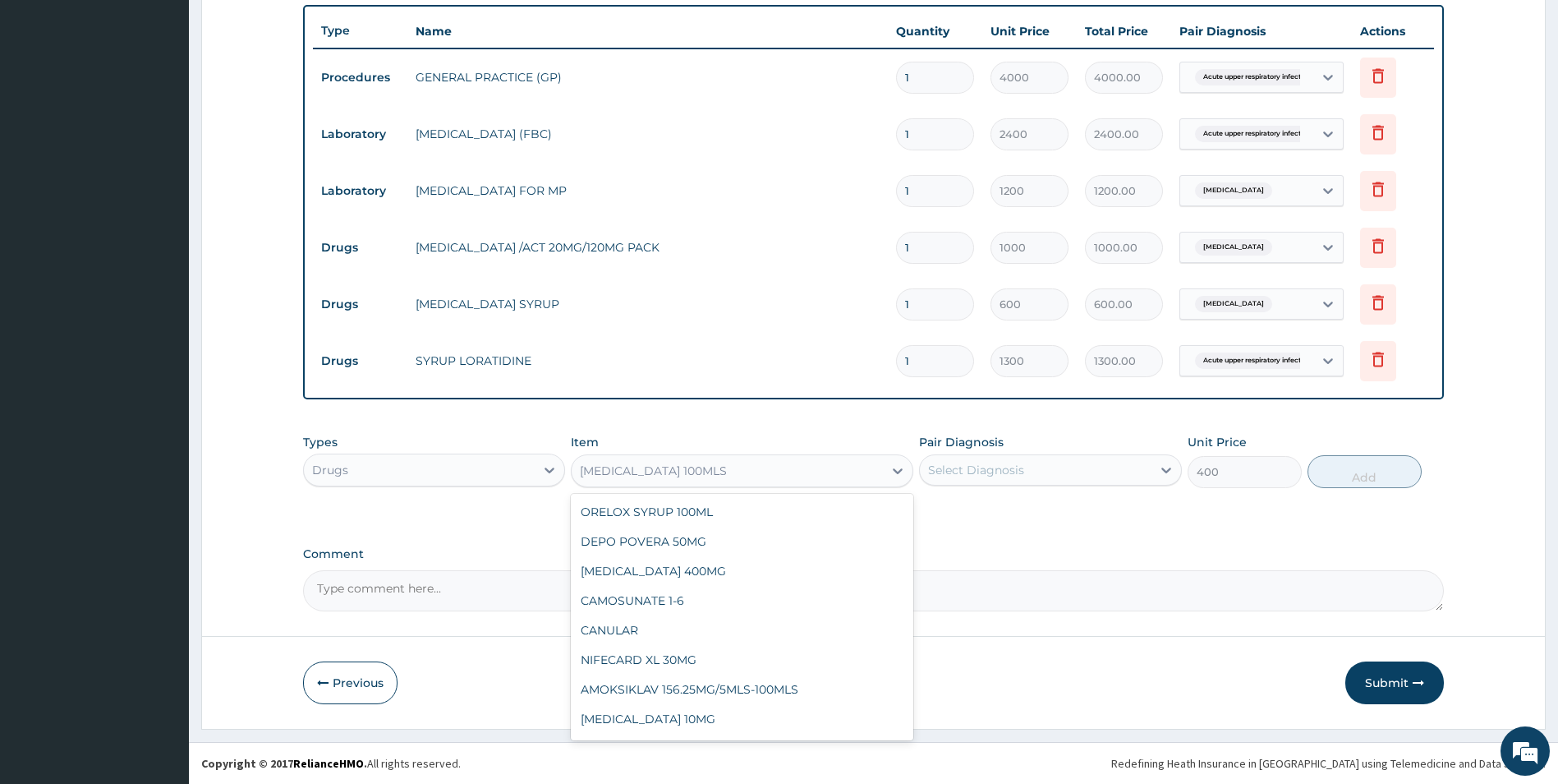
click at [696, 479] on div "[MEDICAL_DATA] 100MLS" at bounding box center [727, 470] width 311 height 26
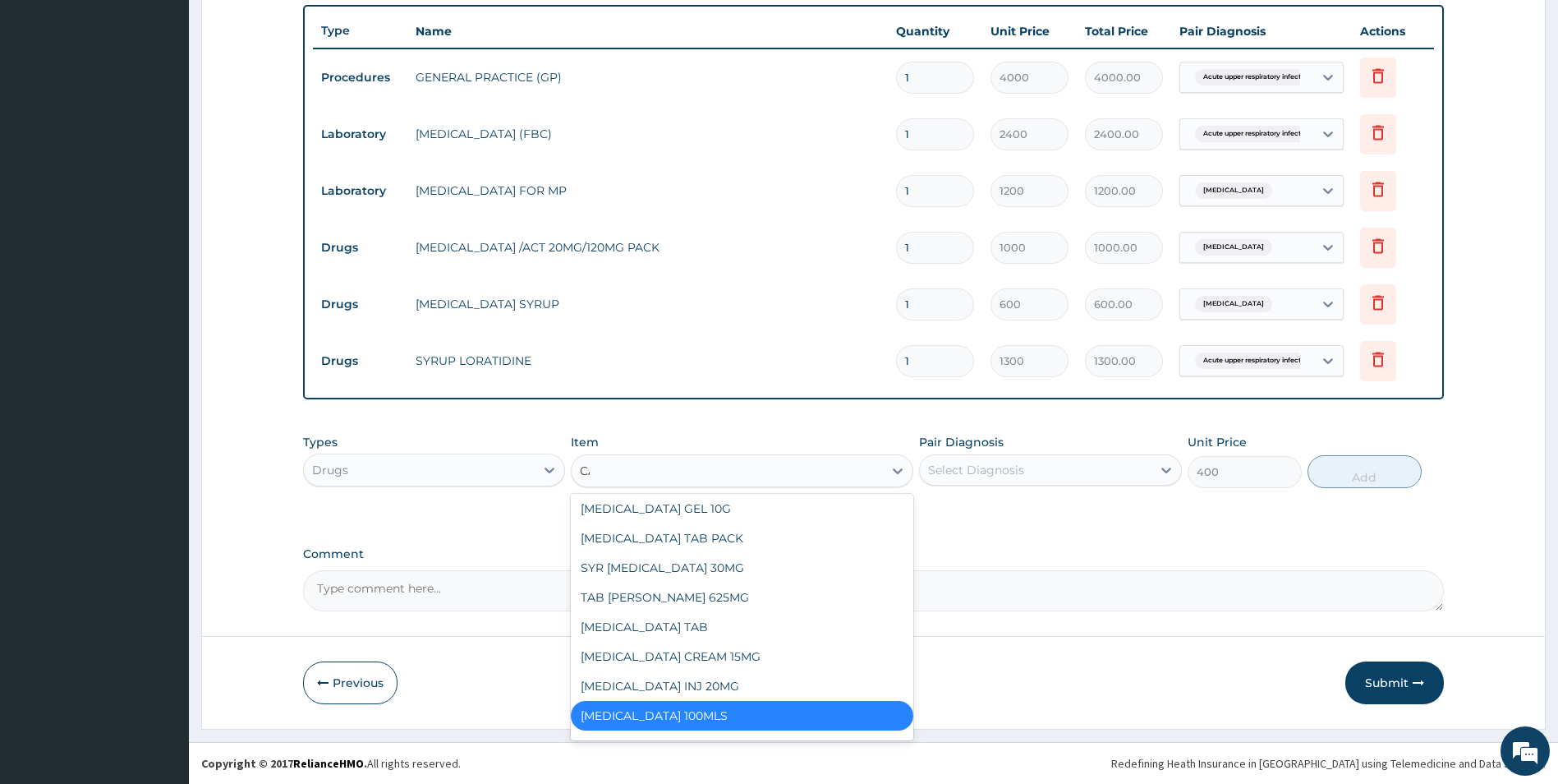
scroll to position [1245, 0]
type input "CAL"
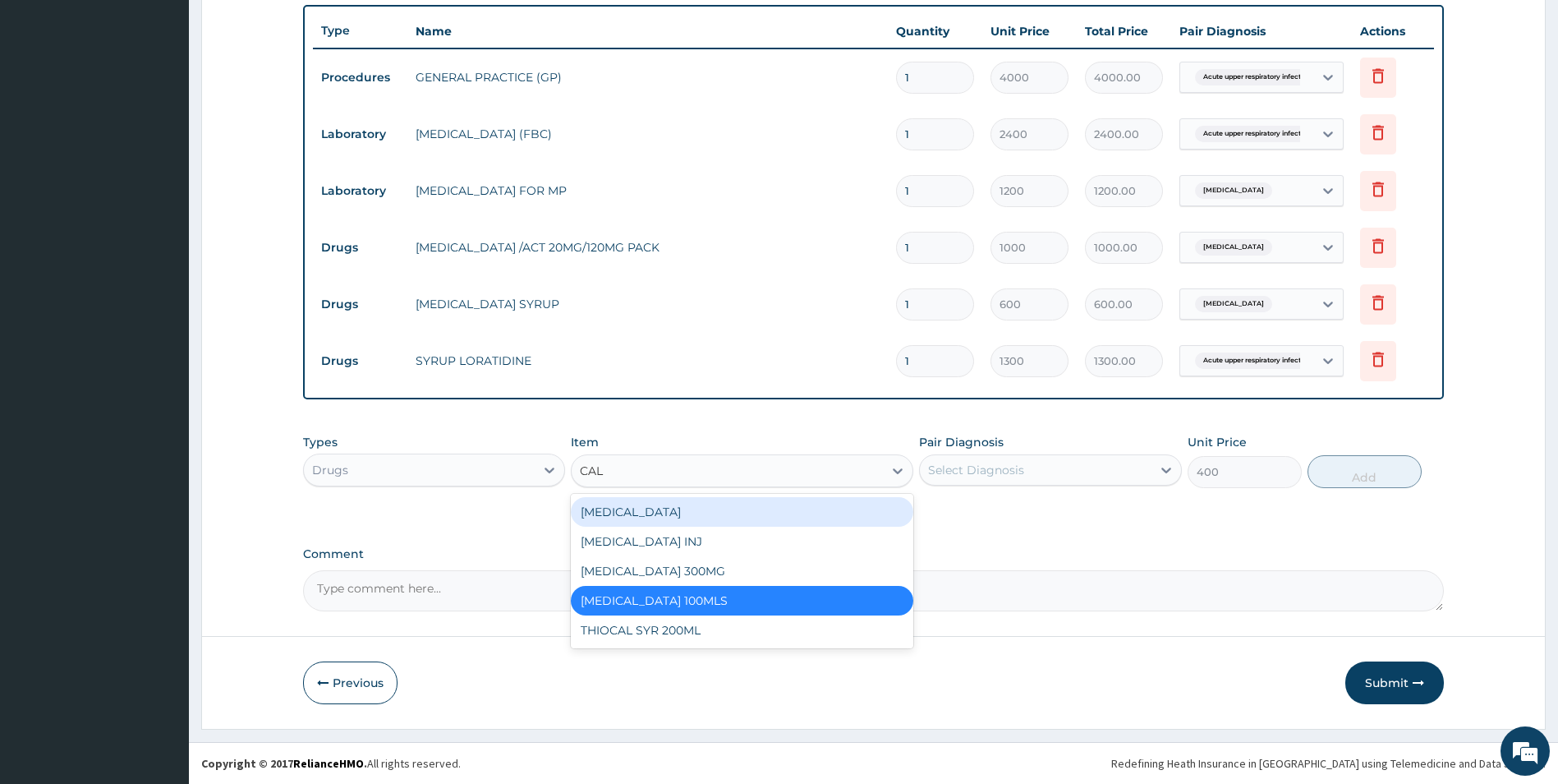
click at [637, 506] on div "[MEDICAL_DATA]" at bounding box center [742, 512] width 342 height 30
type input "800"
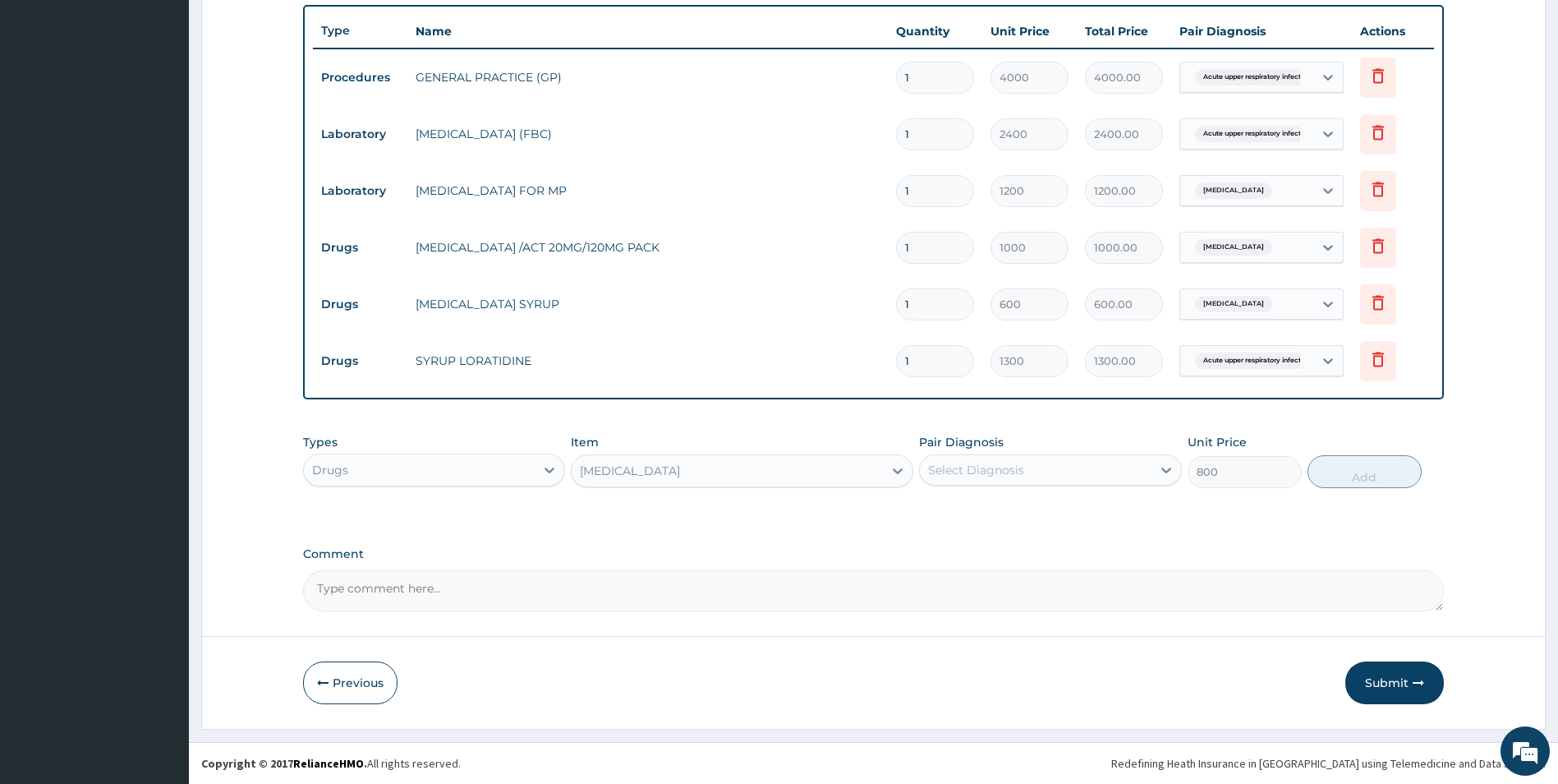
click at [947, 464] on div "Select Diagnosis" at bounding box center [976, 470] width 96 height 16
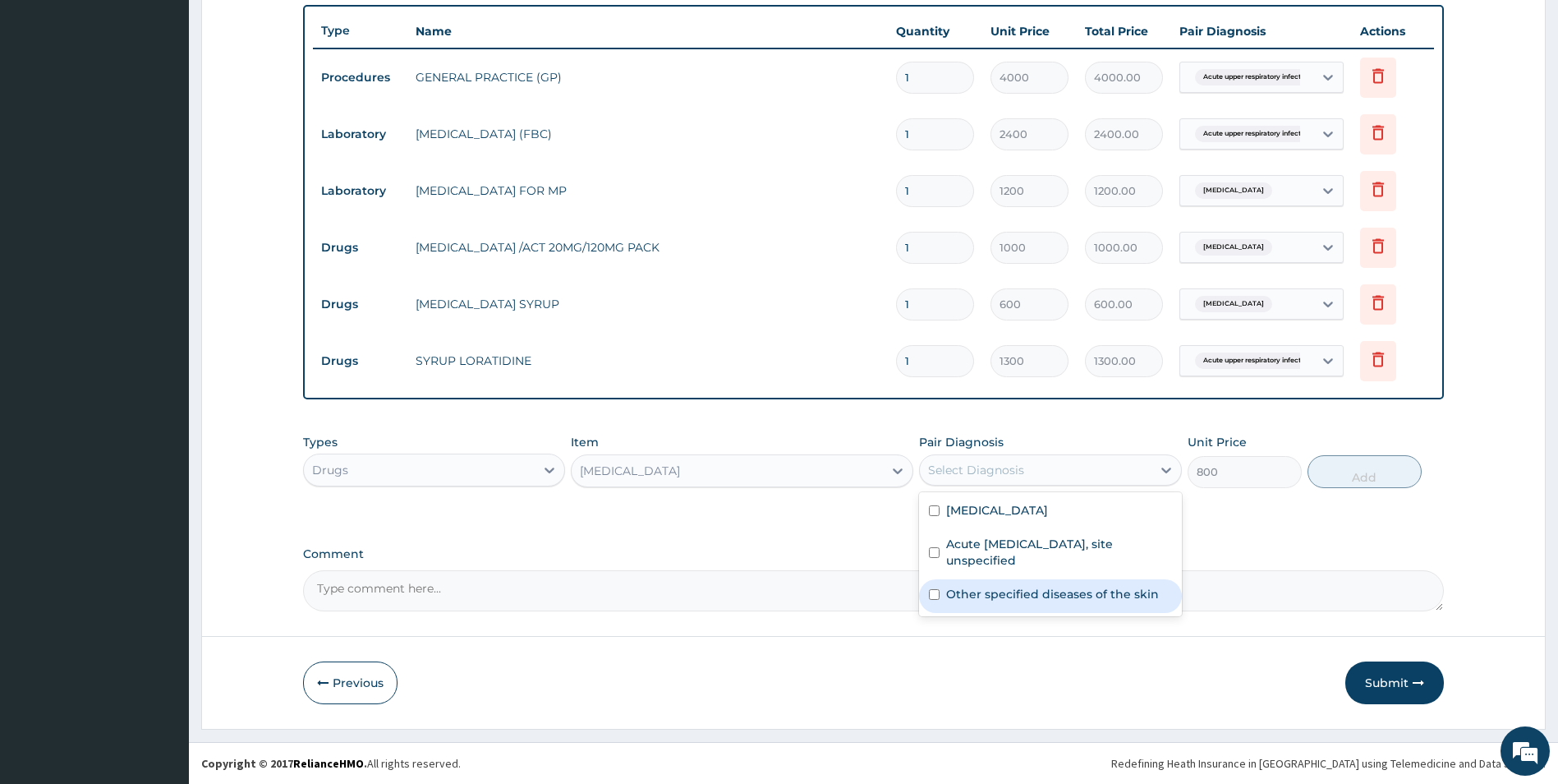
click at [931, 591] on input "checkbox" at bounding box center [934, 594] width 11 height 11
checkbox input "true"
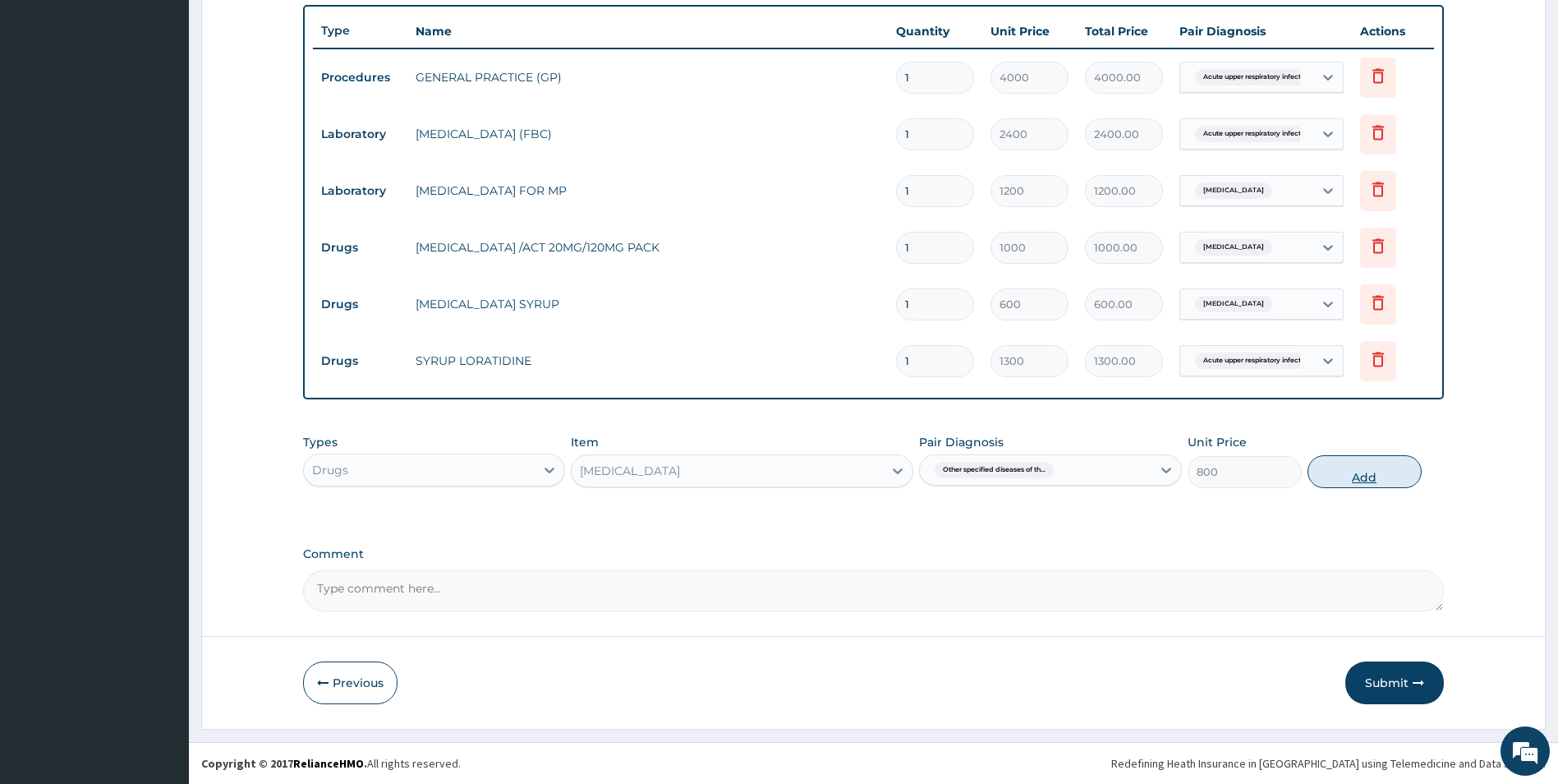
click at [1356, 472] on button "Add" at bounding box center [1364, 471] width 114 height 33
type input "0"
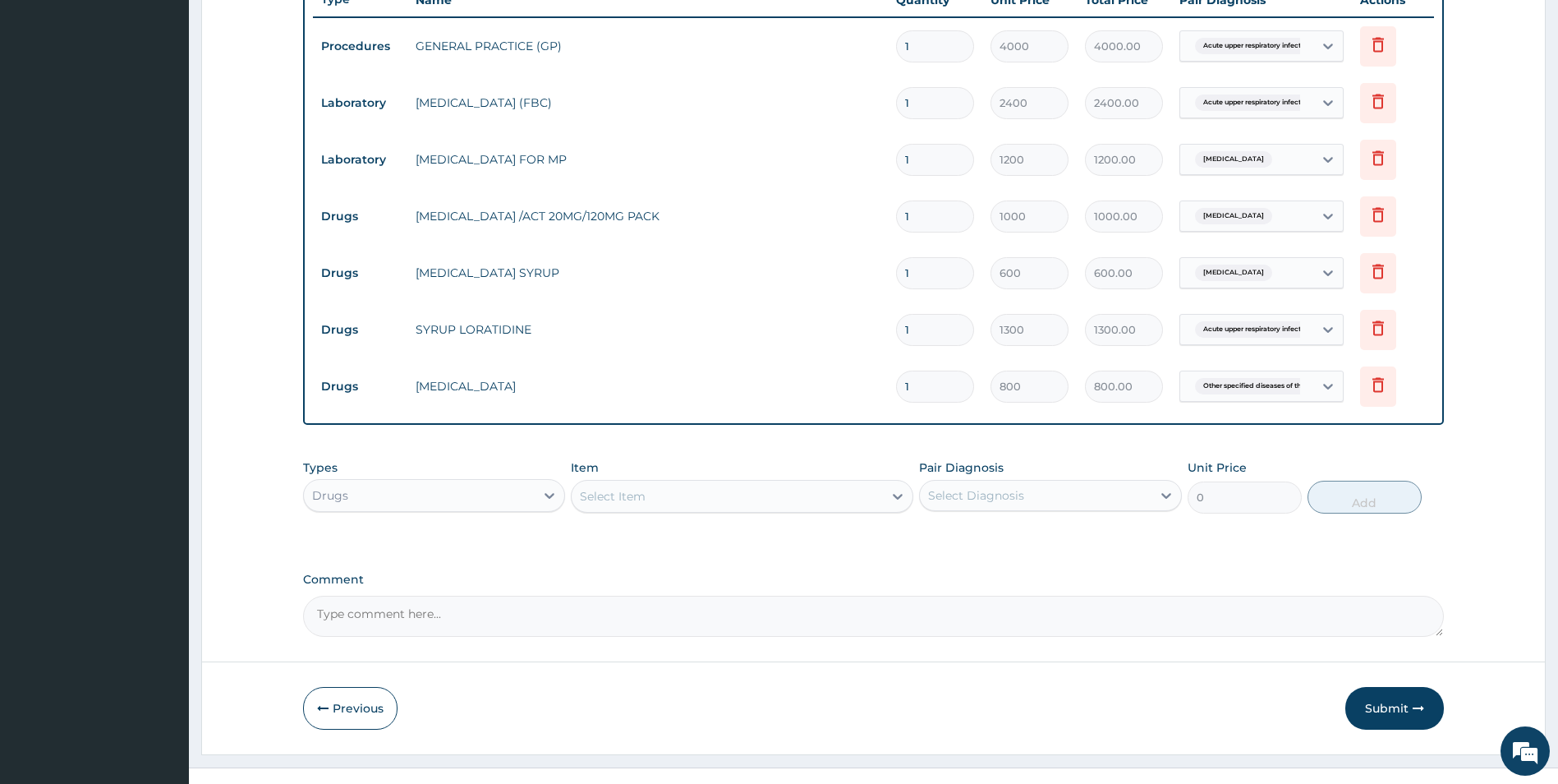
scroll to position [647, 0]
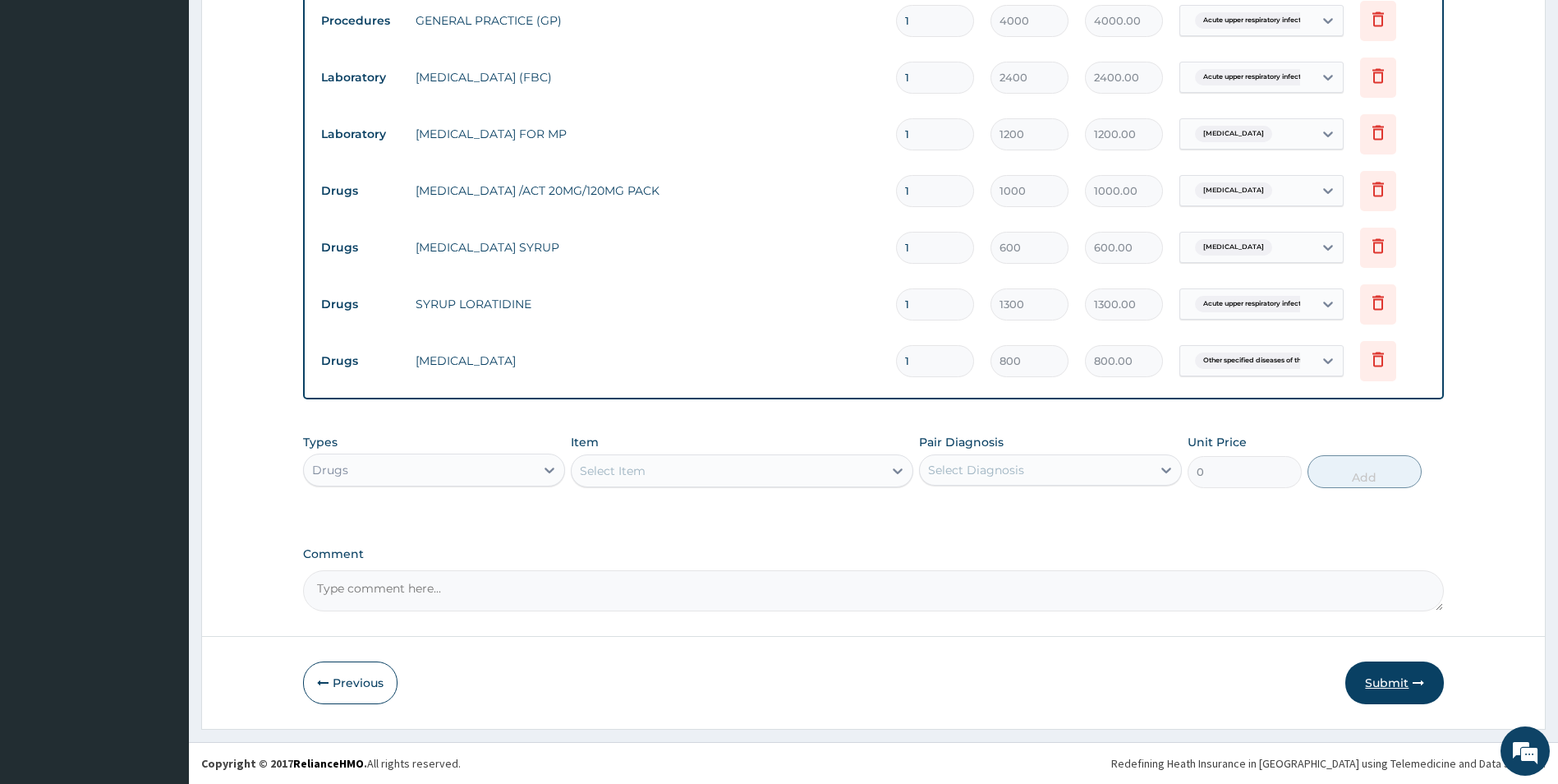
click at [1390, 681] on button "Submit" at bounding box center [1394, 682] width 99 height 43
